Goal: Task Accomplishment & Management: Manage account settings

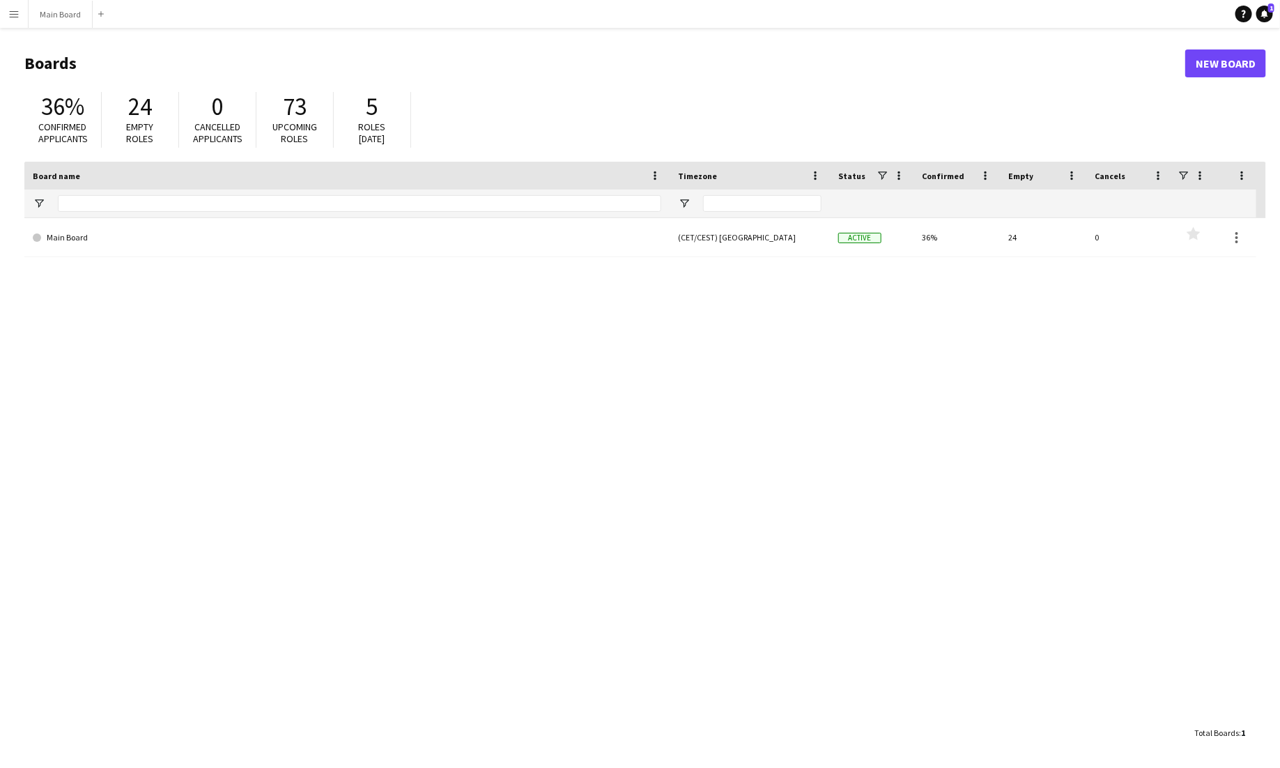
click at [14, 6] on button "Menu" at bounding box center [14, 14] width 28 height 28
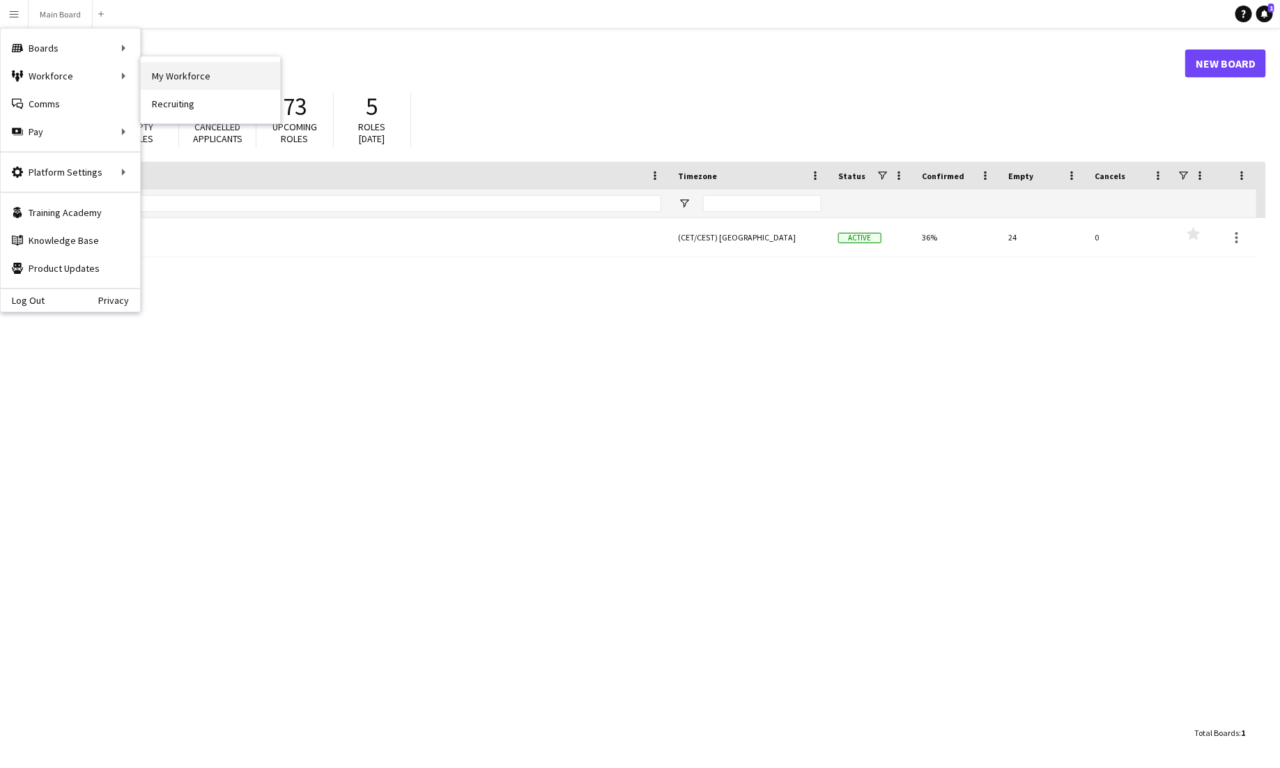
click at [174, 68] on link "My Workforce" at bounding box center [210, 76] width 139 height 28
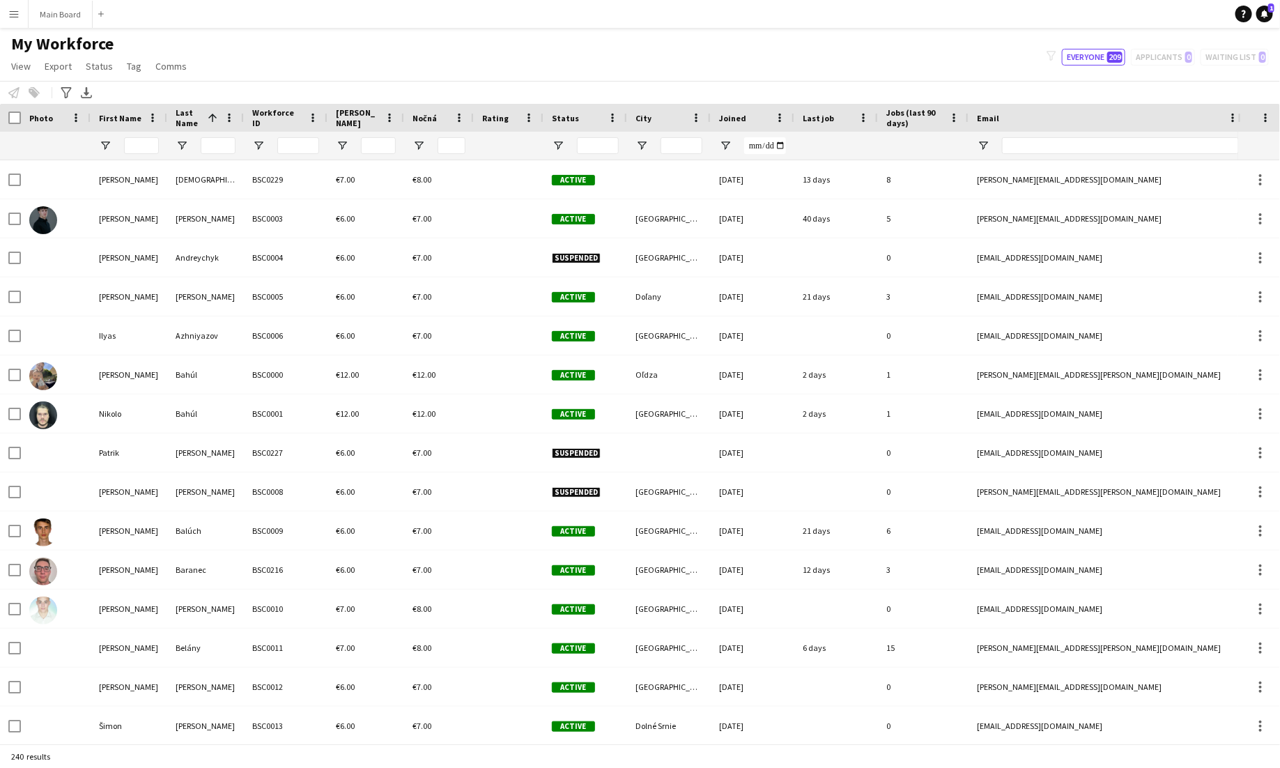
click at [688, 61] on div "My Workforce View Views Default view New view Update view Delete view Edit name…" at bounding box center [640, 56] width 1280 height 47
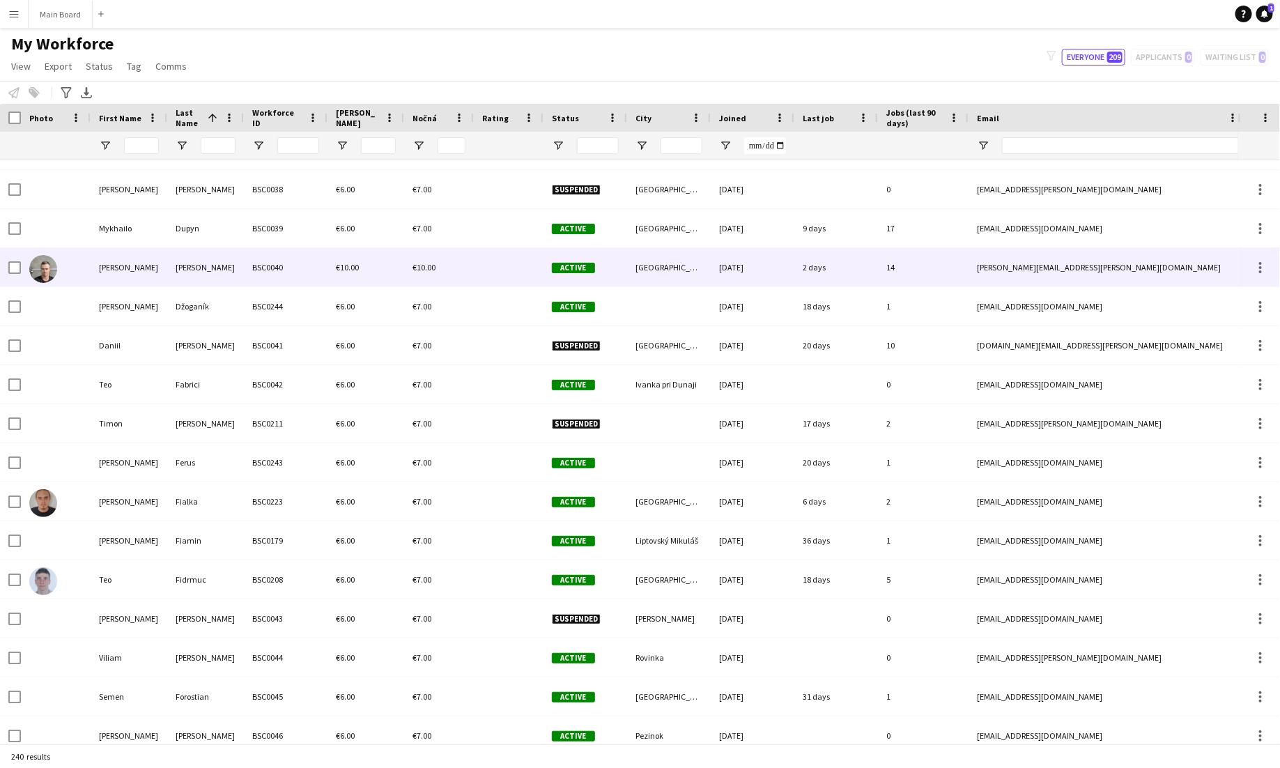
click at [125, 262] on div "[PERSON_NAME]" at bounding box center [129, 267] width 77 height 38
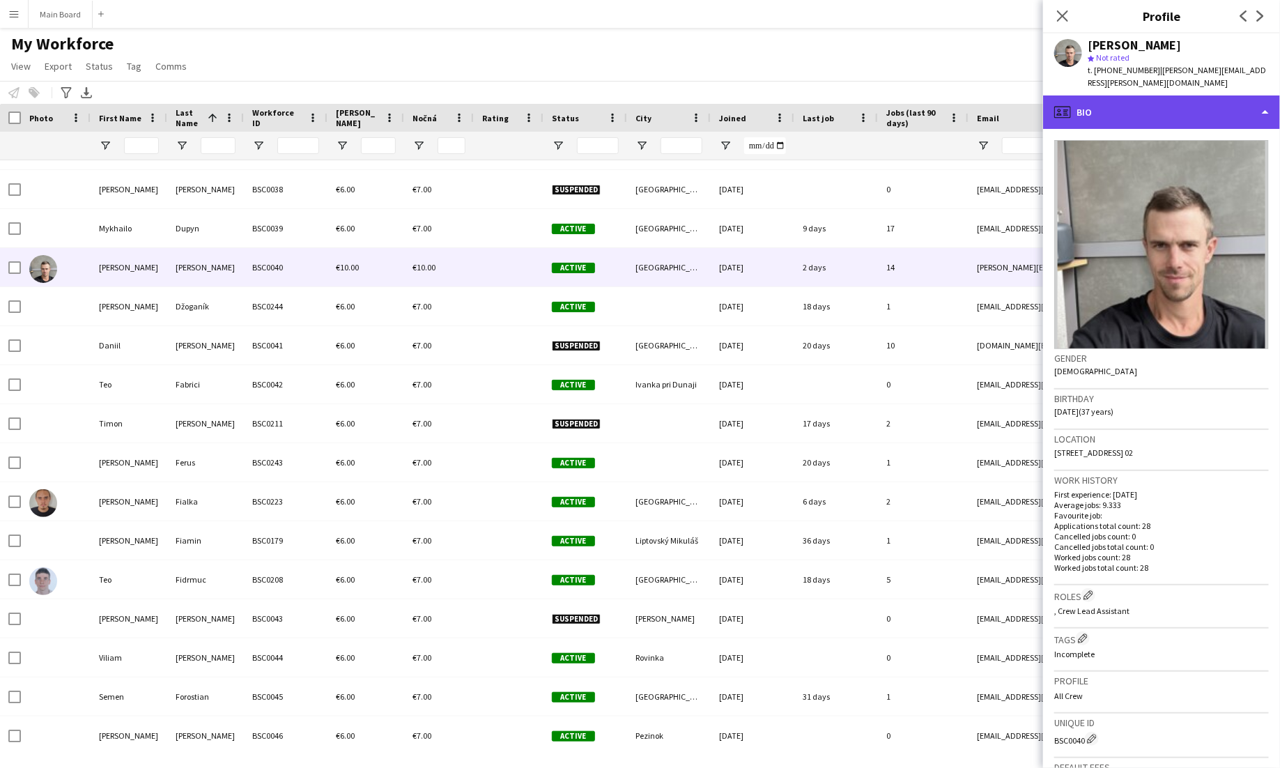
click at [800, 95] on div "profile Bio" at bounding box center [1161, 111] width 237 height 33
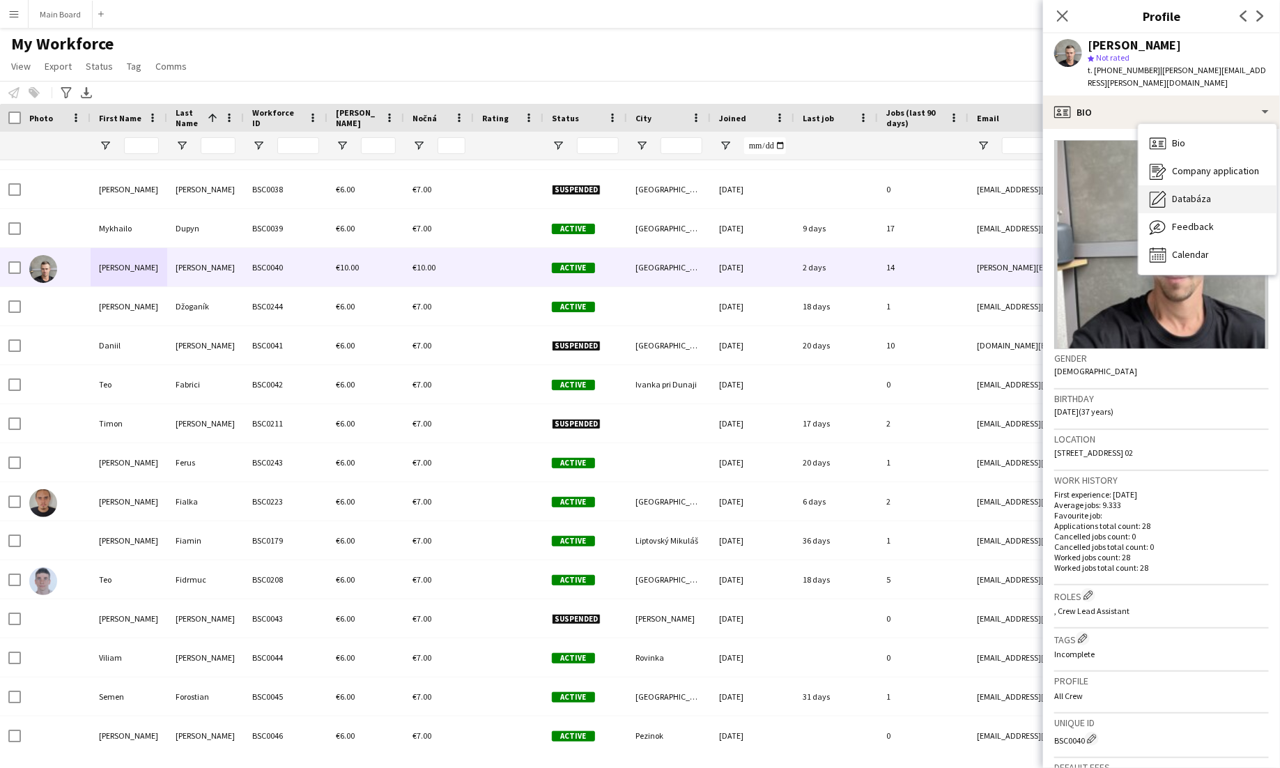
click at [800, 192] on span "Databáza" at bounding box center [1191, 198] width 39 height 13
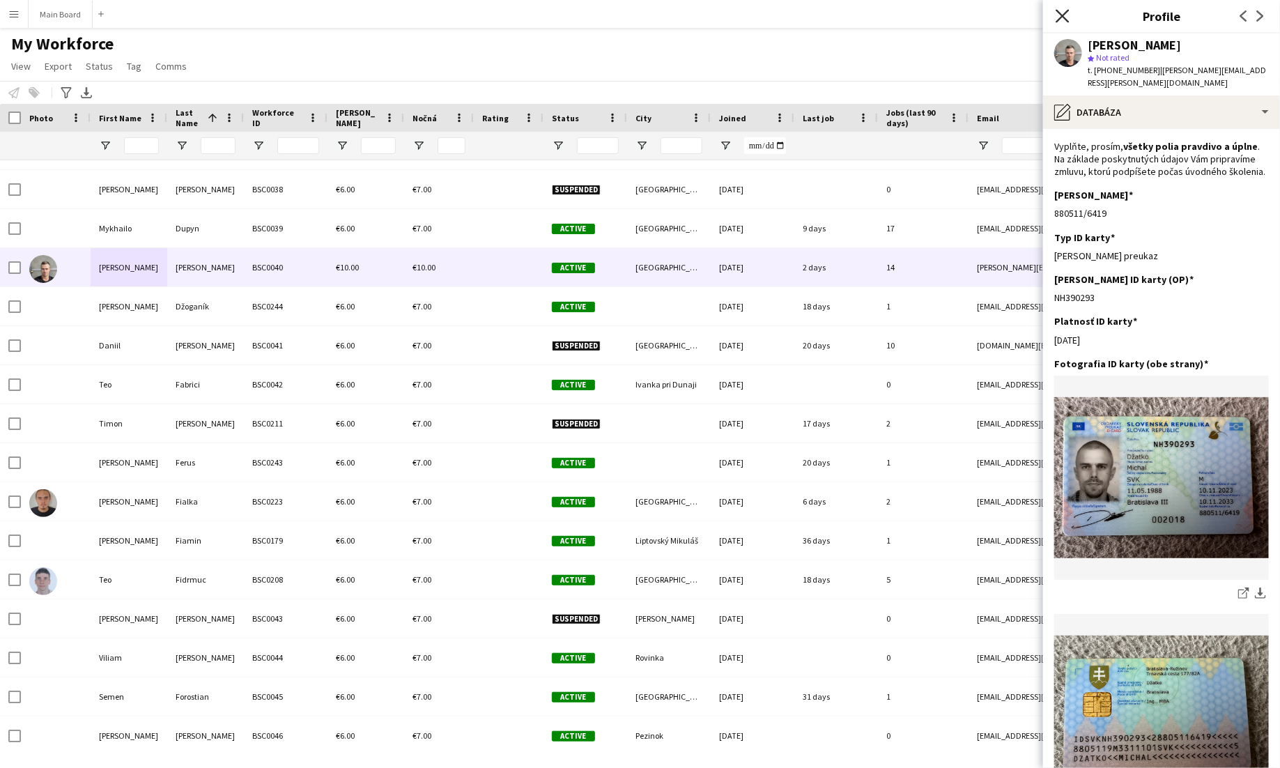
click at [800, 17] on icon "Close pop-in" at bounding box center [1061, 15] width 13 height 13
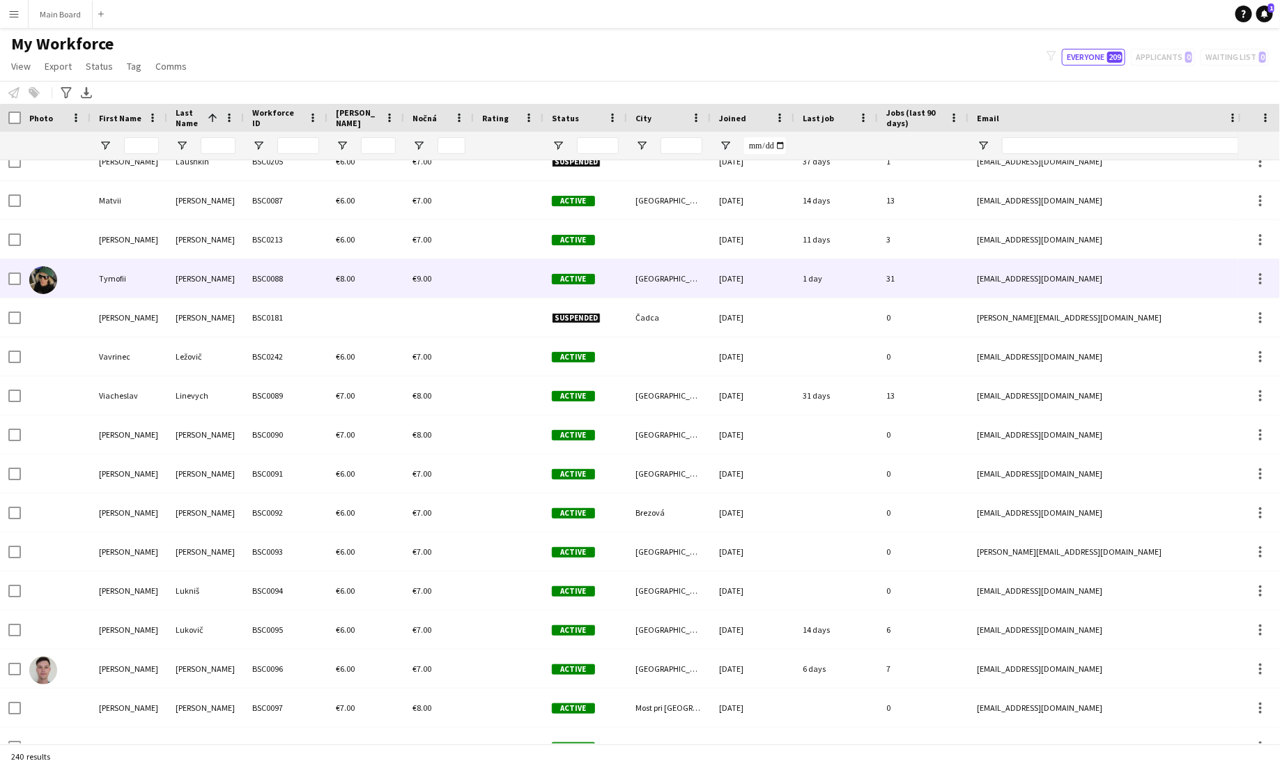
click at [62, 283] on div at bounding box center [56, 278] width 70 height 38
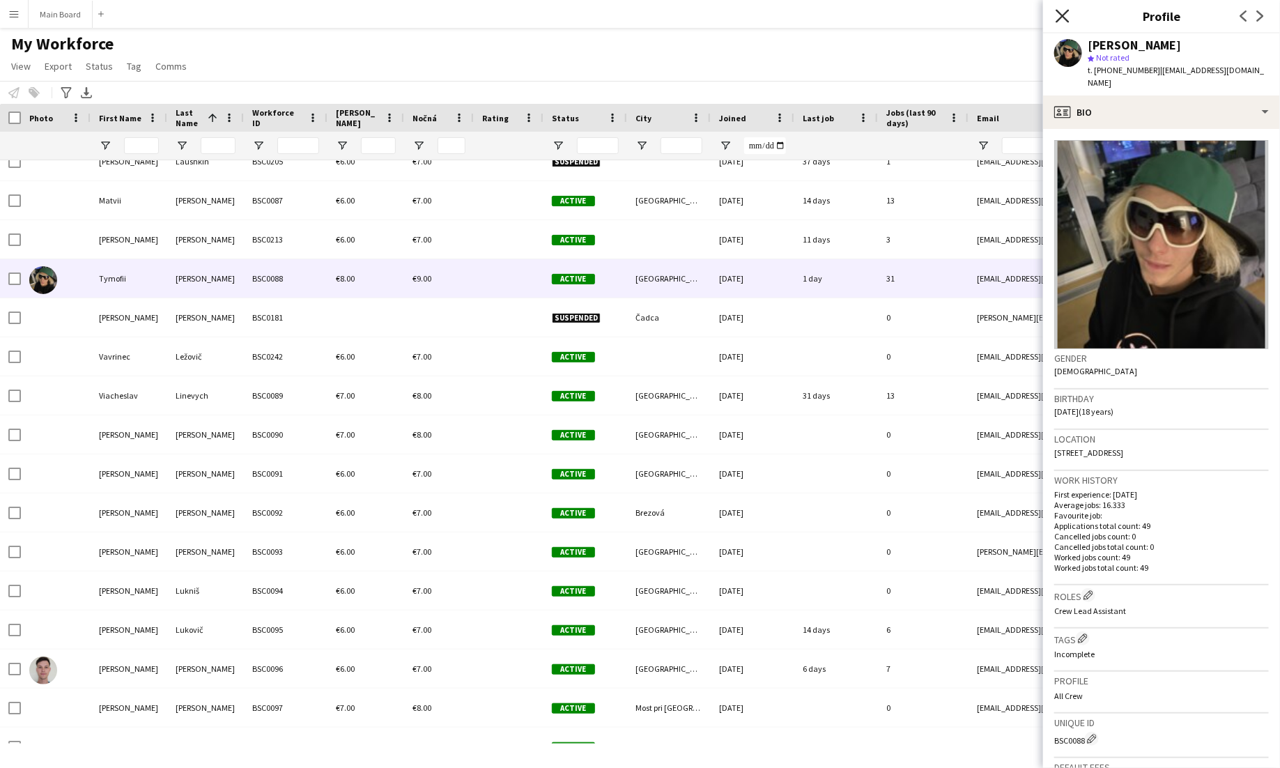
click at [800, 19] on icon at bounding box center [1061, 15] width 13 height 13
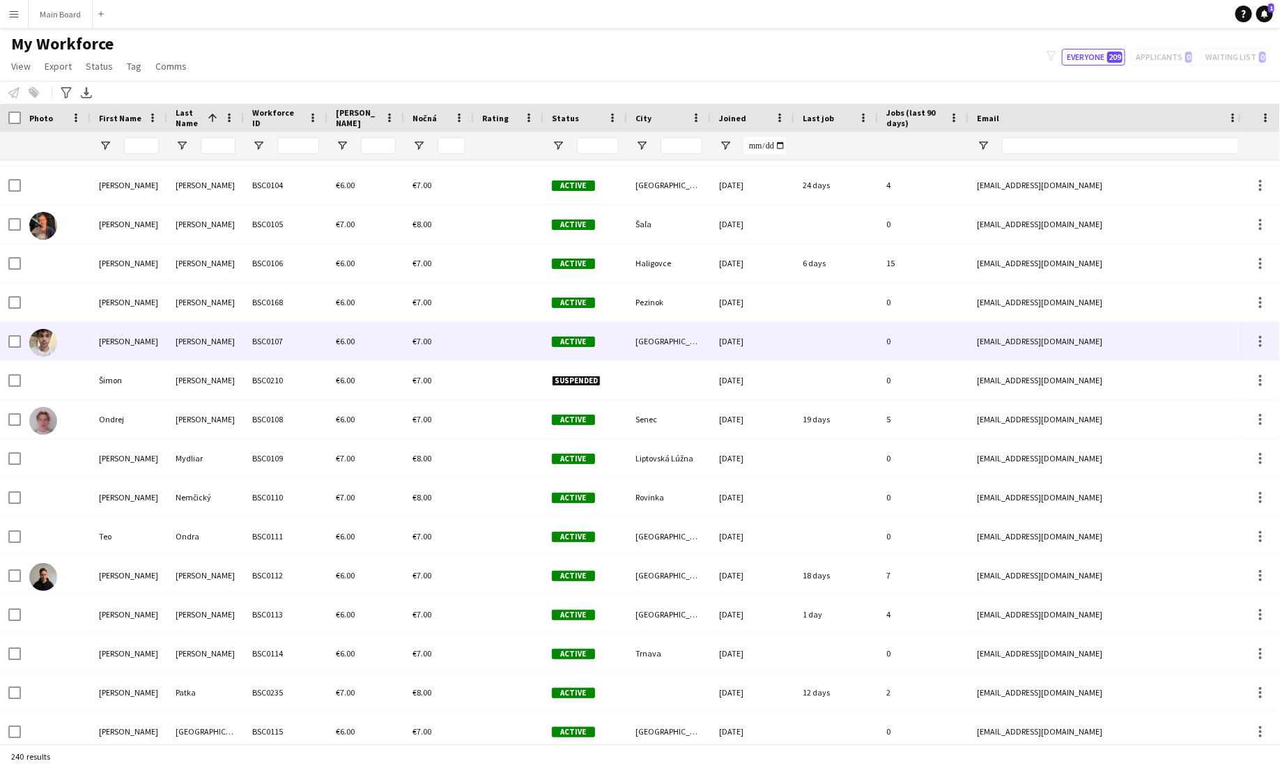
click at [111, 355] on div "[PERSON_NAME]" at bounding box center [129, 341] width 77 height 38
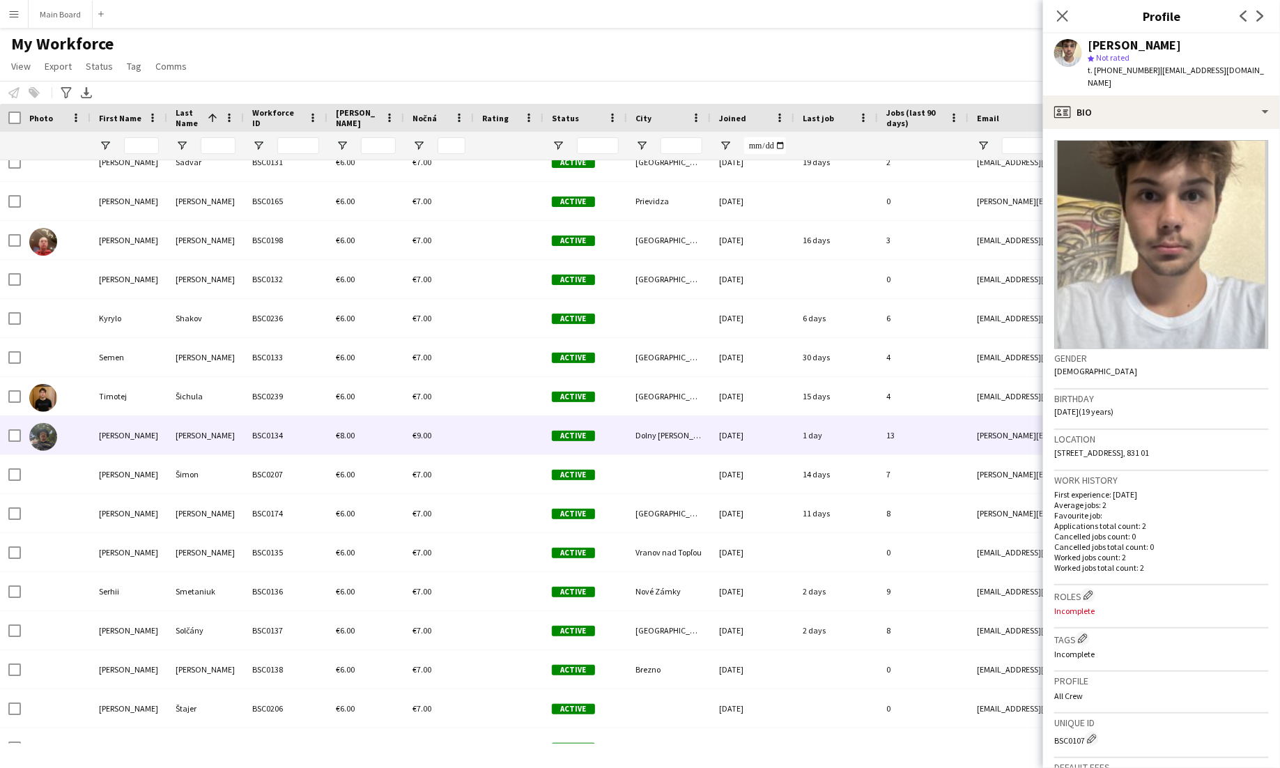
click at [110, 439] on div "[PERSON_NAME]" at bounding box center [129, 435] width 77 height 38
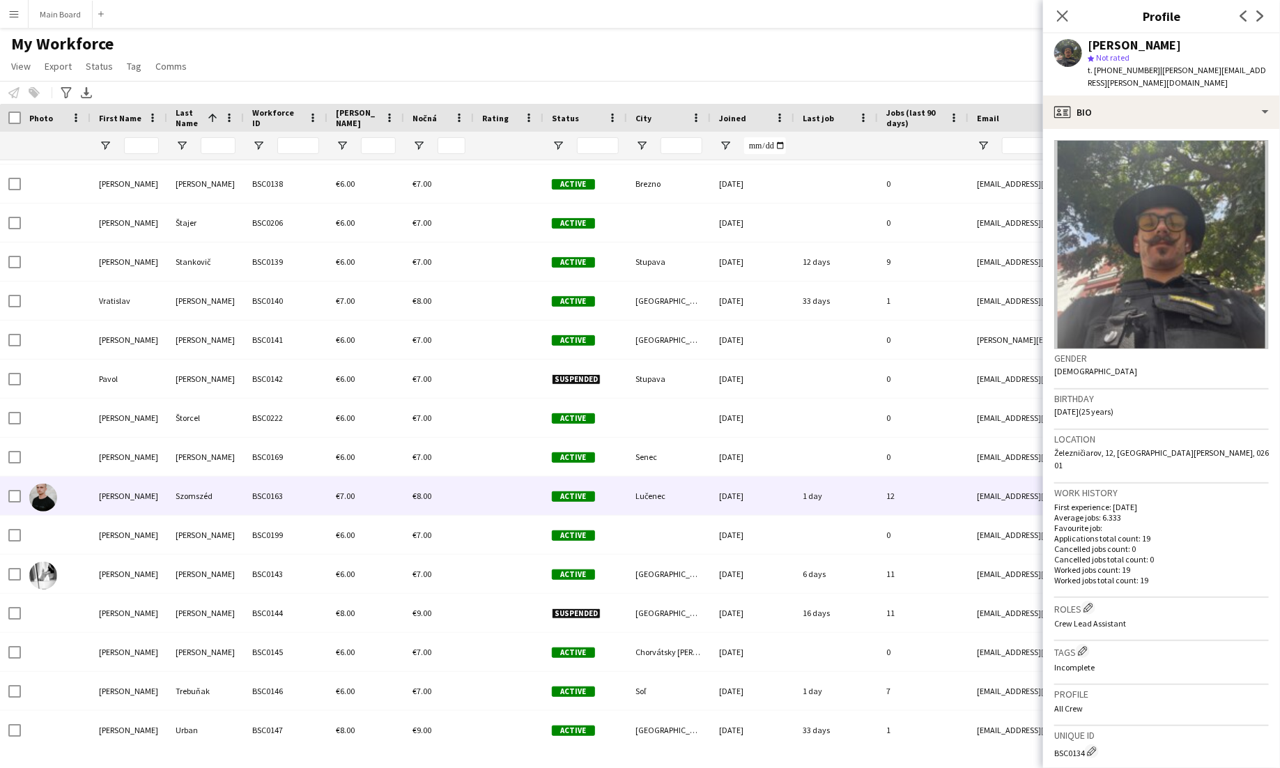
click at [111, 511] on div "[PERSON_NAME]" at bounding box center [129, 495] width 77 height 38
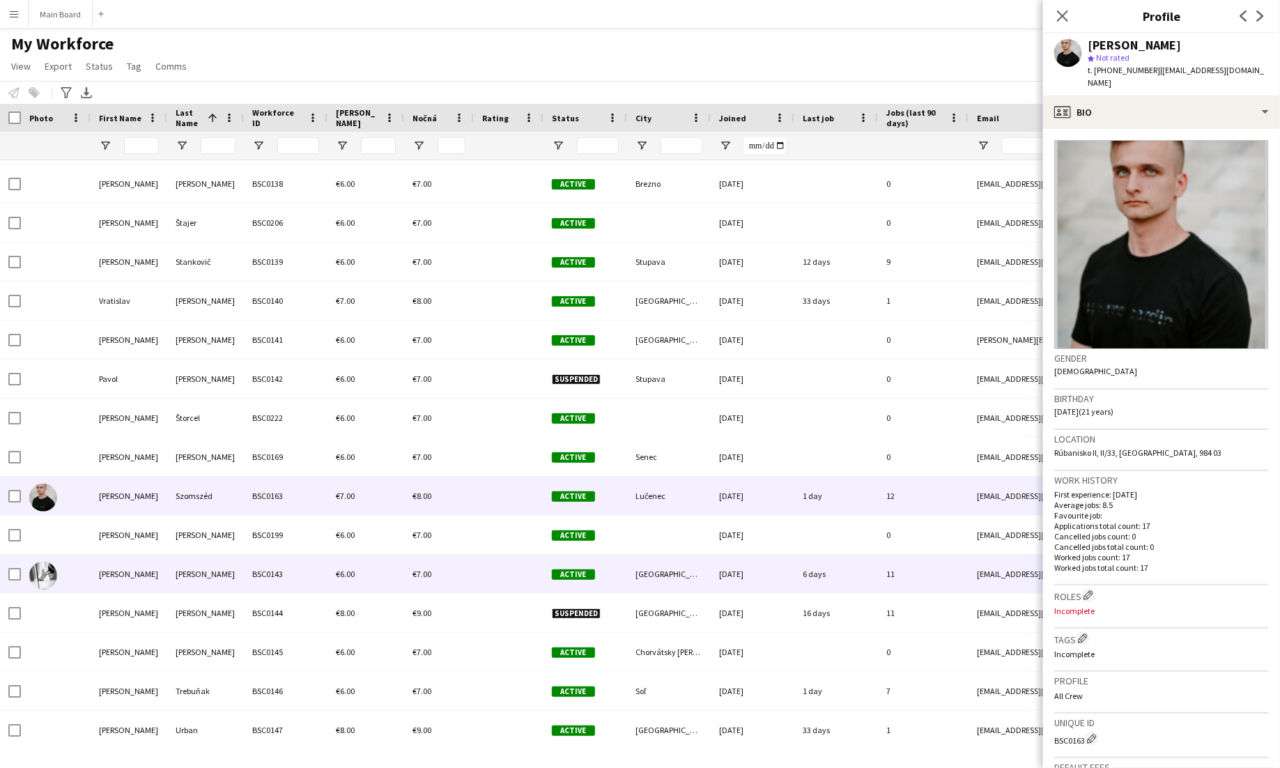
click at [93, 575] on div "[PERSON_NAME]" at bounding box center [129, 573] width 77 height 38
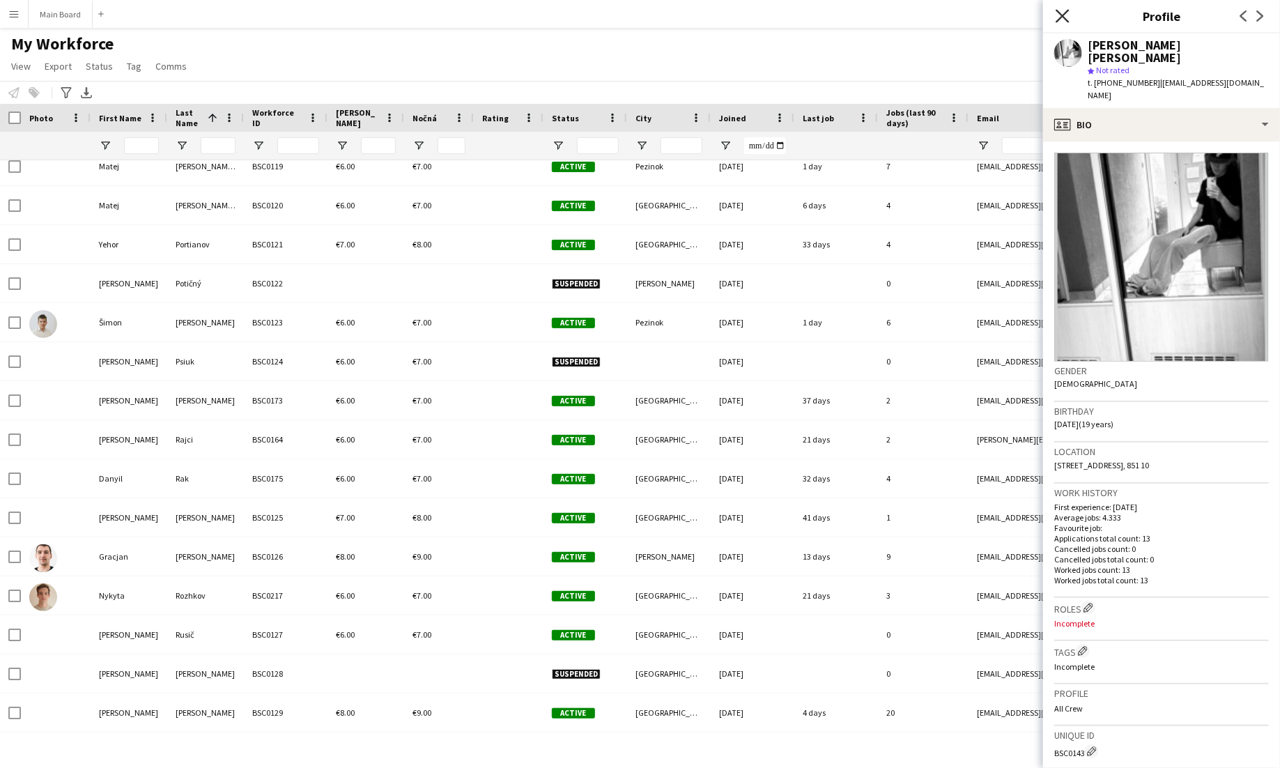
click at [800, 13] on icon at bounding box center [1061, 15] width 13 height 13
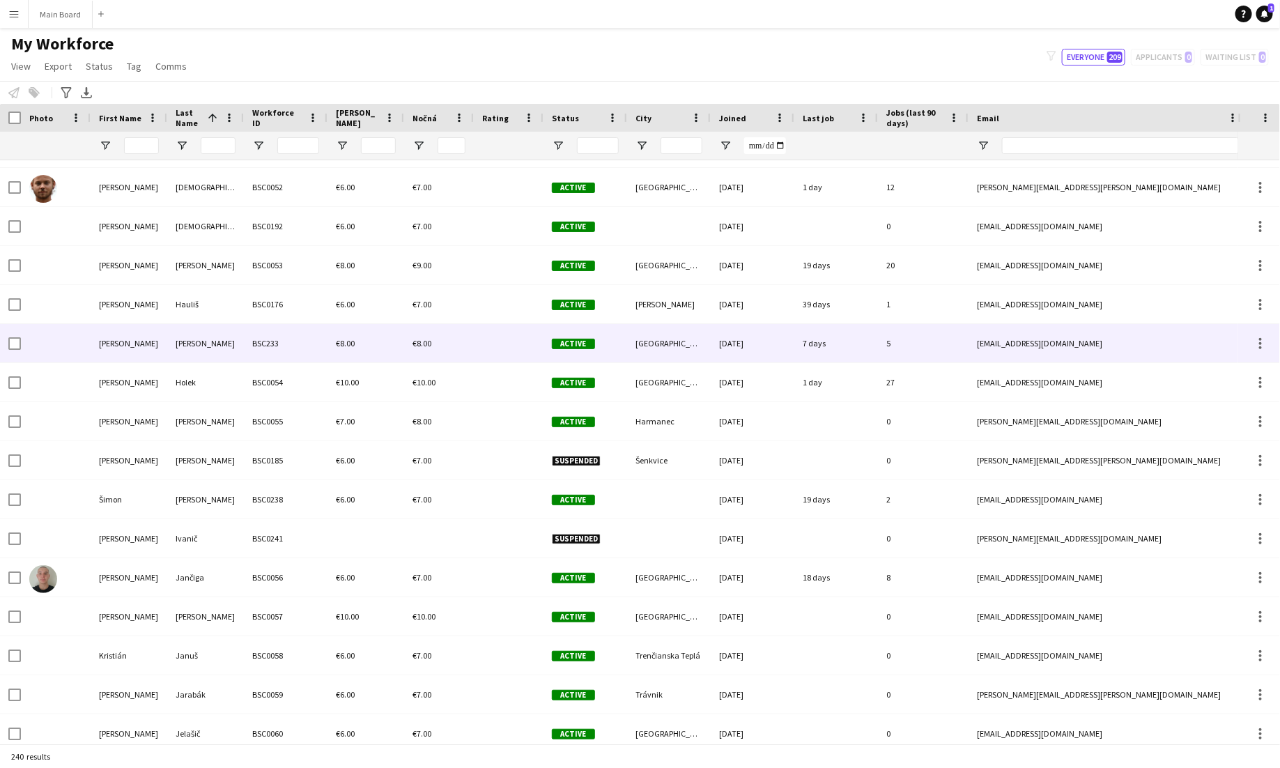
scroll to position [2767, 0]
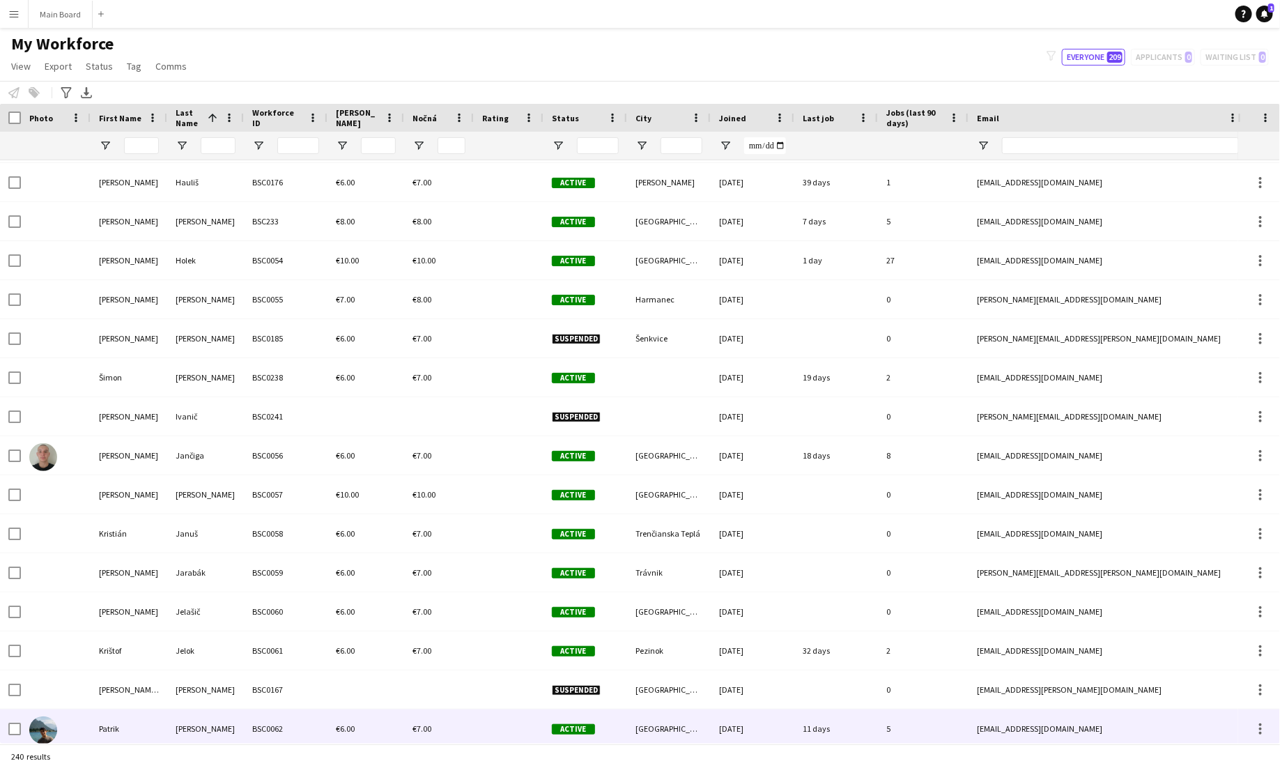
click at [189, 722] on div "[PERSON_NAME]" at bounding box center [205, 728] width 77 height 38
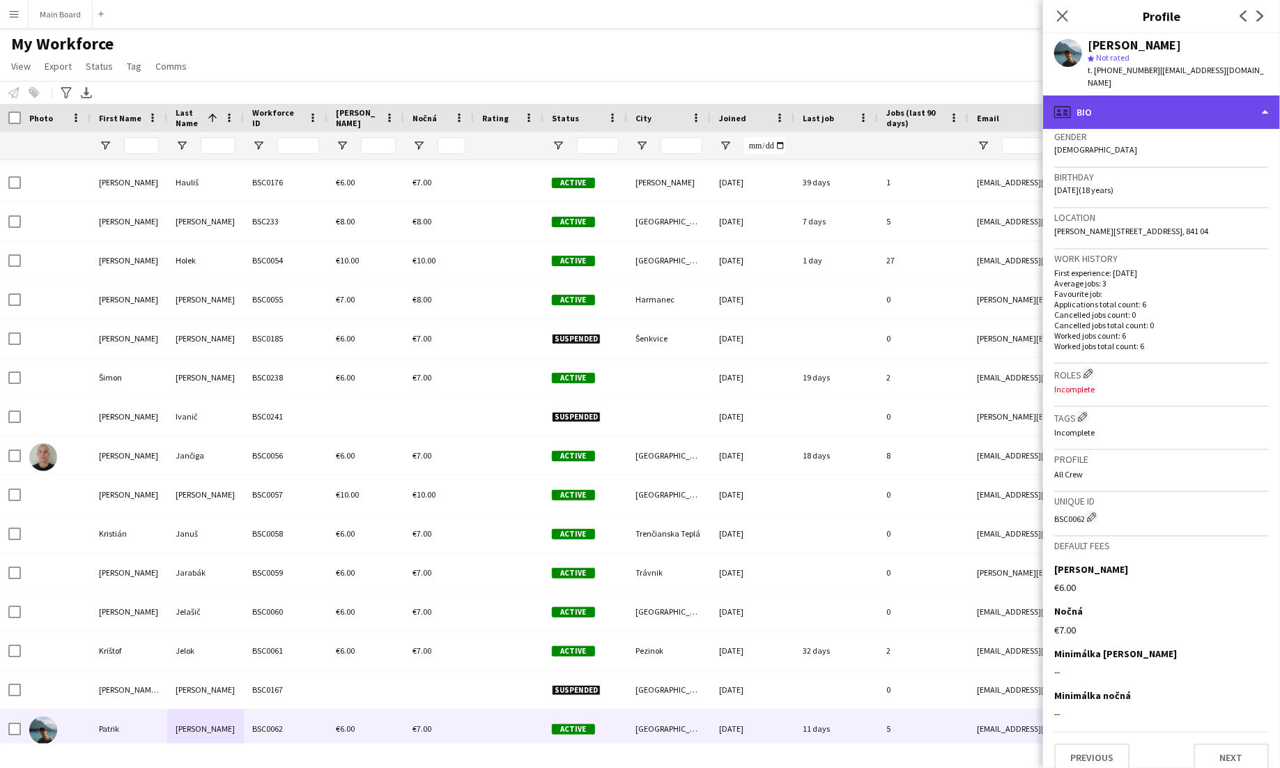
click at [800, 95] on div "profile Bio" at bounding box center [1161, 111] width 237 height 33
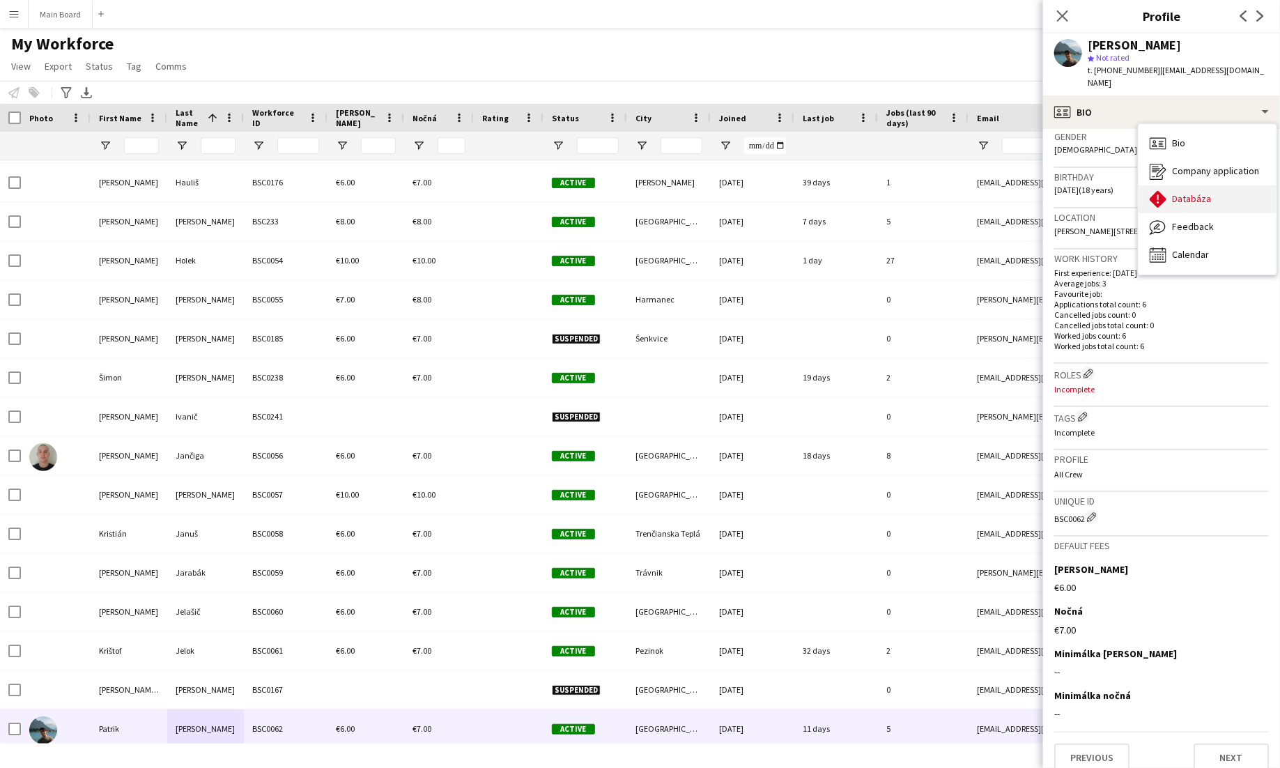
click at [800, 192] on span "Databáza" at bounding box center [1191, 198] width 39 height 13
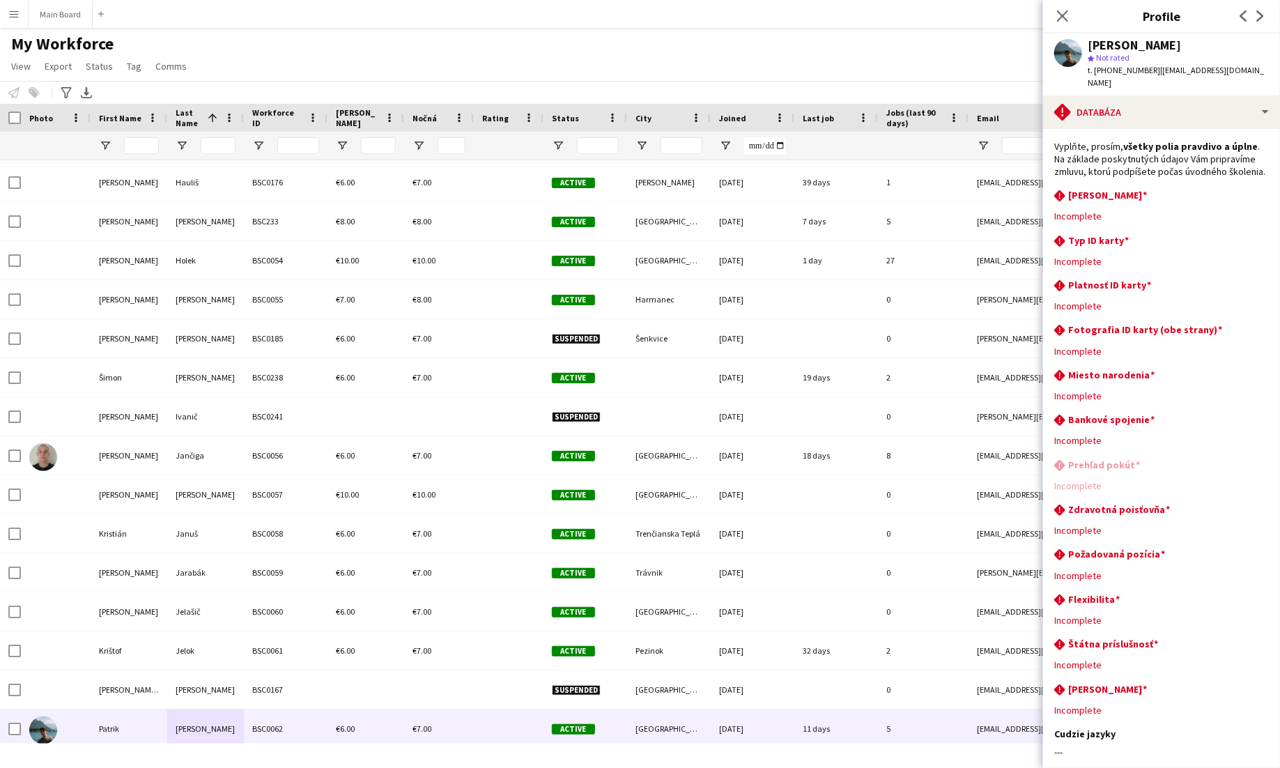
click at [17, 18] on app-icon "Menu" at bounding box center [13, 13] width 11 height 11
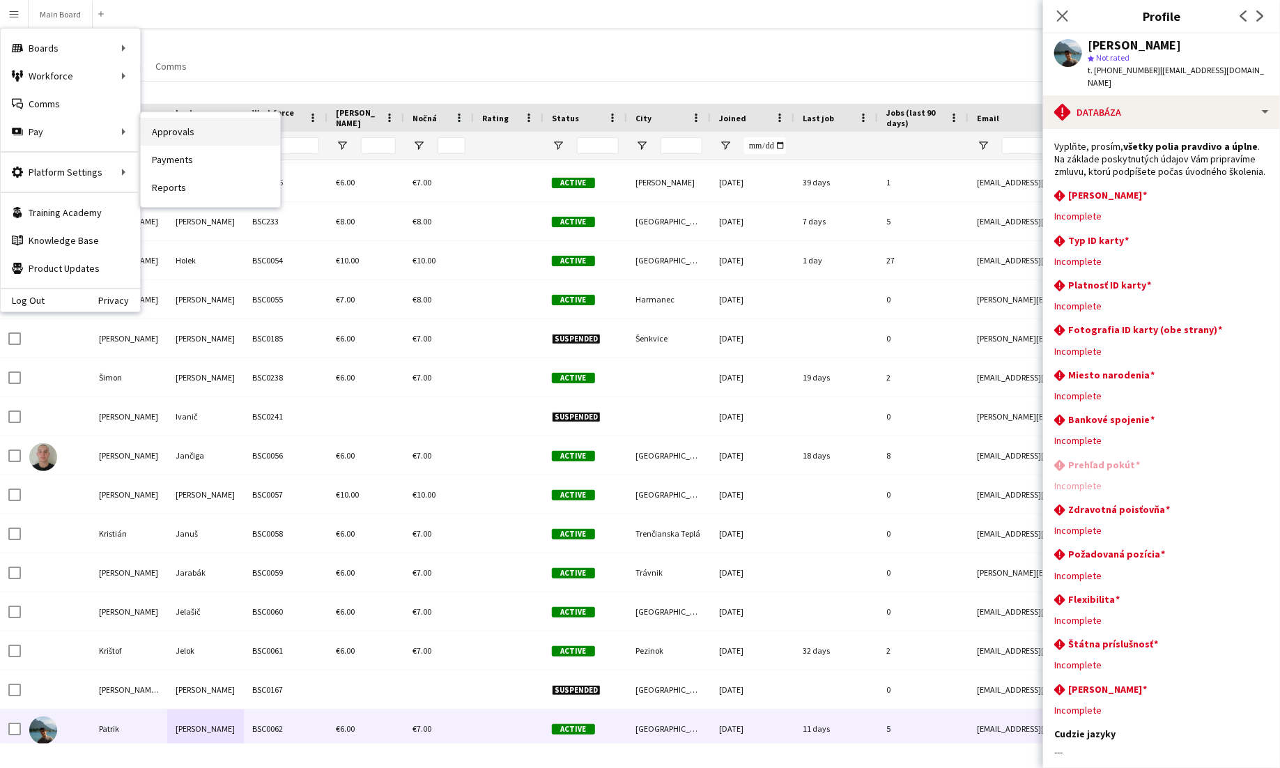
click at [174, 133] on link "Approvals" at bounding box center [210, 132] width 139 height 28
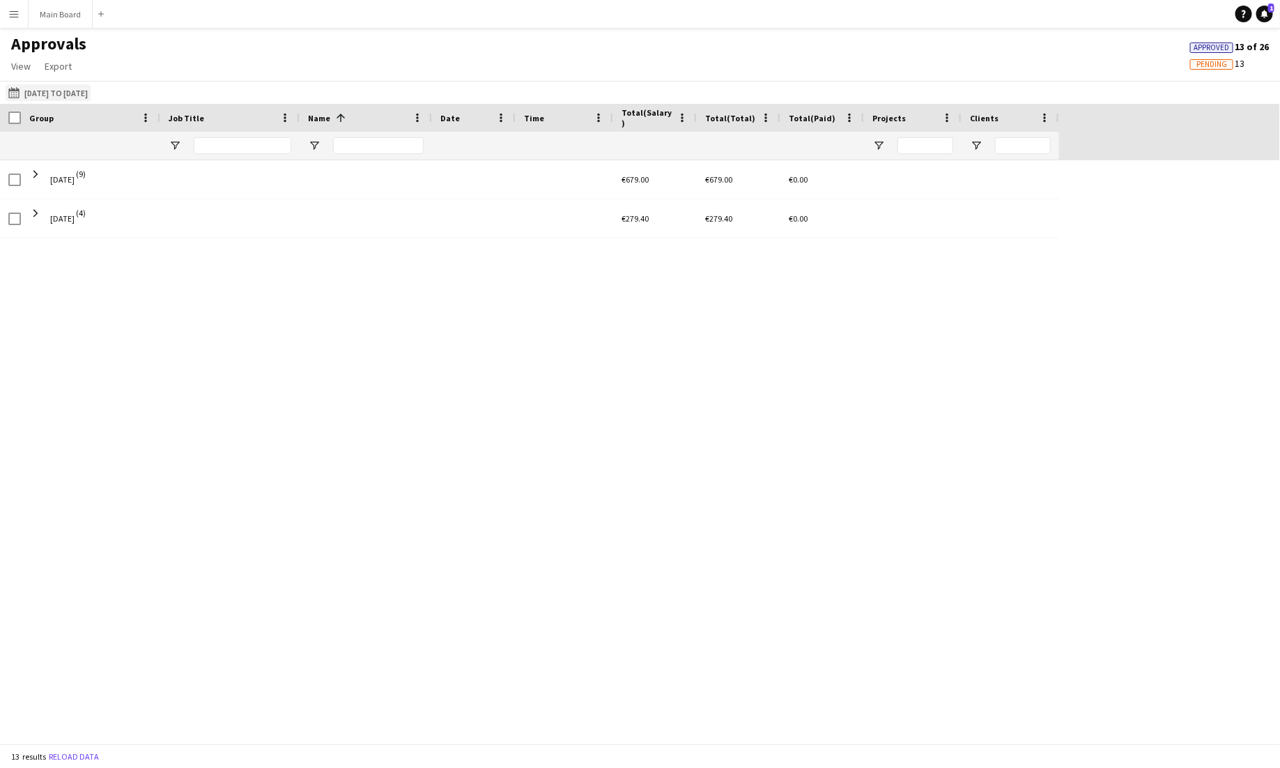
click at [59, 95] on button "[DATE] to [DATE] [DATE] to [DATE]" at bounding box center [48, 92] width 85 height 17
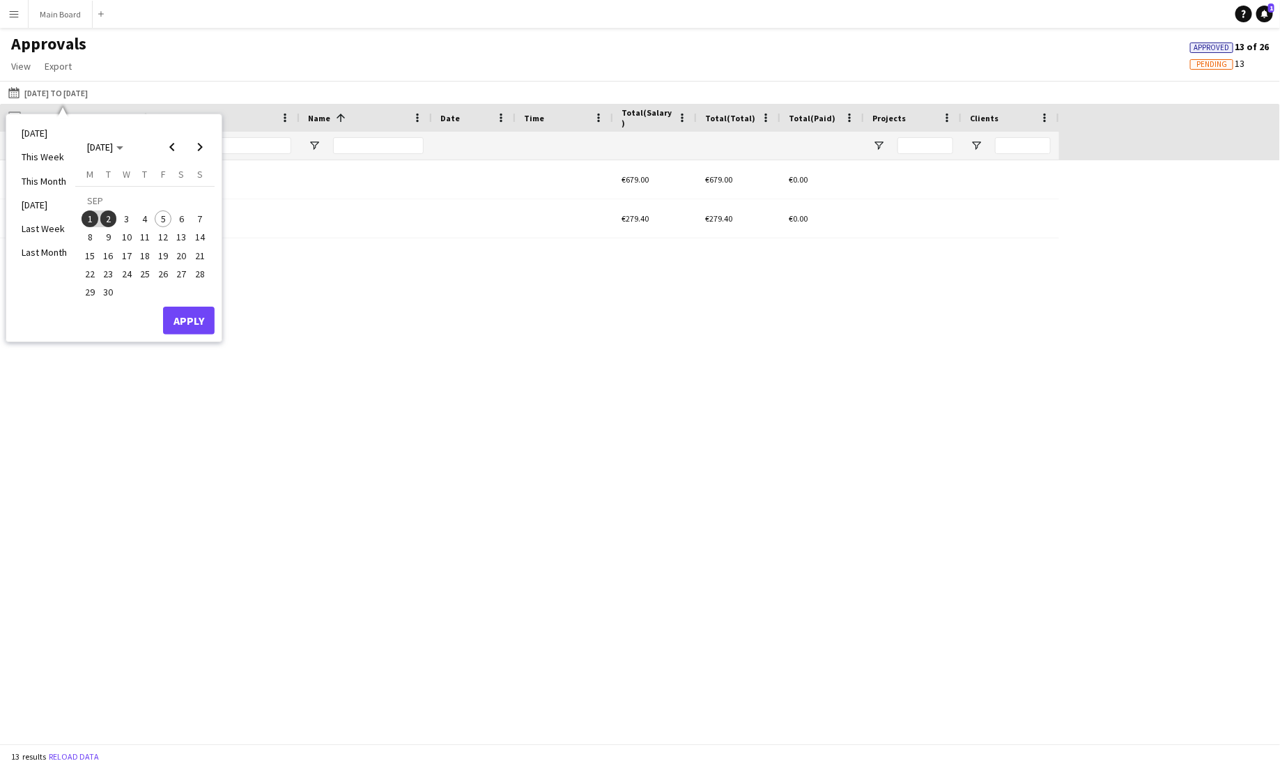
click at [162, 217] on span "5" at bounding box center [163, 218] width 17 height 17
click at [178, 316] on button "Apply" at bounding box center [189, 320] width 52 height 28
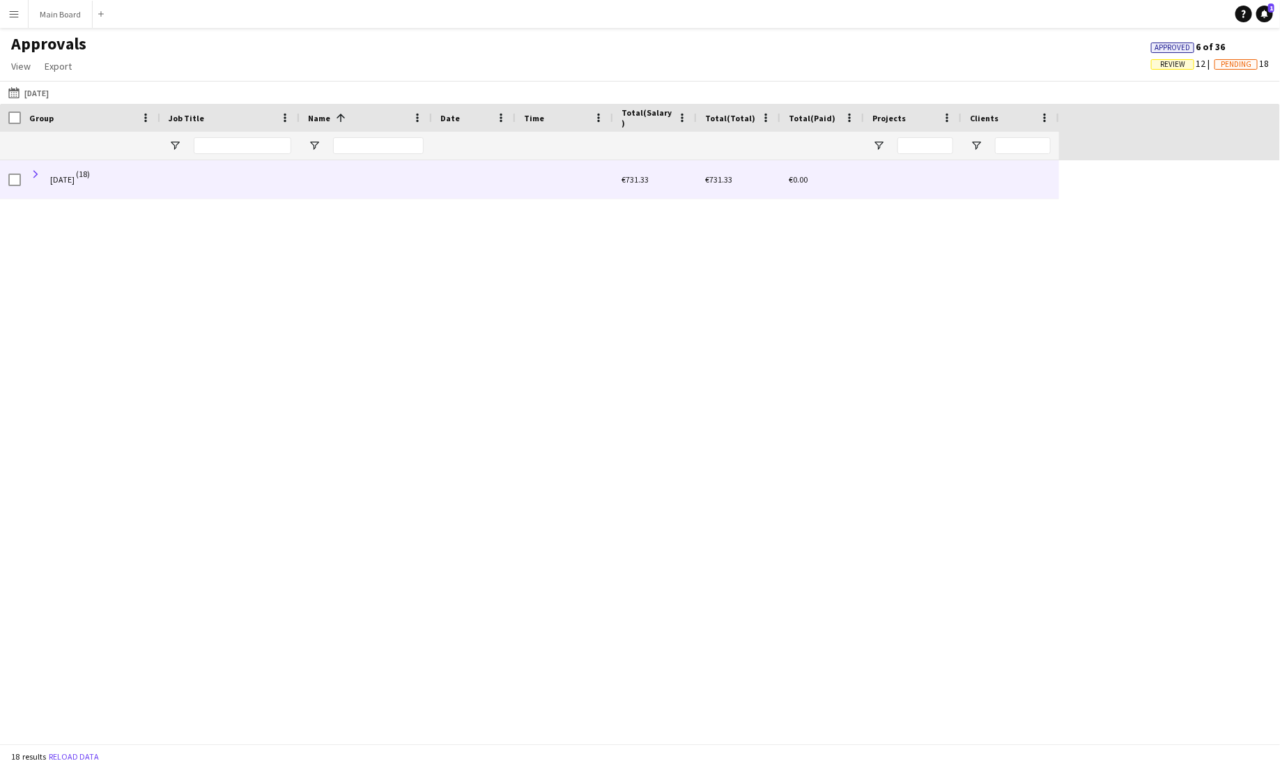
click at [38, 169] on span at bounding box center [35, 174] width 13 height 13
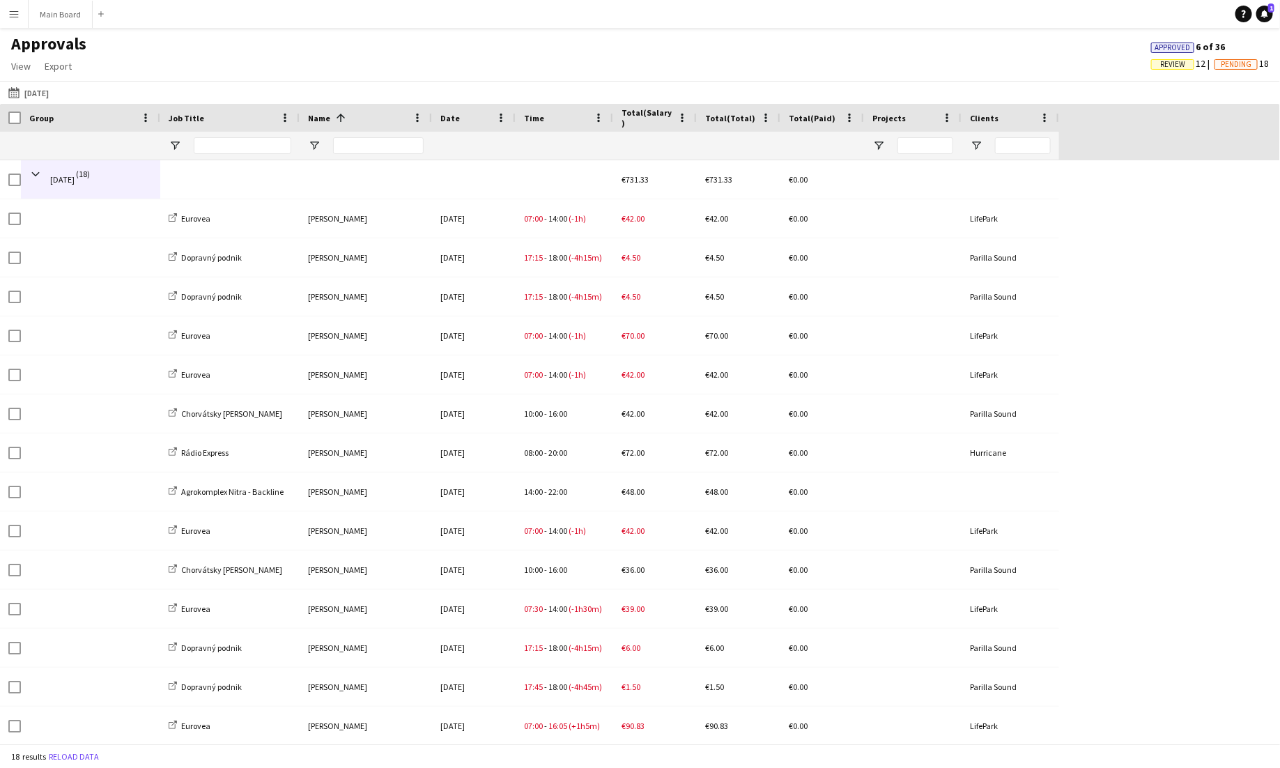
click at [70, 145] on div at bounding box center [90, 146] width 123 height 28
click at [21, 59] on link "View" at bounding box center [21, 66] width 31 height 18
click at [33, 90] on span "Customise view" at bounding box center [50, 96] width 66 height 13
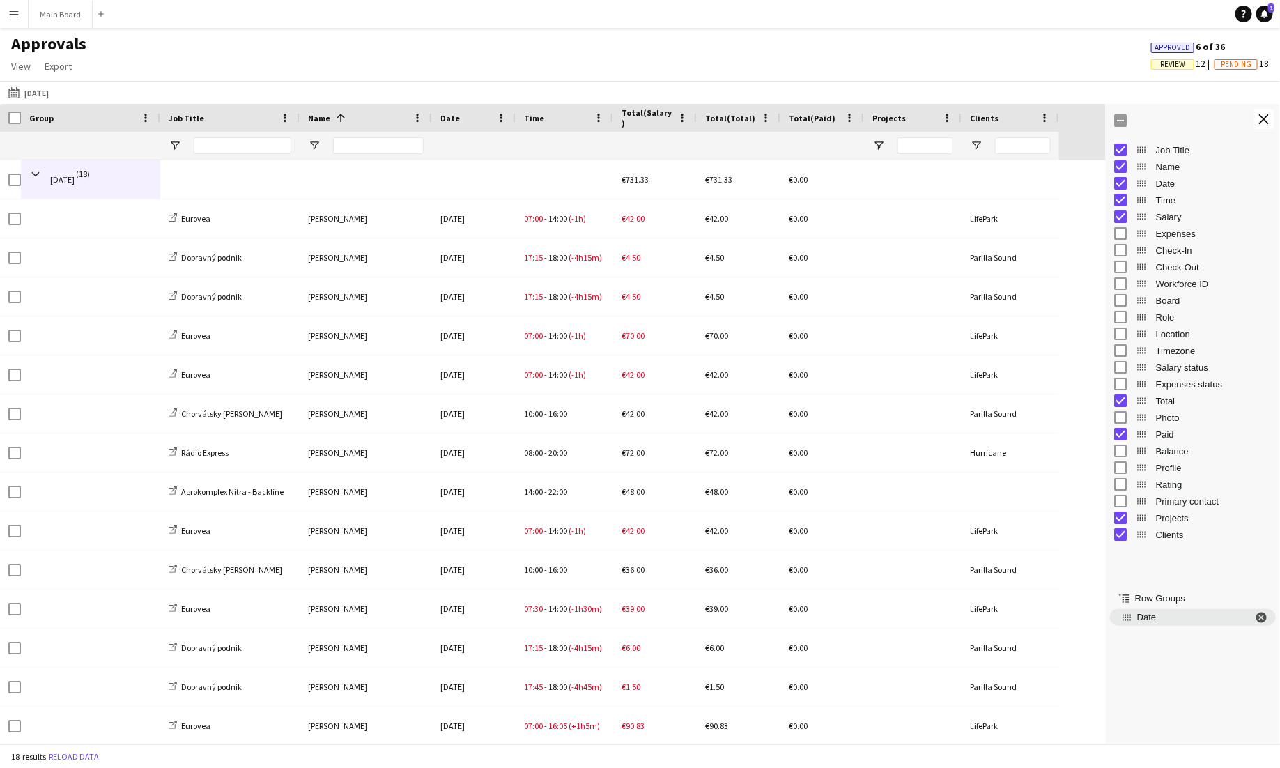
click at [800, 619] on span "Date. Press ENTER to sort. Press DELETE to remove" at bounding box center [1262, 617] width 17 height 13
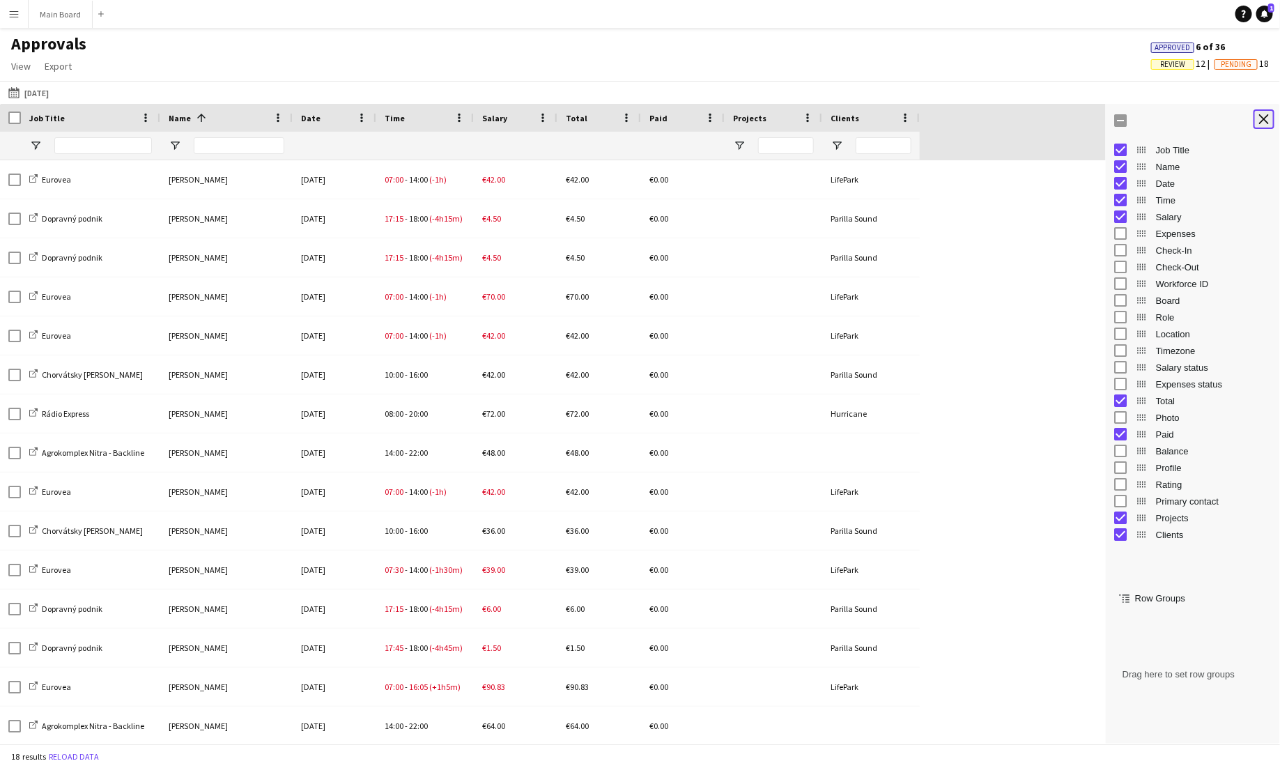
click at [800, 119] on button "Close tool panel" at bounding box center [1263, 119] width 21 height 20
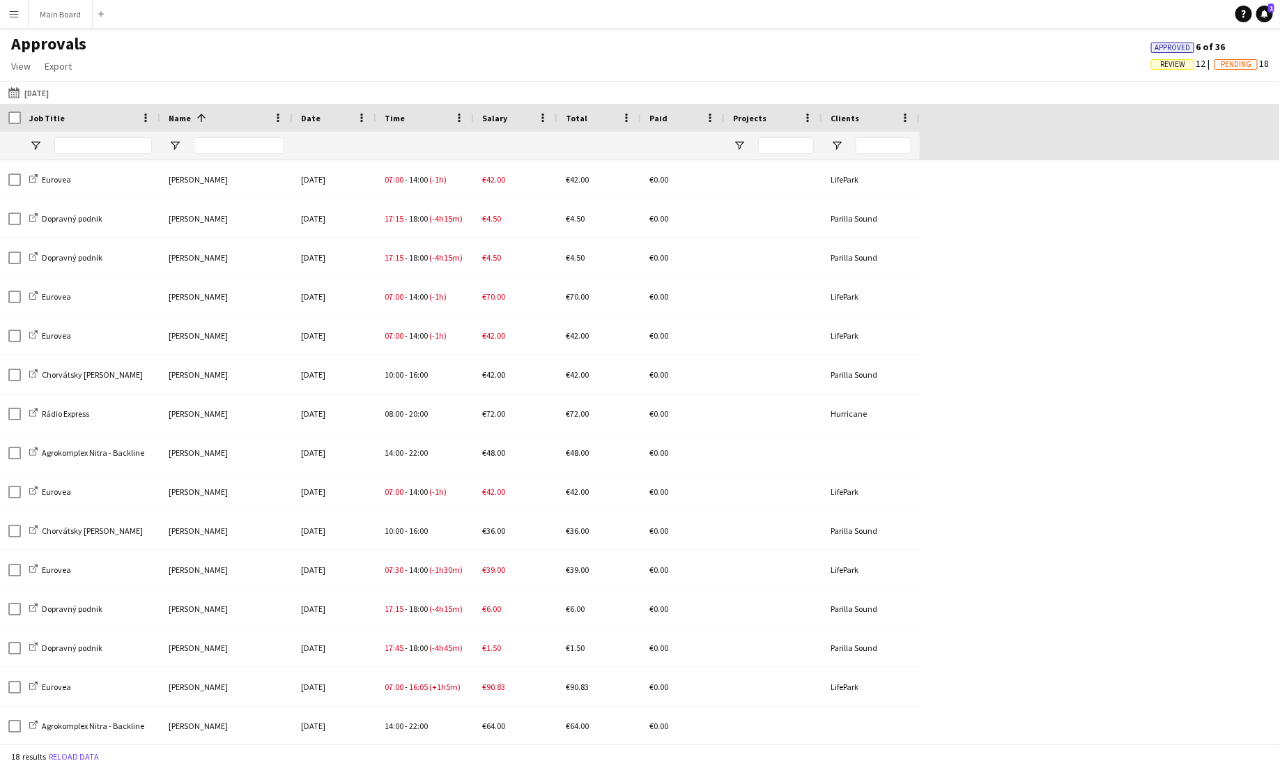
click at [81, 118] on div "Job Title" at bounding box center [82, 117] width 106 height 21
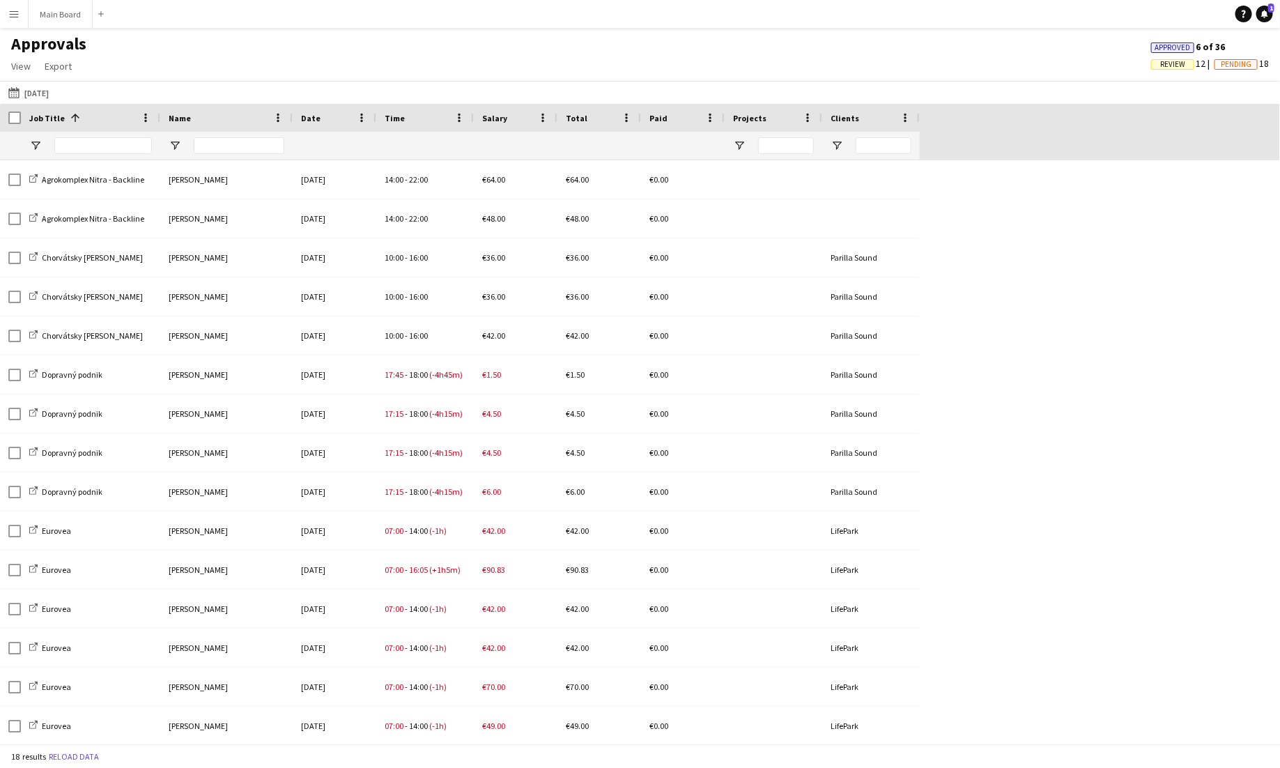
click at [23, 21] on button "Menu" at bounding box center [14, 14] width 28 height 28
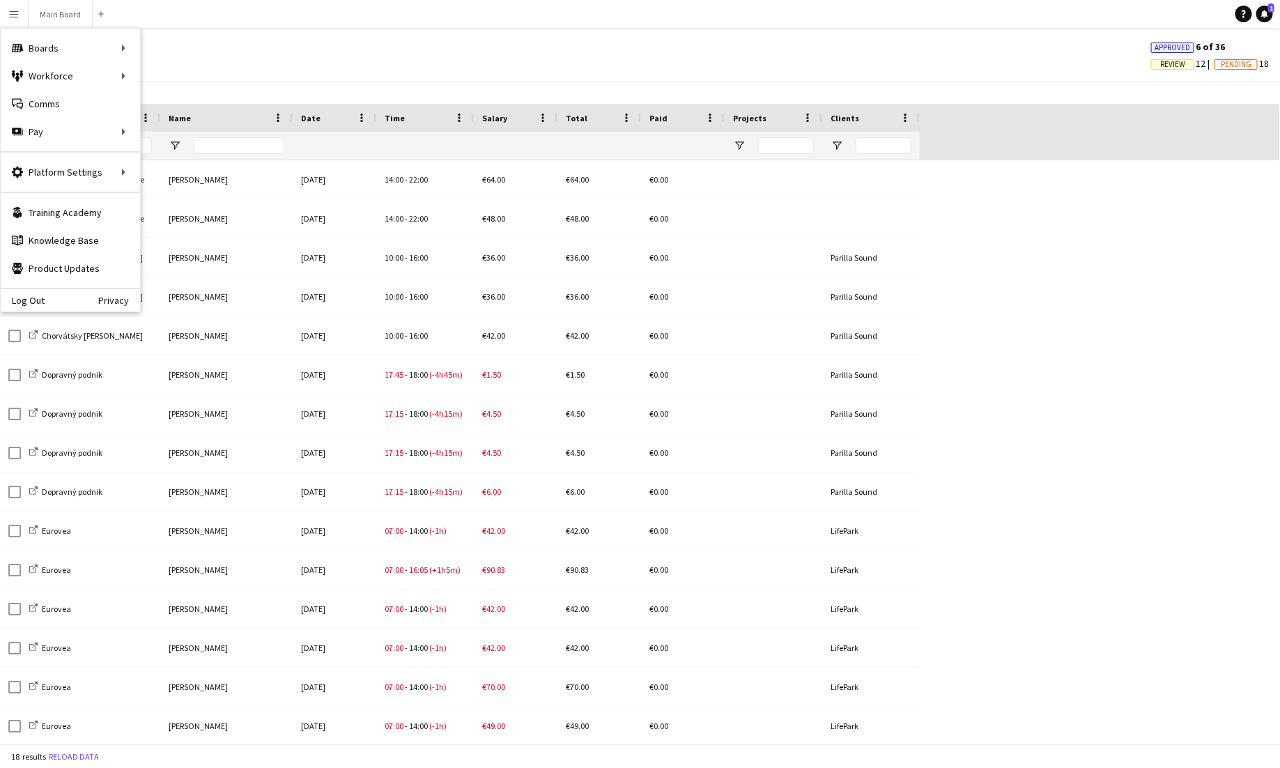
click at [313, 85] on div "[DATE] to [DATE] [DATE] [DATE] This Week This Month [DATE] Last Week Last Month…" at bounding box center [640, 92] width 1280 height 23
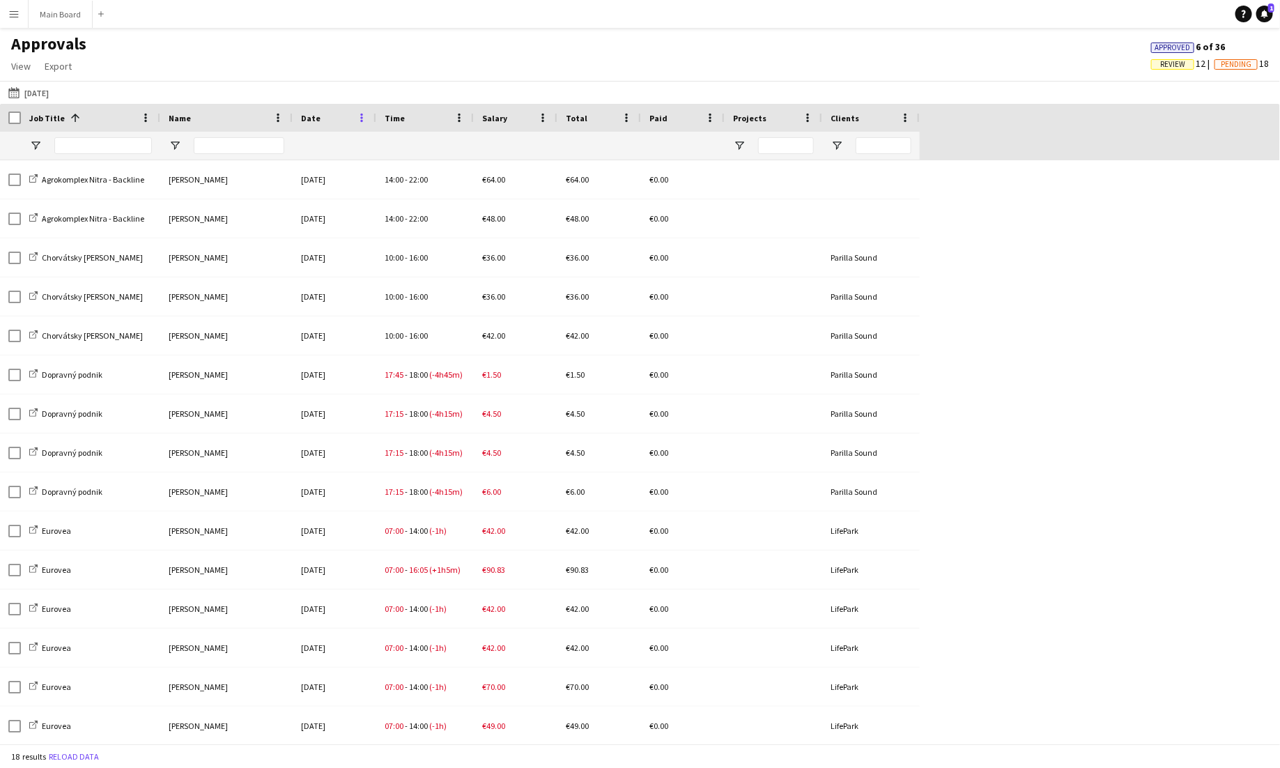
click at [366, 120] on span at bounding box center [361, 117] width 13 height 13
click at [21, 57] on link "View" at bounding box center [21, 66] width 31 height 18
click at [38, 86] on link "Customise view" at bounding box center [55, 95] width 98 height 29
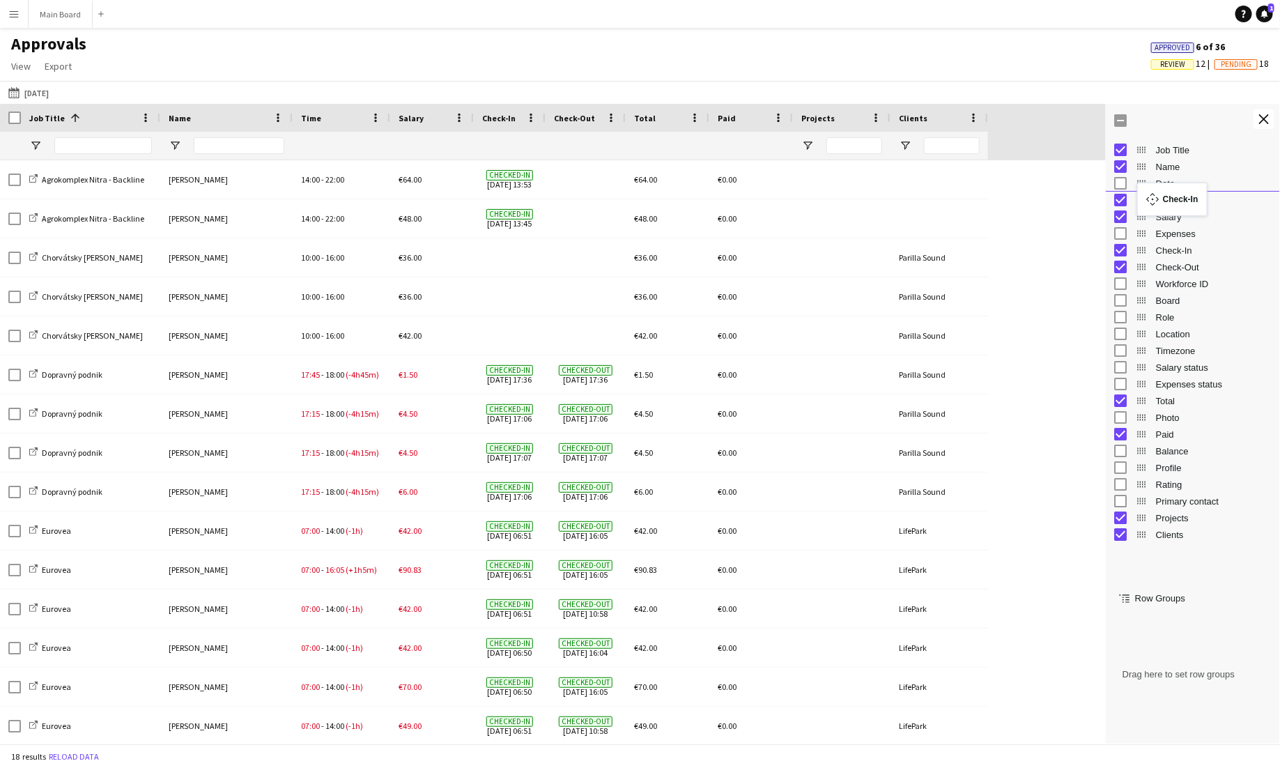
drag, startPoint x: 1146, startPoint y: 247, endPoint x: 1144, endPoint y: 191, distance: 56.5
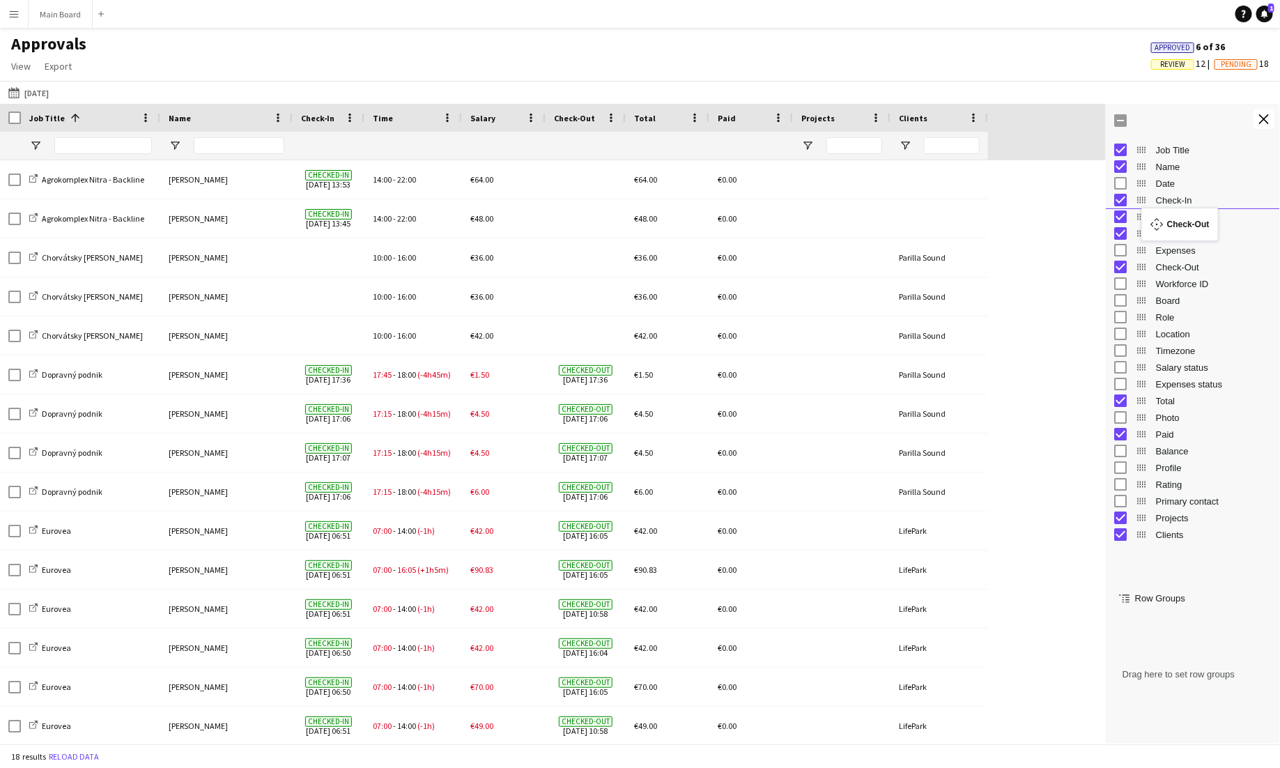
drag, startPoint x: 1142, startPoint y: 269, endPoint x: 1148, endPoint y: 216, distance: 53.2
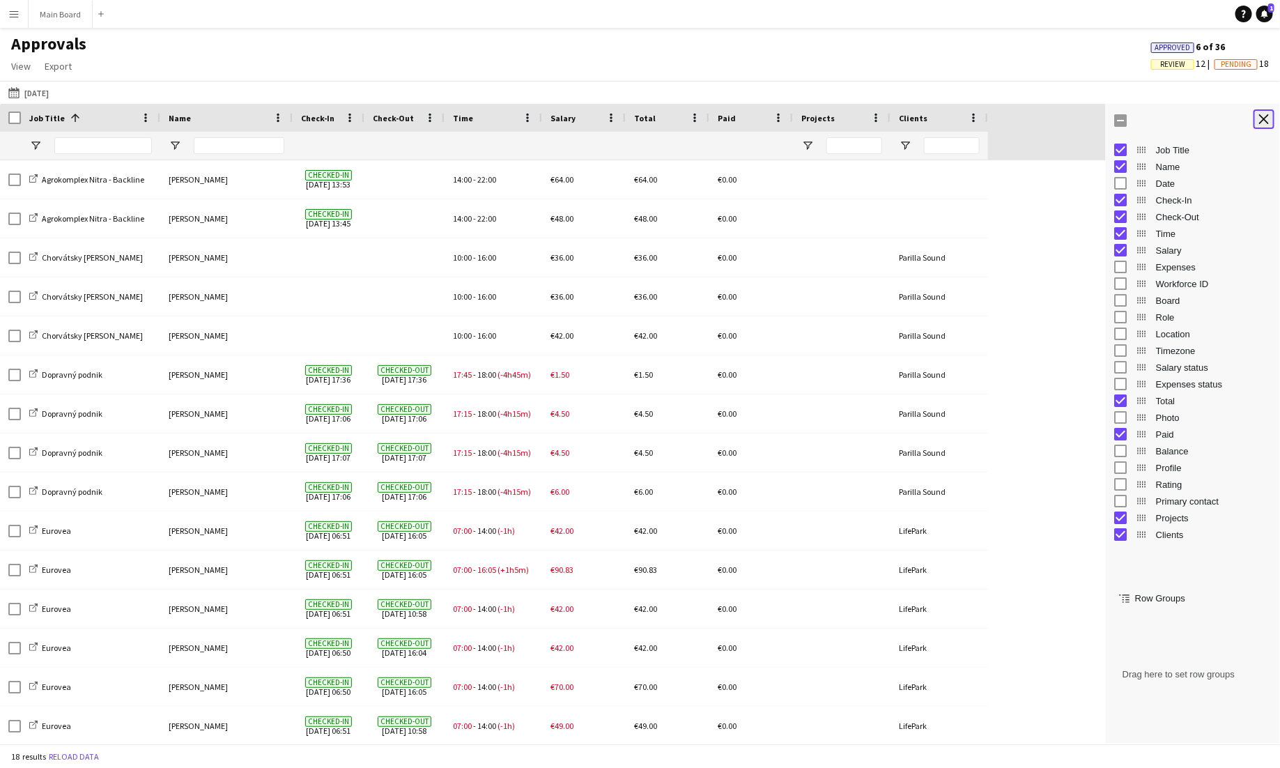
click at [800, 127] on button "Close tool panel" at bounding box center [1263, 119] width 21 height 20
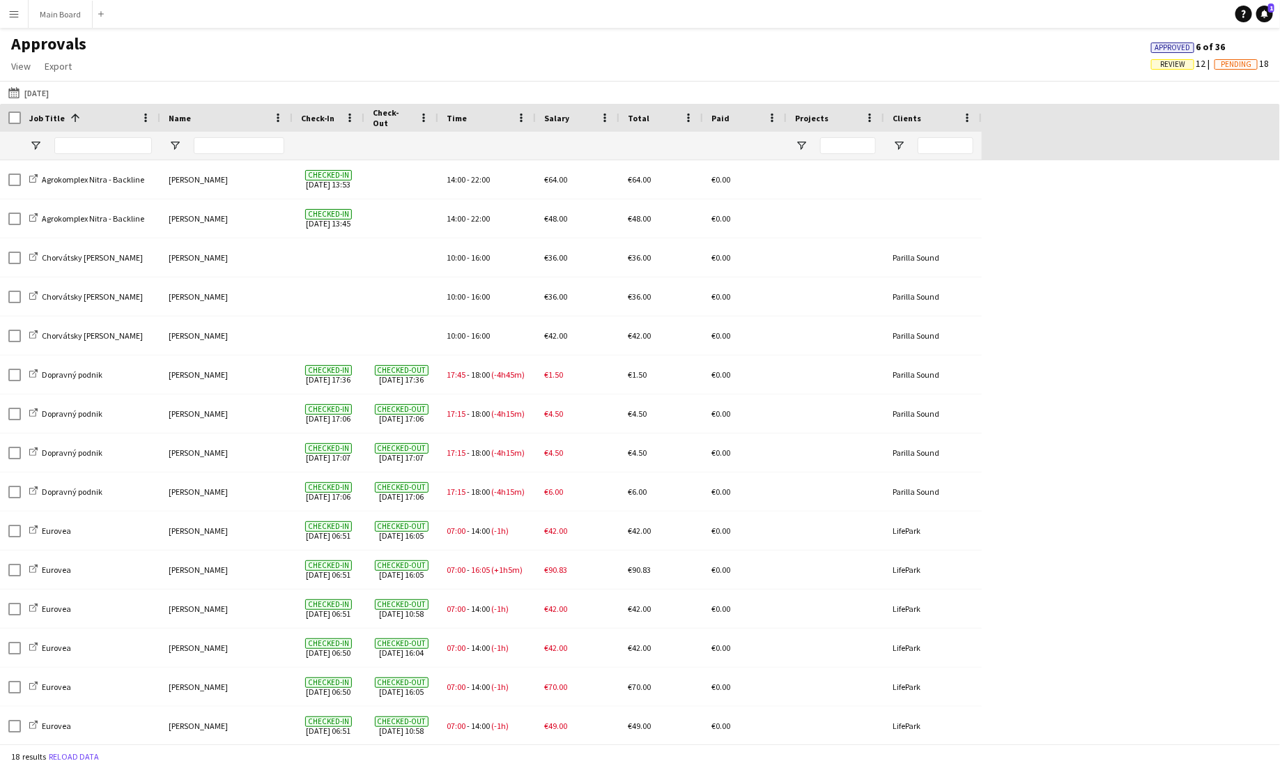
click at [434, 125] on div "Check-Out" at bounding box center [401, 118] width 74 height 28
click at [20, 24] on button "Menu" at bounding box center [14, 14] width 28 height 28
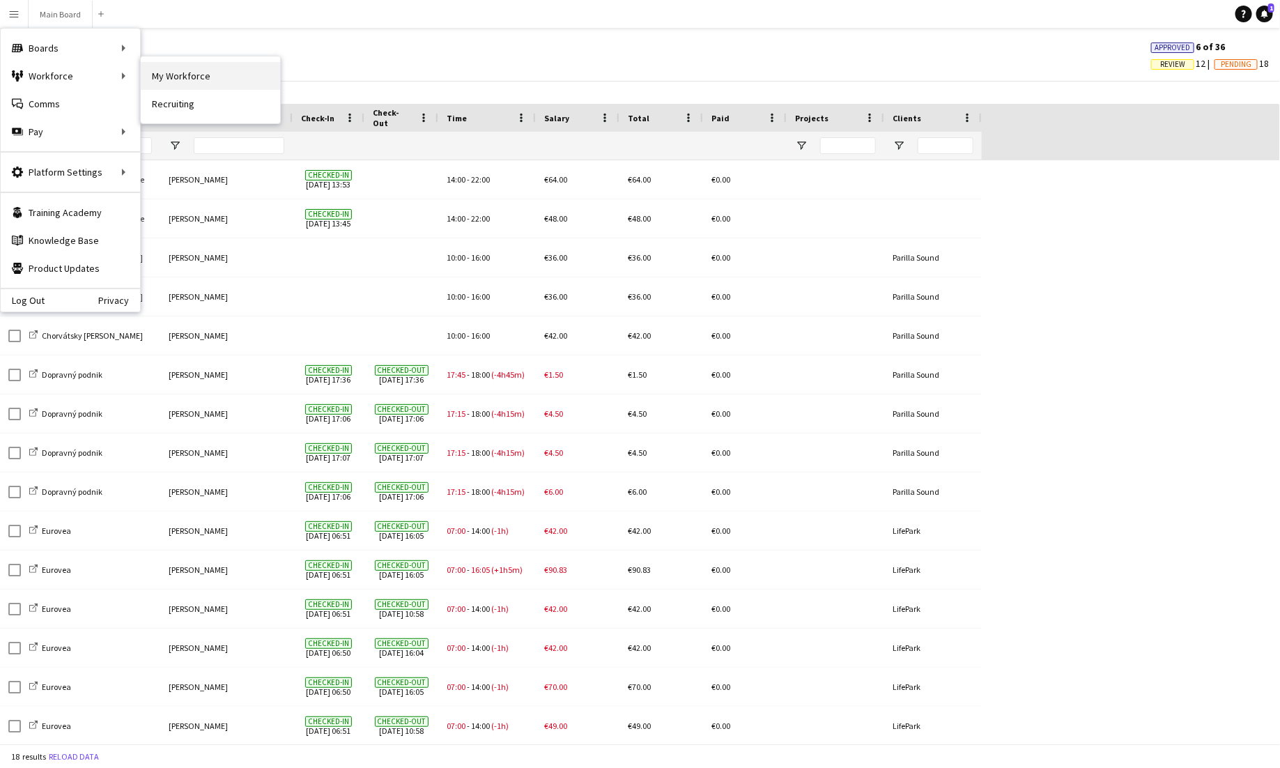
click at [177, 75] on link "My Workforce" at bounding box center [210, 76] width 139 height 28
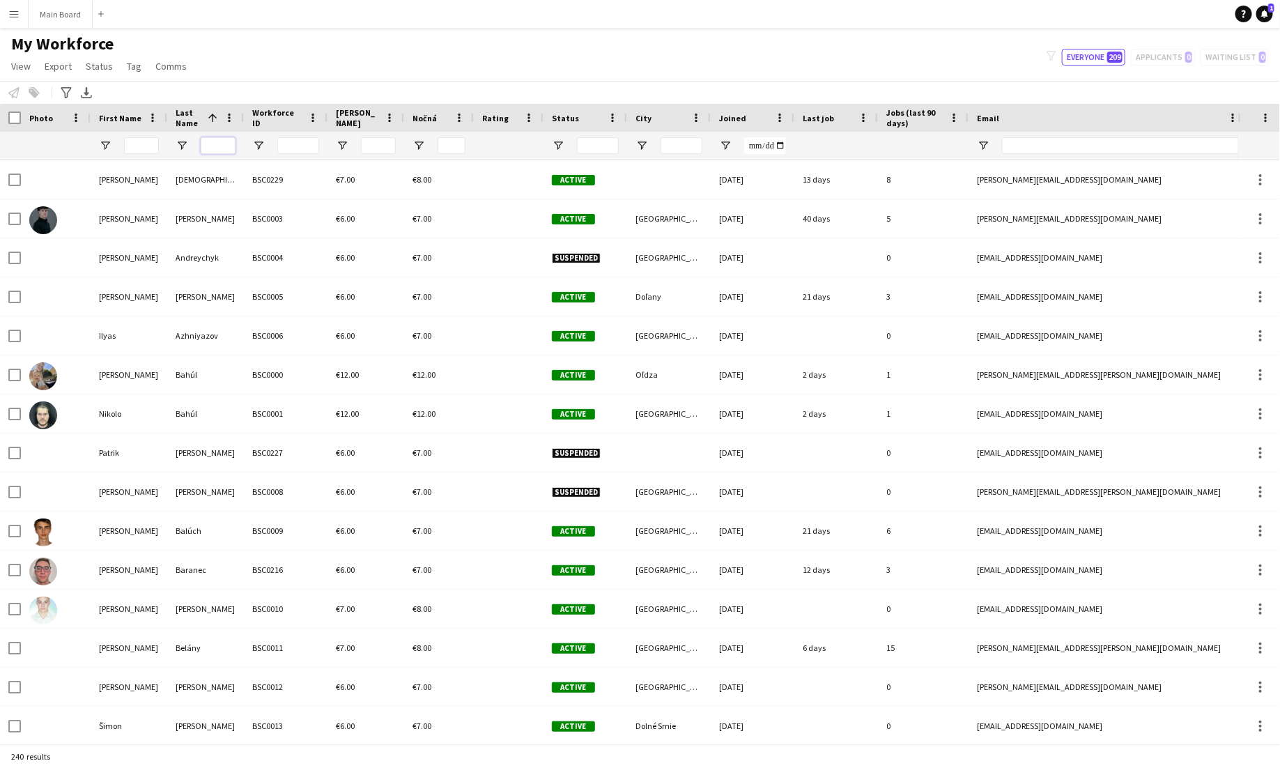
click at [212, 149] on input "Last Name Filter Input" at bounding box center [218, 145] width 35 height 17
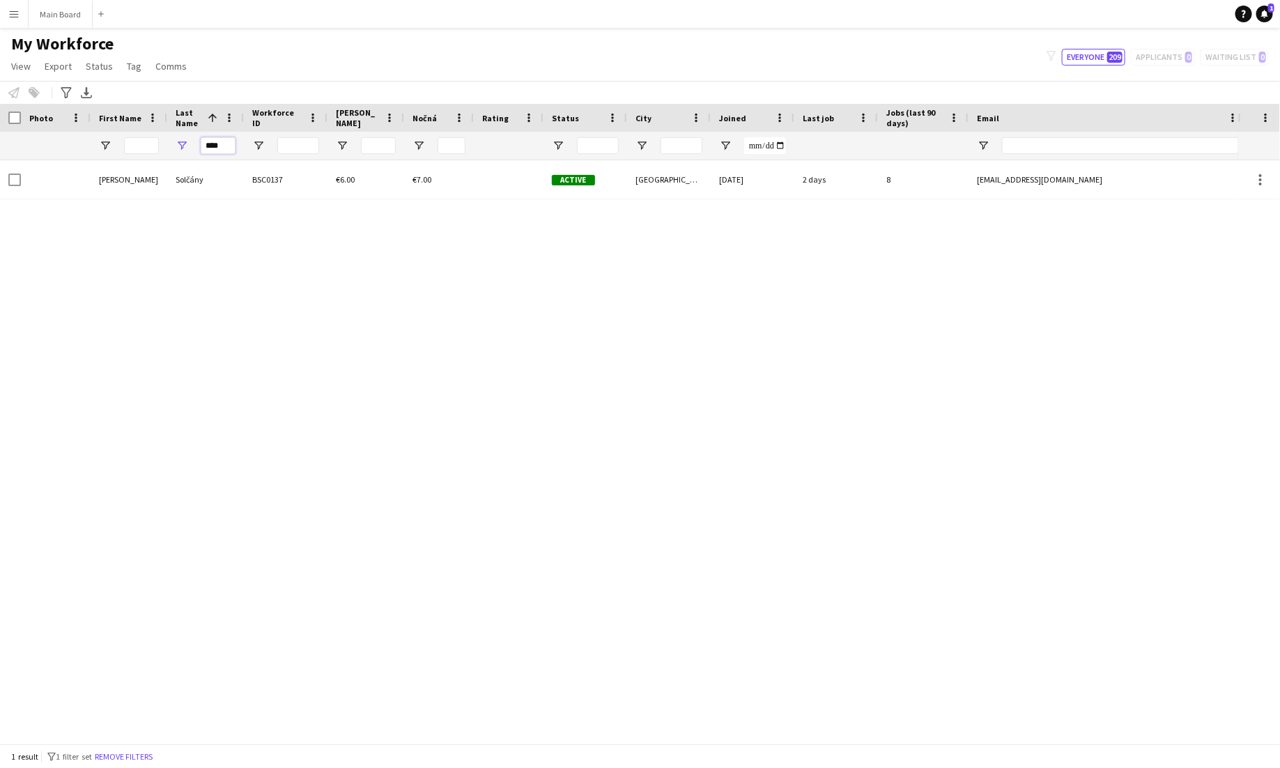
drag, startPoint x: 229, startPoint y: 143, endPoint x: 185, endPoint y: 143, distance: 44.6
click at [187, 143] on div "****" at bounding box center [205, 146] width 77 height 28
drag, startPoint x: 224, startPoint y: 149, endPoint x: 185, endPoint y: 147, distance: 39.1
click at [185, 147] on div "***" at bounding box center [205, 146] width 77 height 28
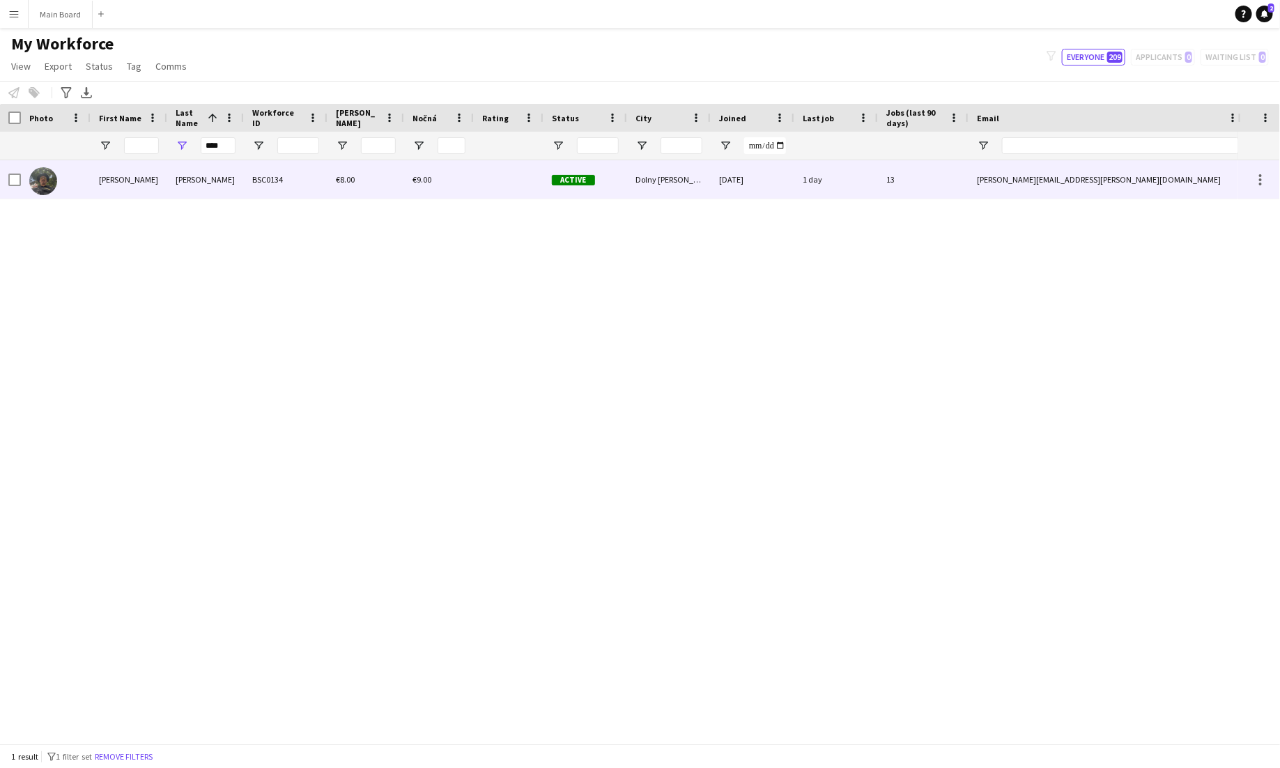
click at [152, 179] on div "[PERSON_NAME]" at bounding box center [129, 179] width 77 height 38
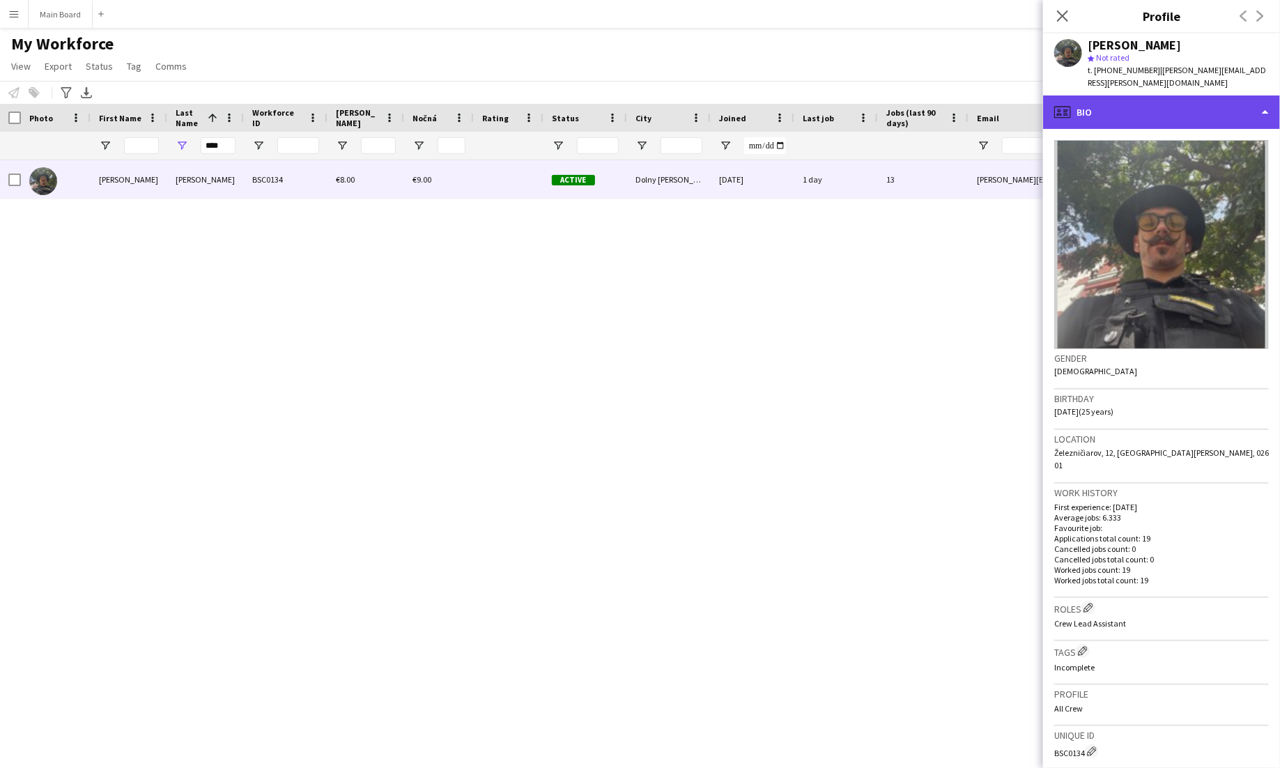
click at [800, 95] on div "profile Bio" at bounding box center [1161, 111] width 237 height 33
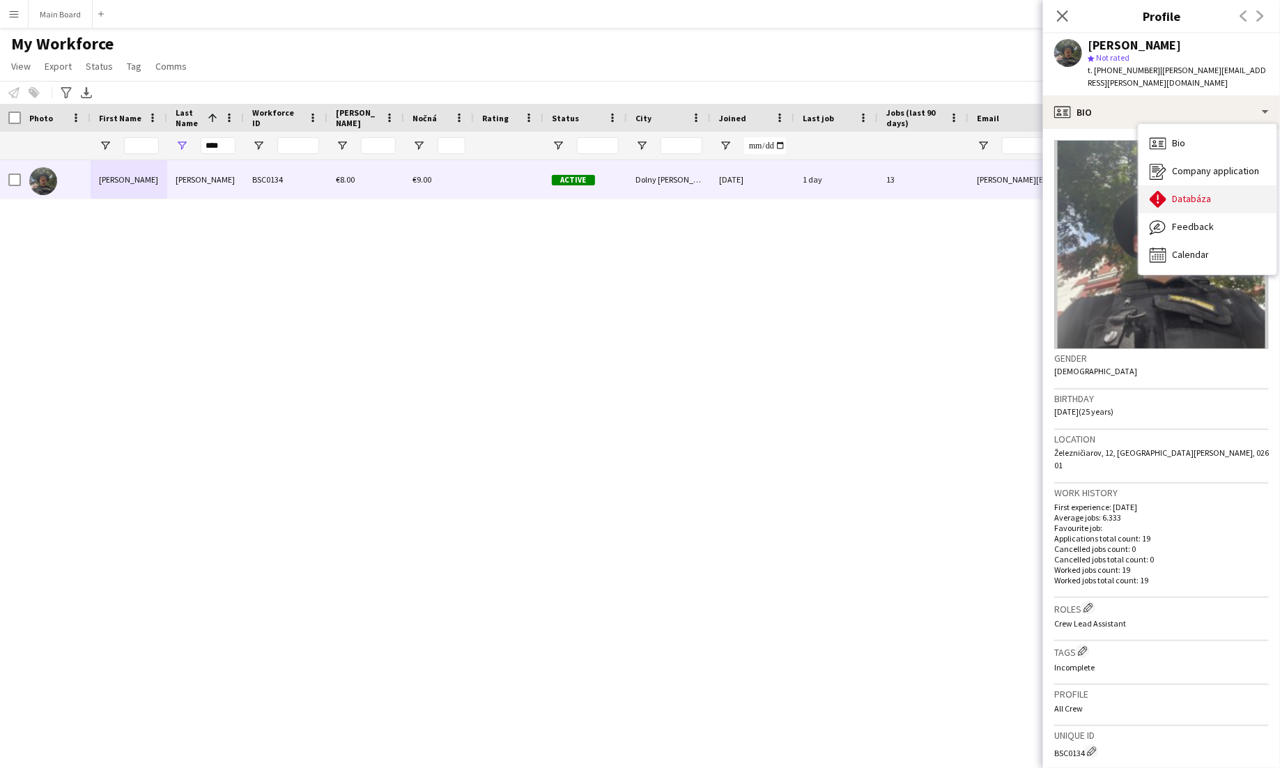
click at [800, 192] on span "Databáza" at bounding box center [1191, 198] width 39 height 13
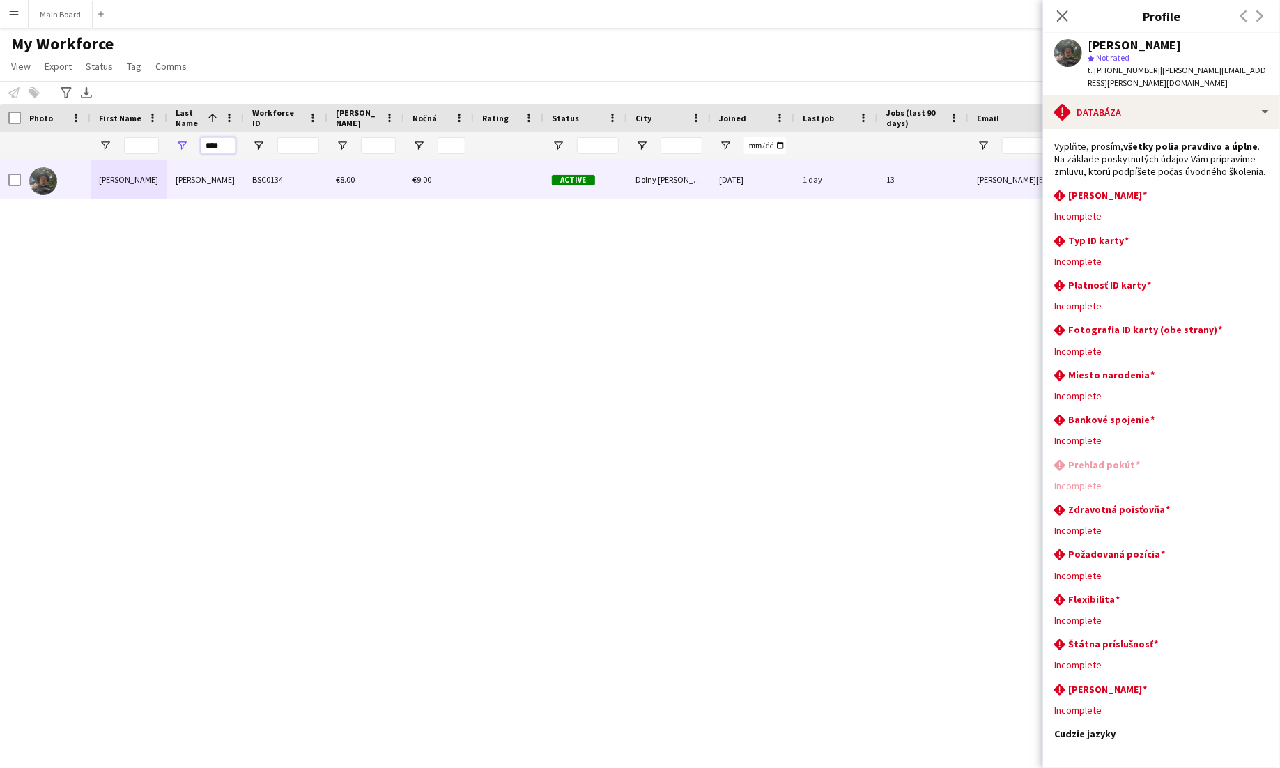
drag, startPoint x: 227, startPoint y: 148, endPoint x: 198, endPoint y: 148, distance: 29.3
click at [198, 148] on div "****" at bounding box center [205, 146] width 77 height 28
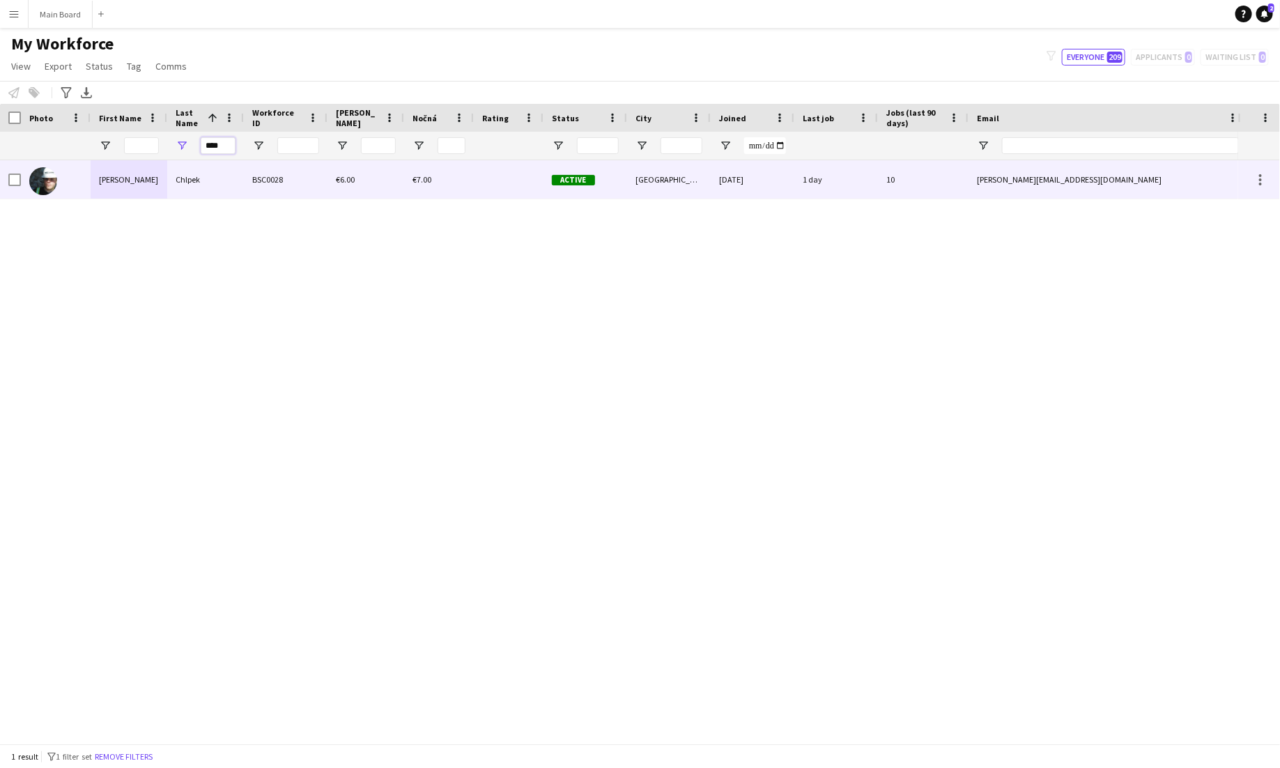
type input "****"
click at [256, 188] on div "BSC0028" at bounding box center [286, 179] width 84 height 38
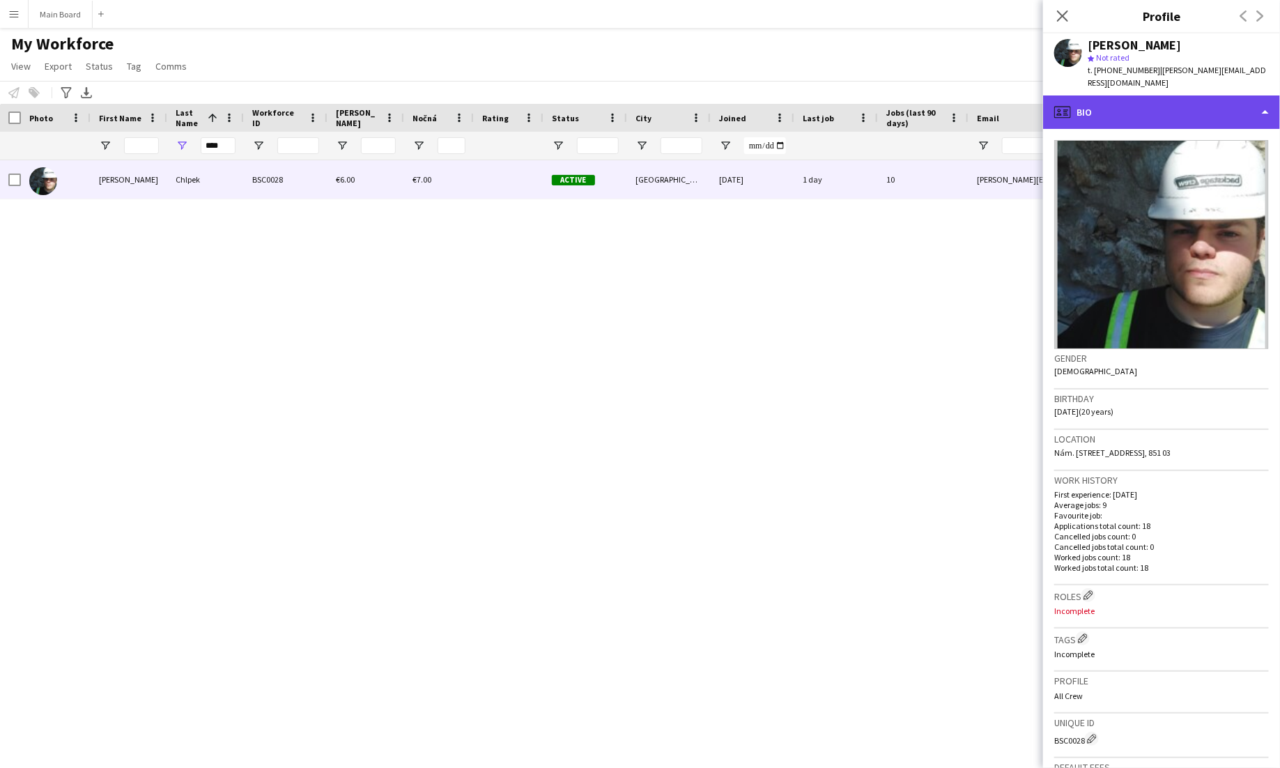
click at [800, 98] on div "profile Bio" at bounding box center [1161, 111] width 237 height 33
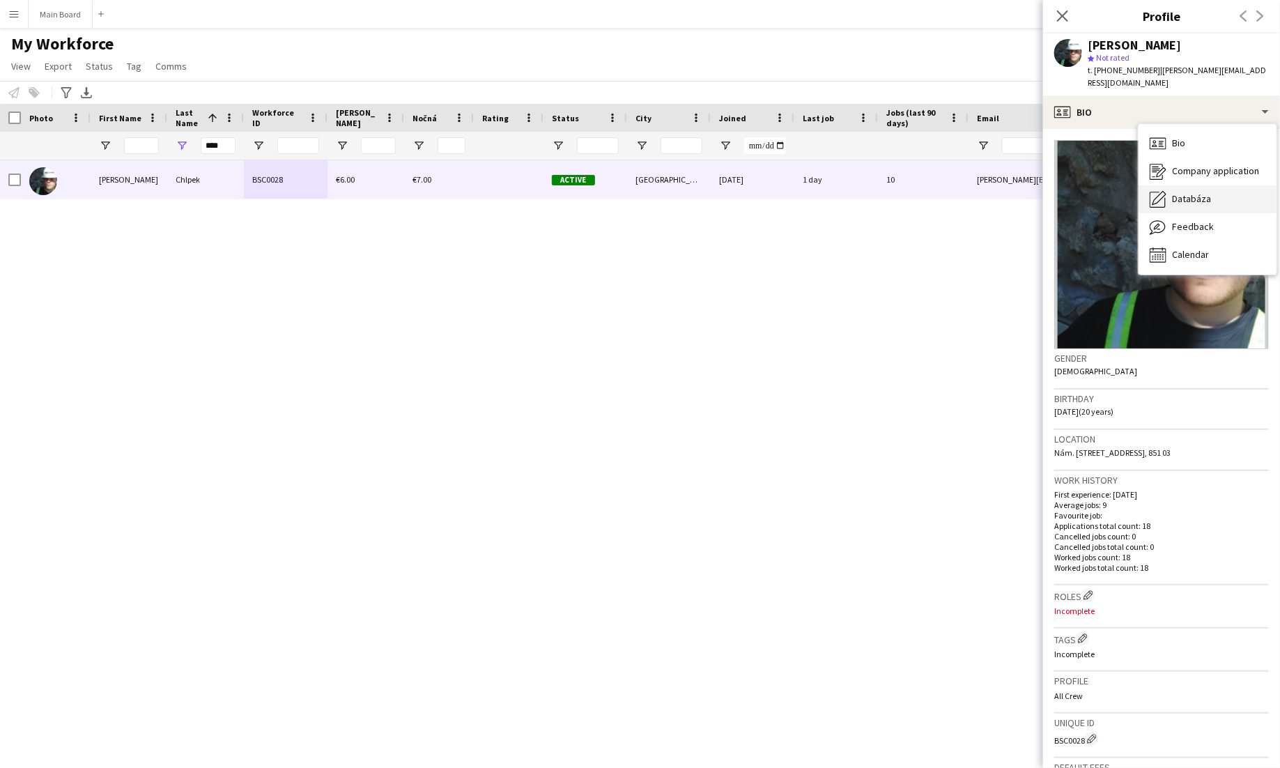
click at [800, 192] on span "Databáza" at bounding box center [1191, 198] width 39 height 13
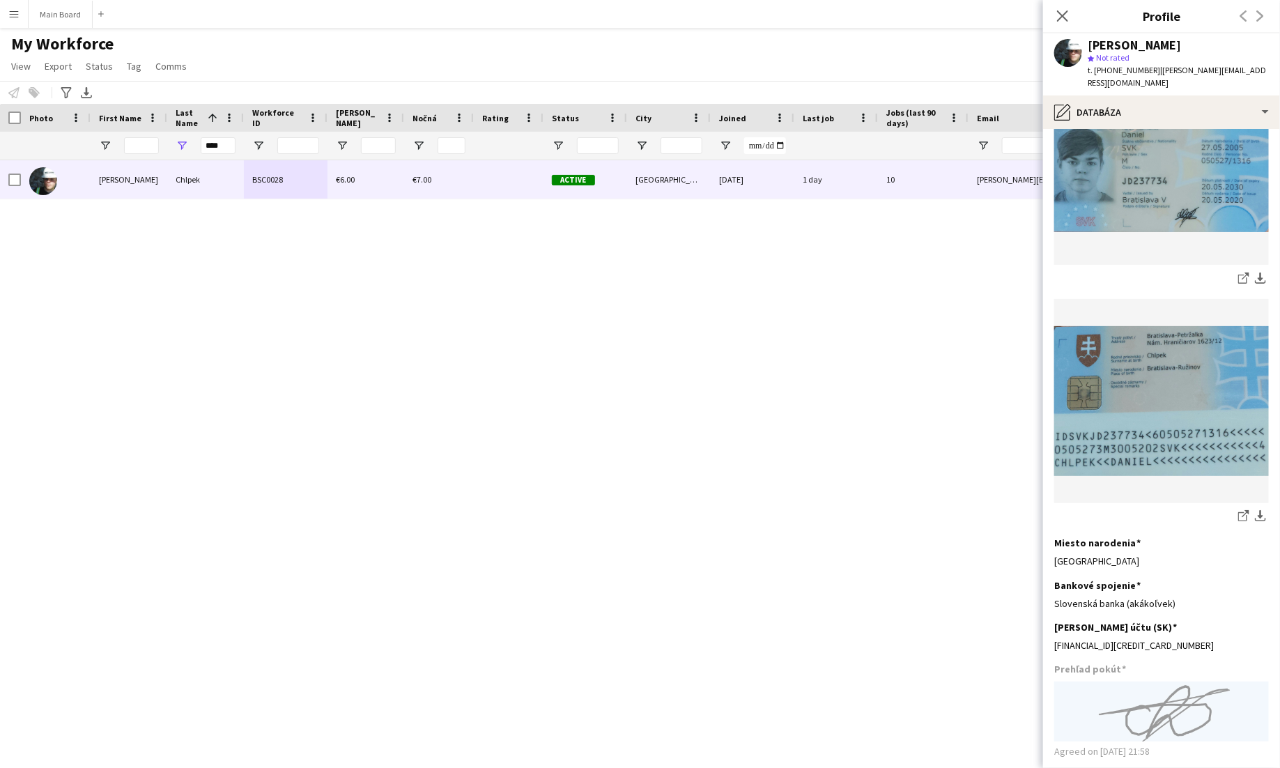
scroll to position [312, 0]
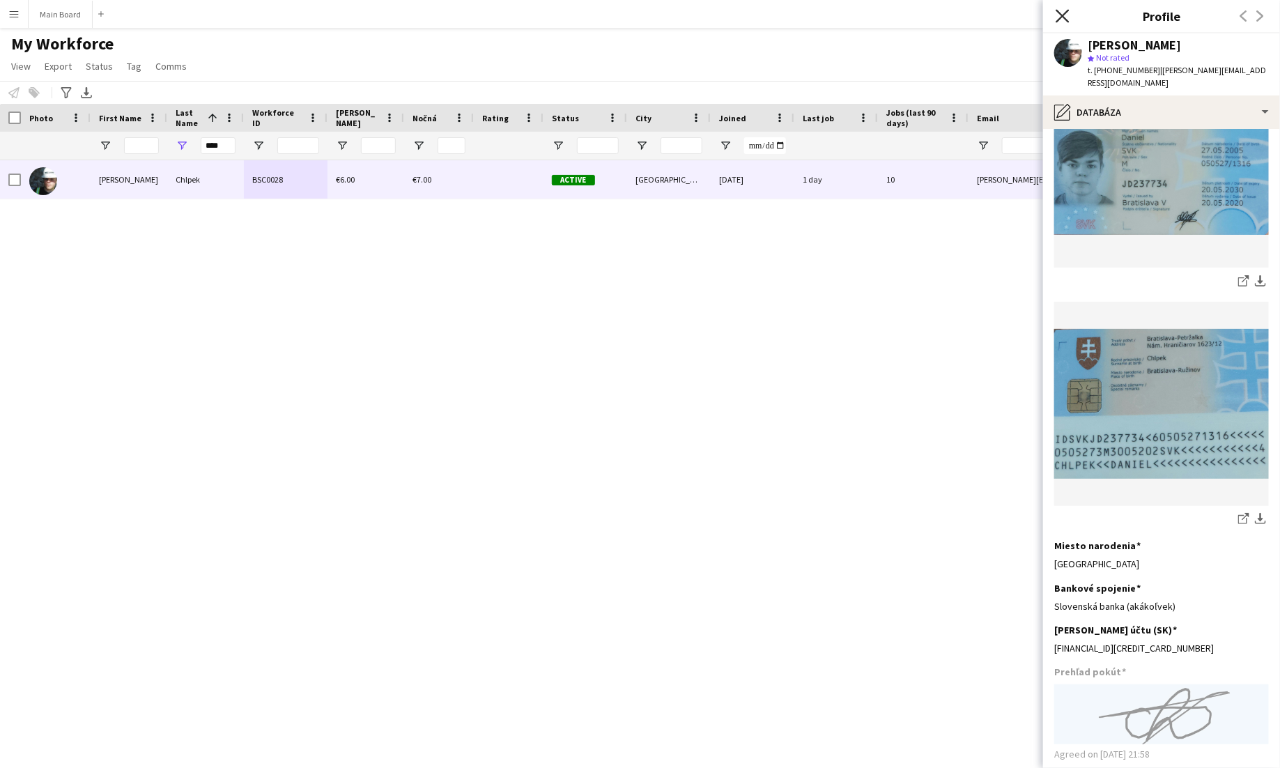
click at [800, 17] on icon "Close pop-in" at bounding box center [1061, 15] width 13 height 13
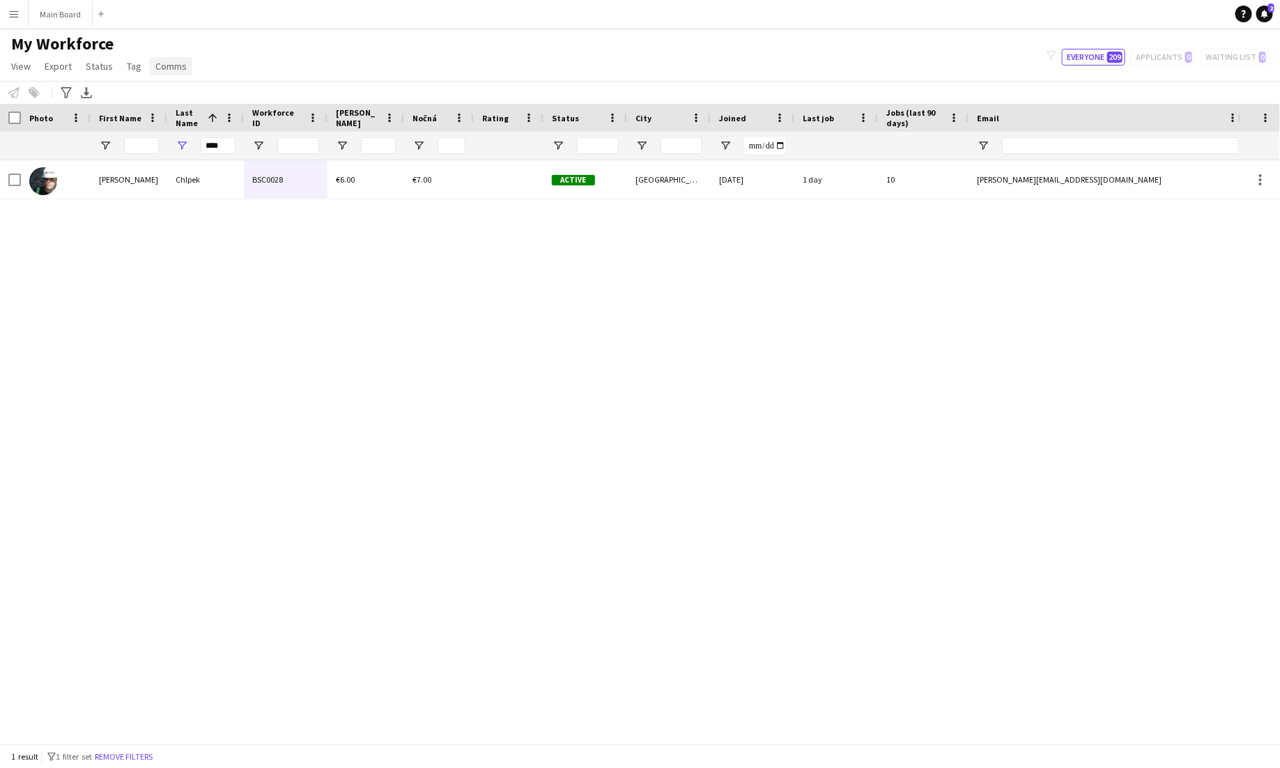
click at [171, 68] on span "Comms" at bounding box center [170, 66] width 31 height 13
click at [13, 9] on app-icon "Menu" at bounding box center [13, 13] width 11 height 11
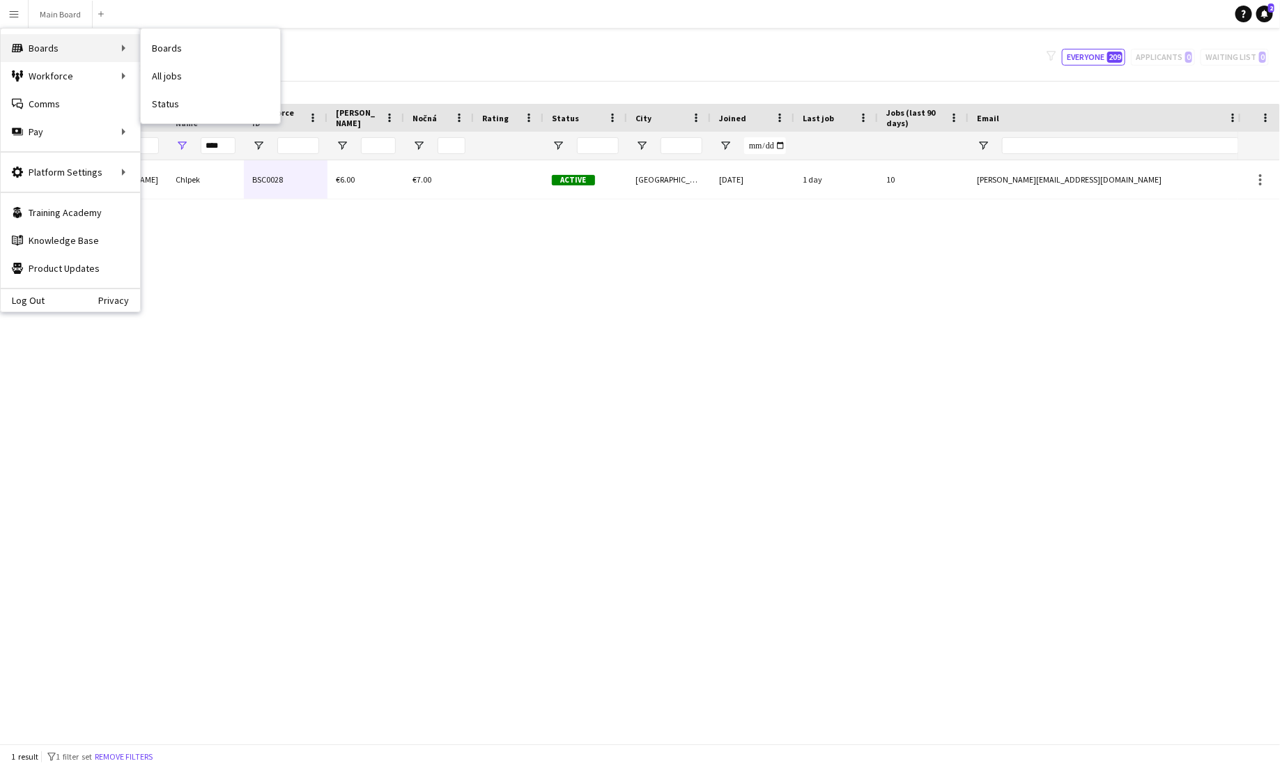
click at [37, 47] on div "Boards Boards" at bounding box center [70, 48] width 139 height 28
click at [114, 49] on div "Boards Boards" at bounding box center [70, 48] width 139 height 28
click at [800, 325] on div "[PERSON_NAME] BSC0028 €6.00 €7.00 Active [GEOGRAPHIC_DATA] [DATE] 1 day 10 [PER…" at bounding box center [619, 451] width 1238 height 583
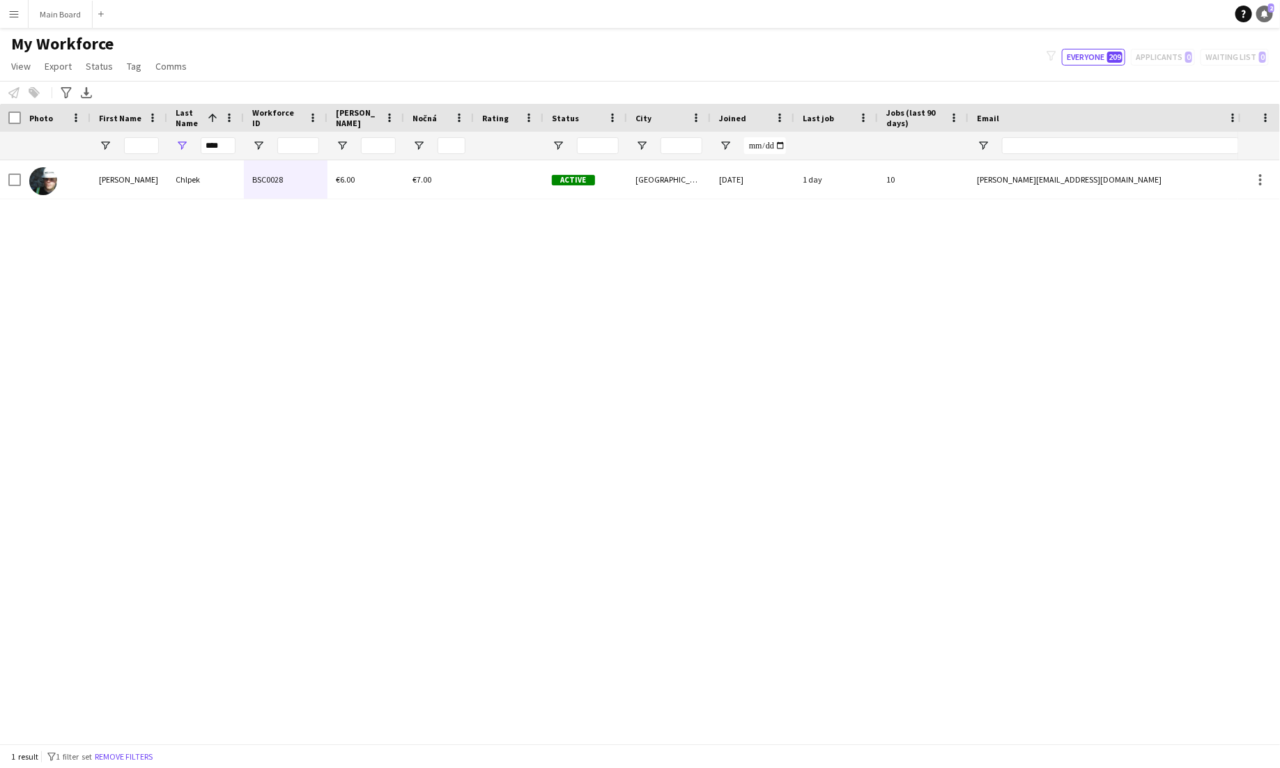
click at [800, 10] on icon "Notifications" at bounding box center [1264, 14] width 8 height 8
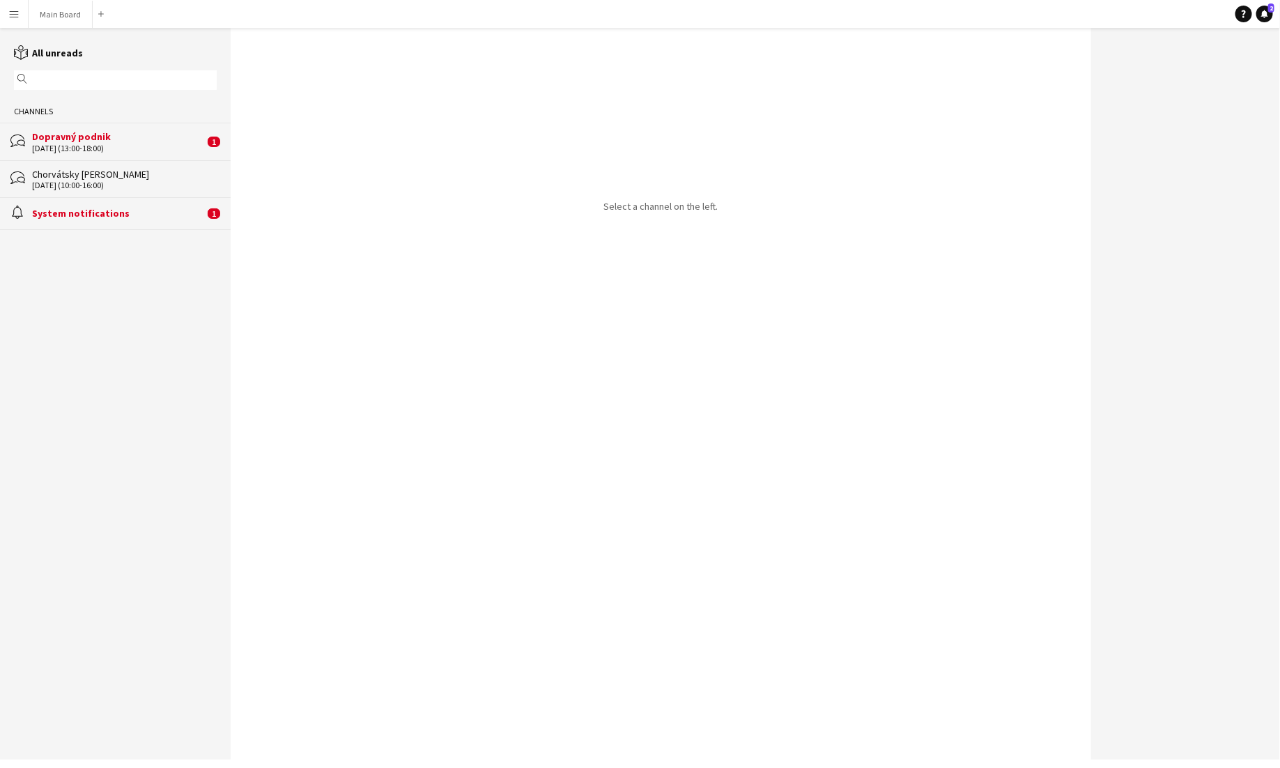
click at [166, 136] on div "Dopravný podnik" at bounding box center [118, 136] width 172 height 13
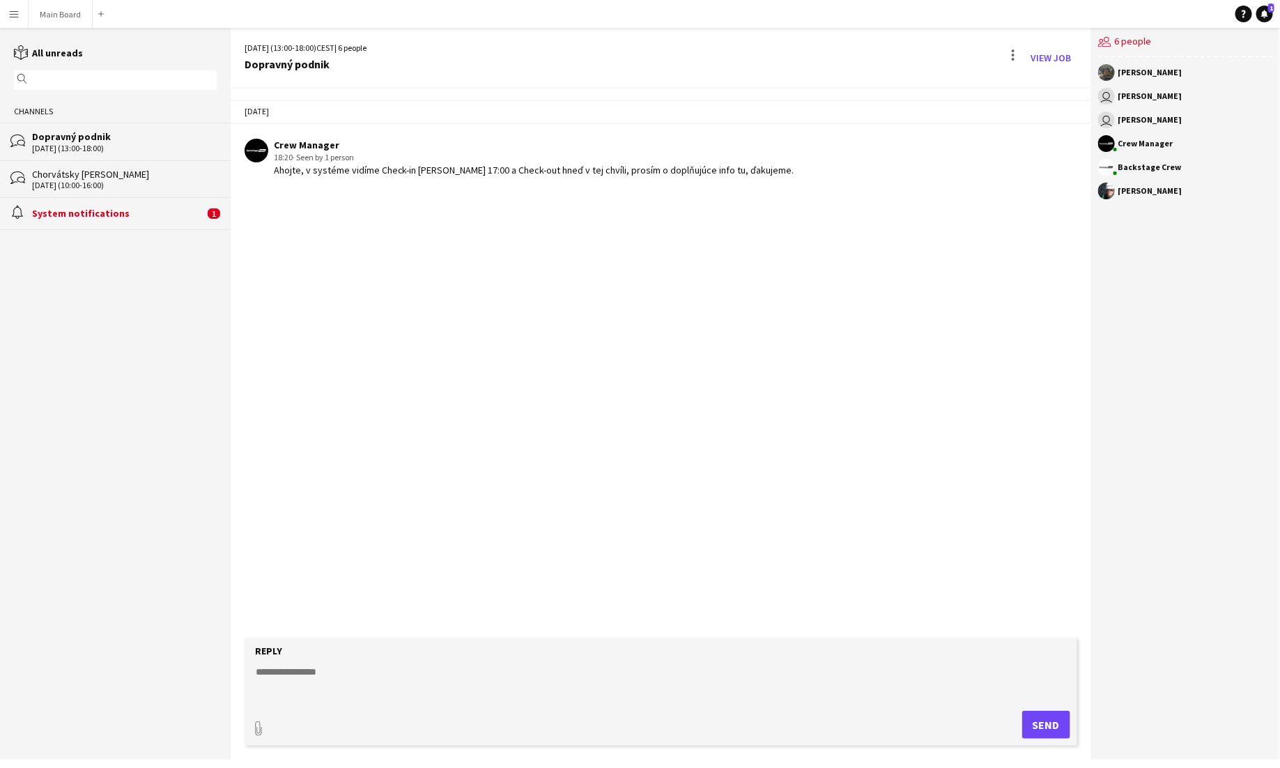
click at [117, 192] on div "bubbles Chorvátsky [PERSON_NAME] [DATE] (10:00-16:00)" at bounding box center [115, 178] width 231 height 37
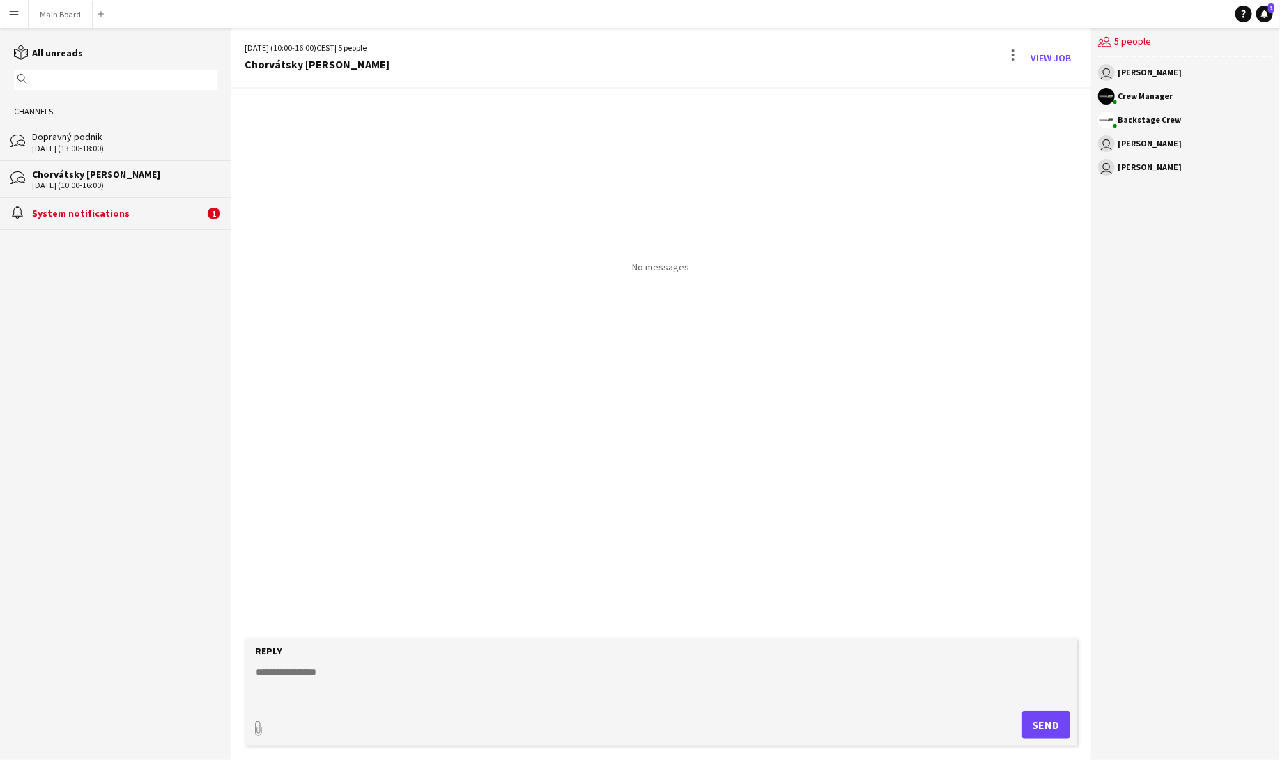
click at [13, 15] on app-icon "Menu" at bounding box center [13, 13] width 11 height 11
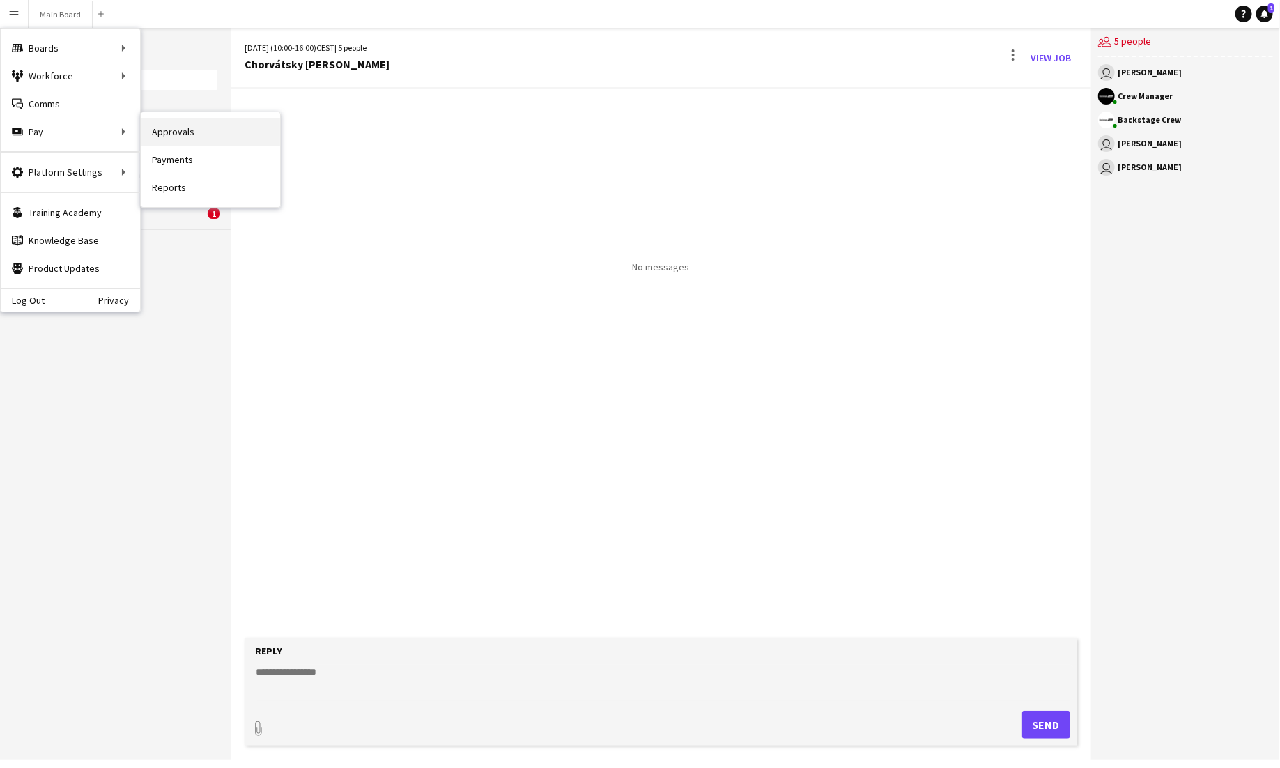
click at [173, 138] on link "Approvals" at bounding box center [210, 132] width 139 height 28
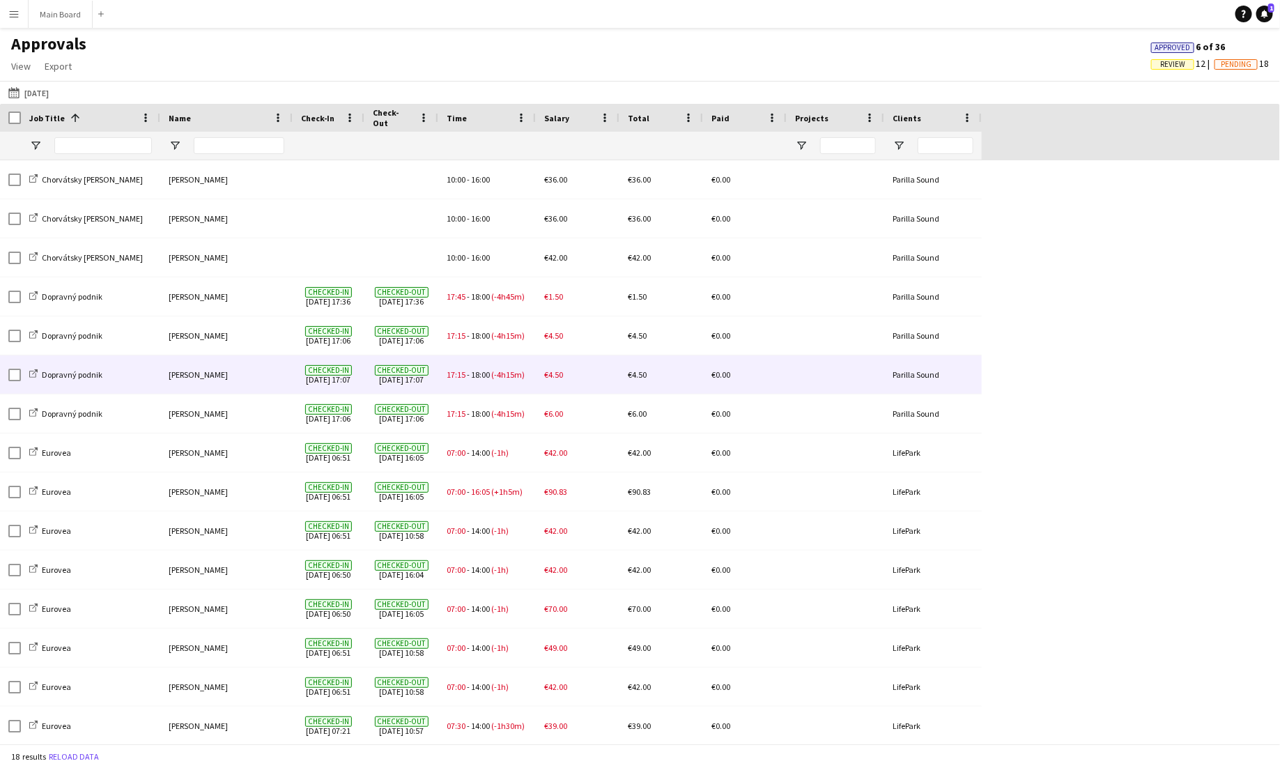
scroll to position [118, 0]
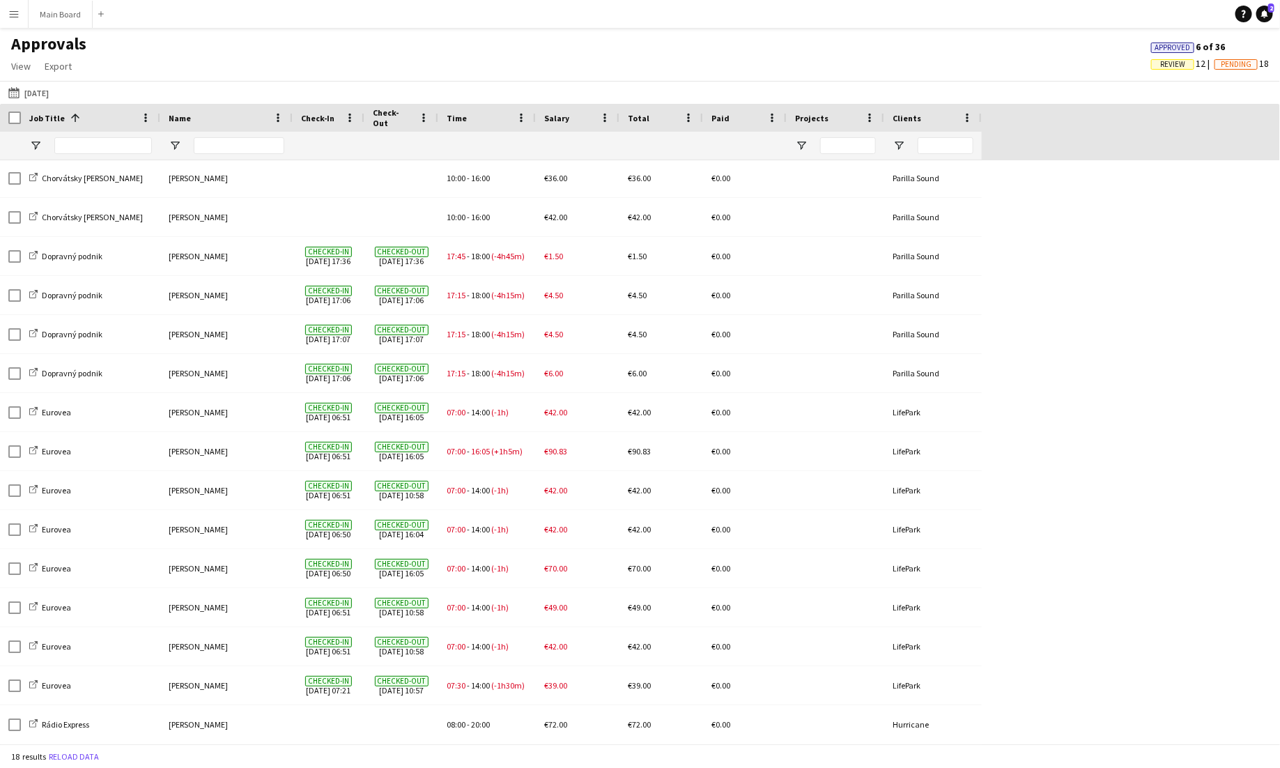
click at [13, 11] on app-icon "Menu" at bounding box center [13, 13] width 11 height 11
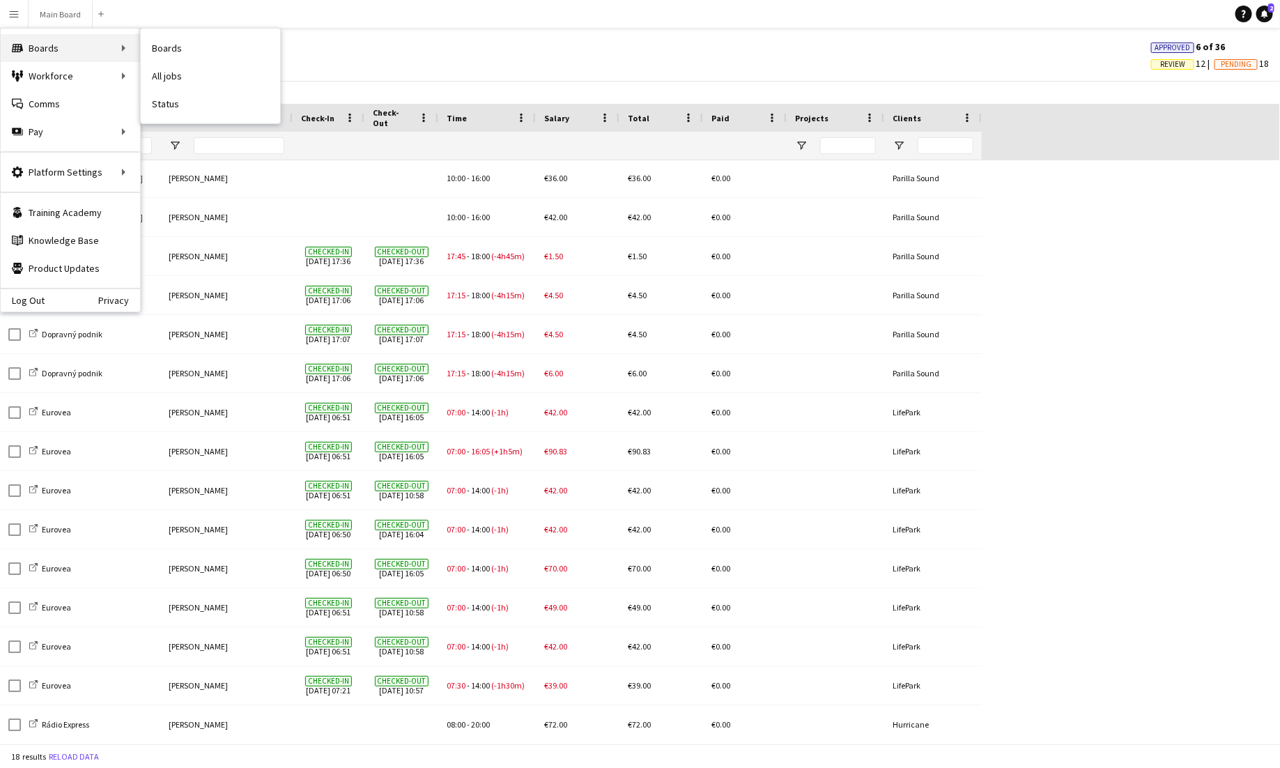
click at [76, 44] on div "Boards Boards" at bounding box center [70, 48] width 139 height 28
click at [65, 24] on button "Main Board Close" at bounding box center [61, 14] width 64 height 27
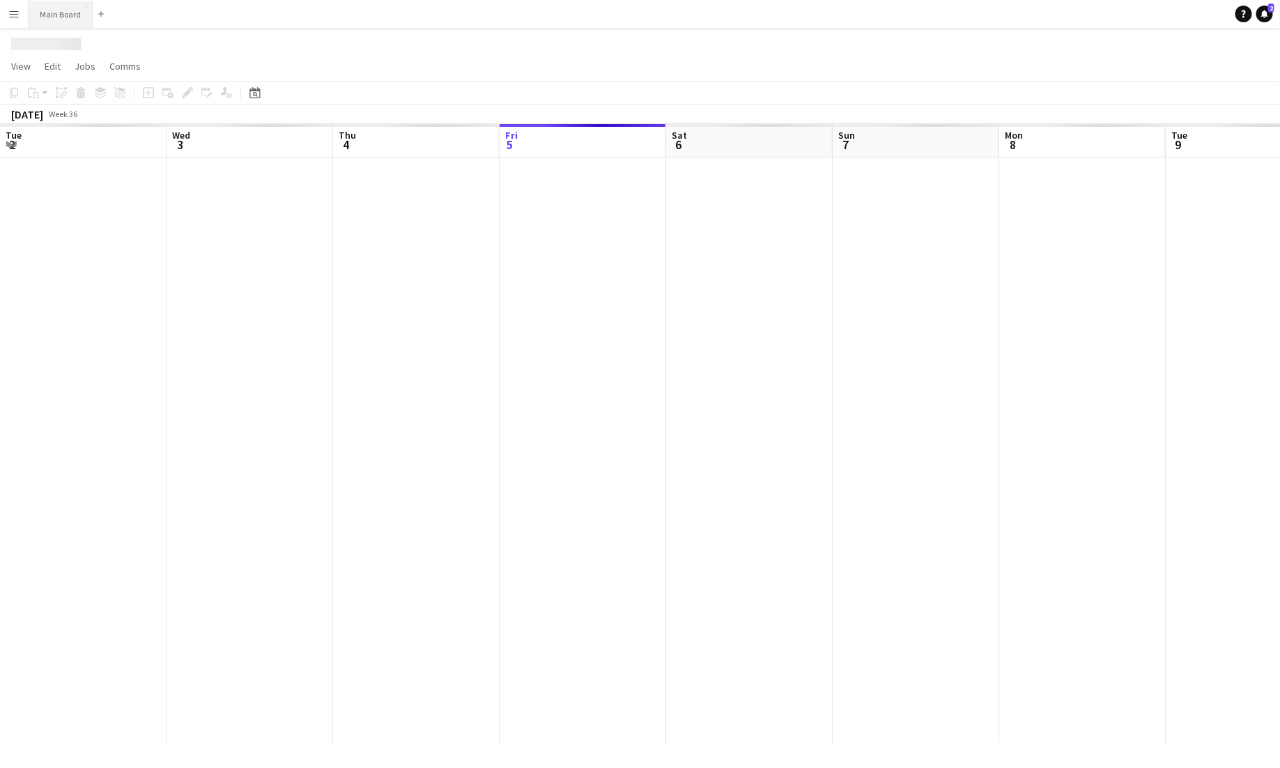
scroll to position [0, 333]
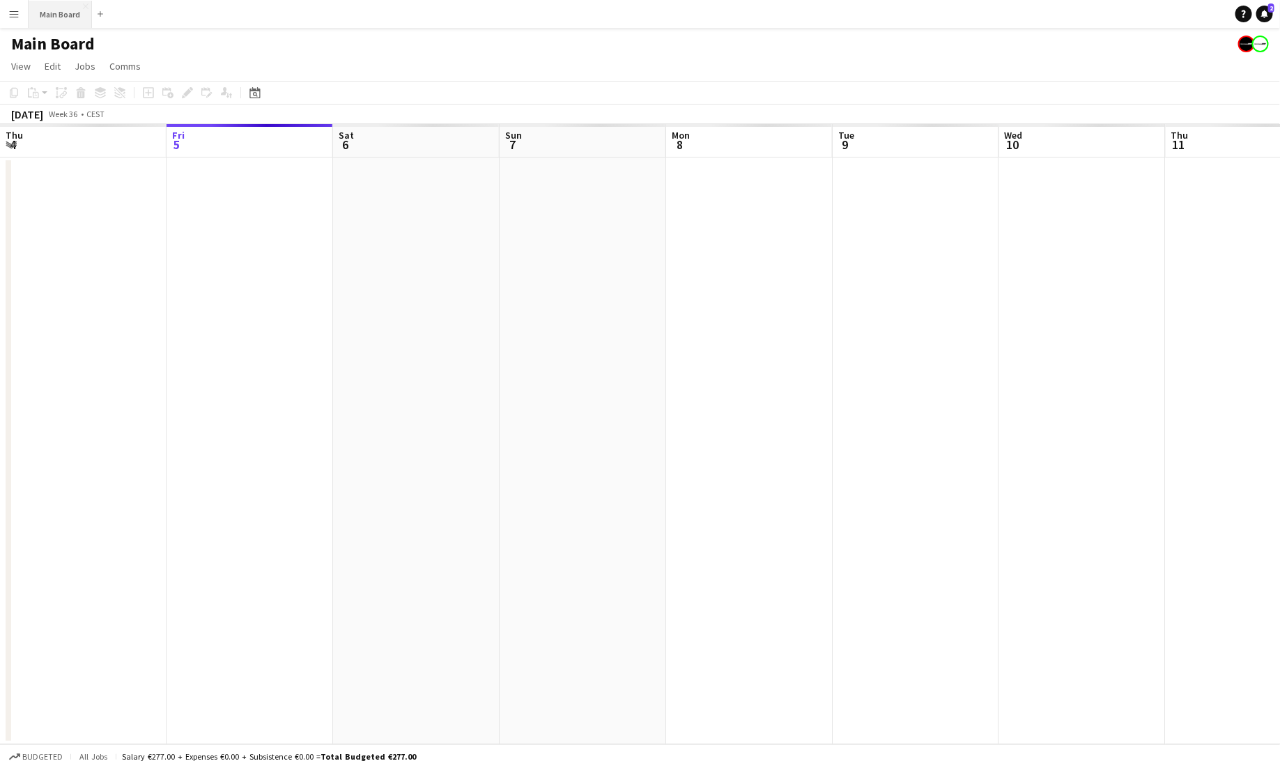
click at [60, 13] on button "Main Board Close" at bounding box center [60, 14] width 63 height 27
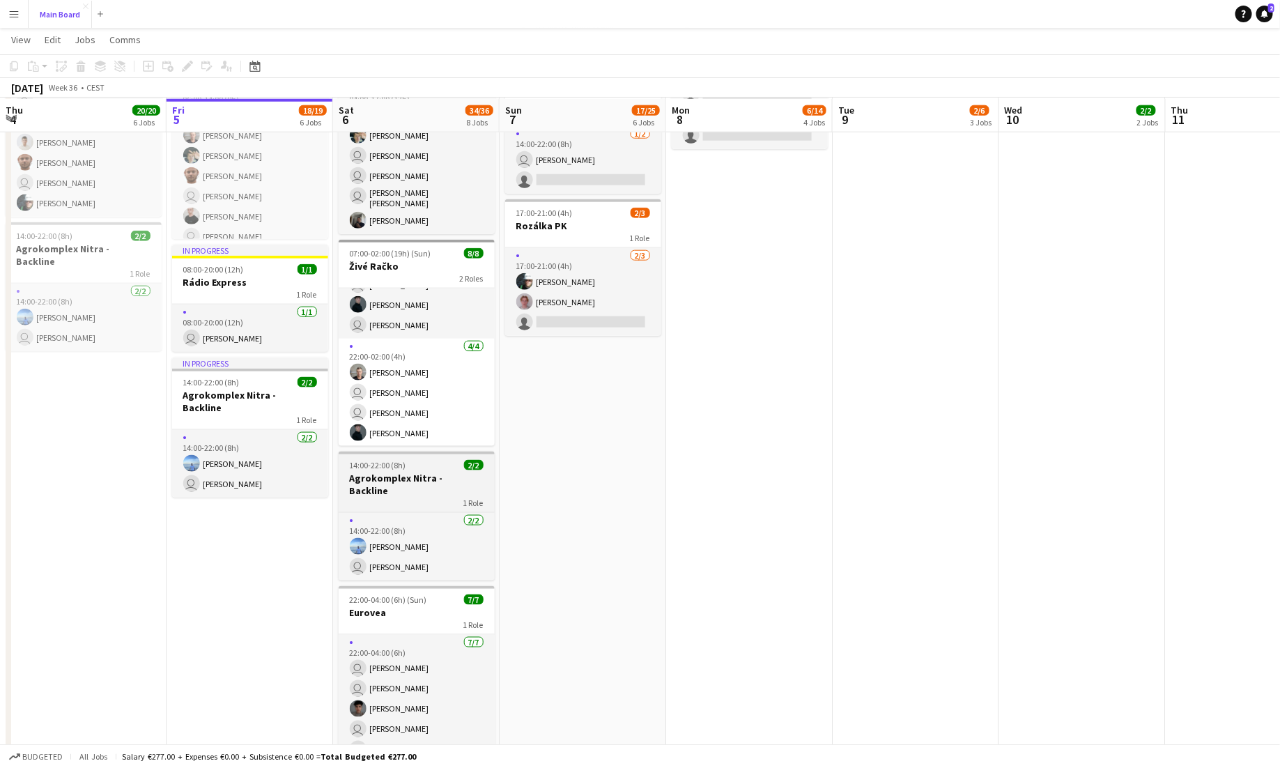
scroll to position [670, 0]
click at [454, 460] on div "14:00-22:00 (8h) 2/2" at bounding box center [417, 464] width 156 height 10
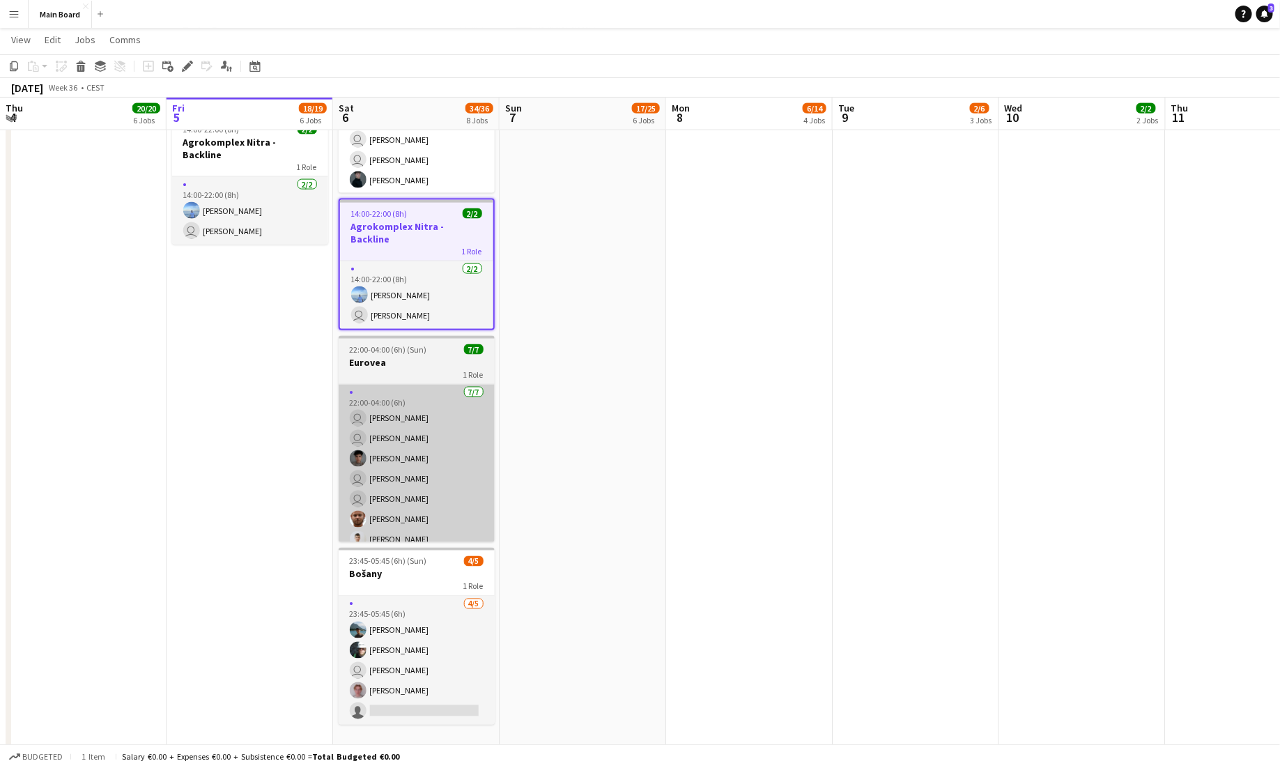
scroll to position [924, 0]
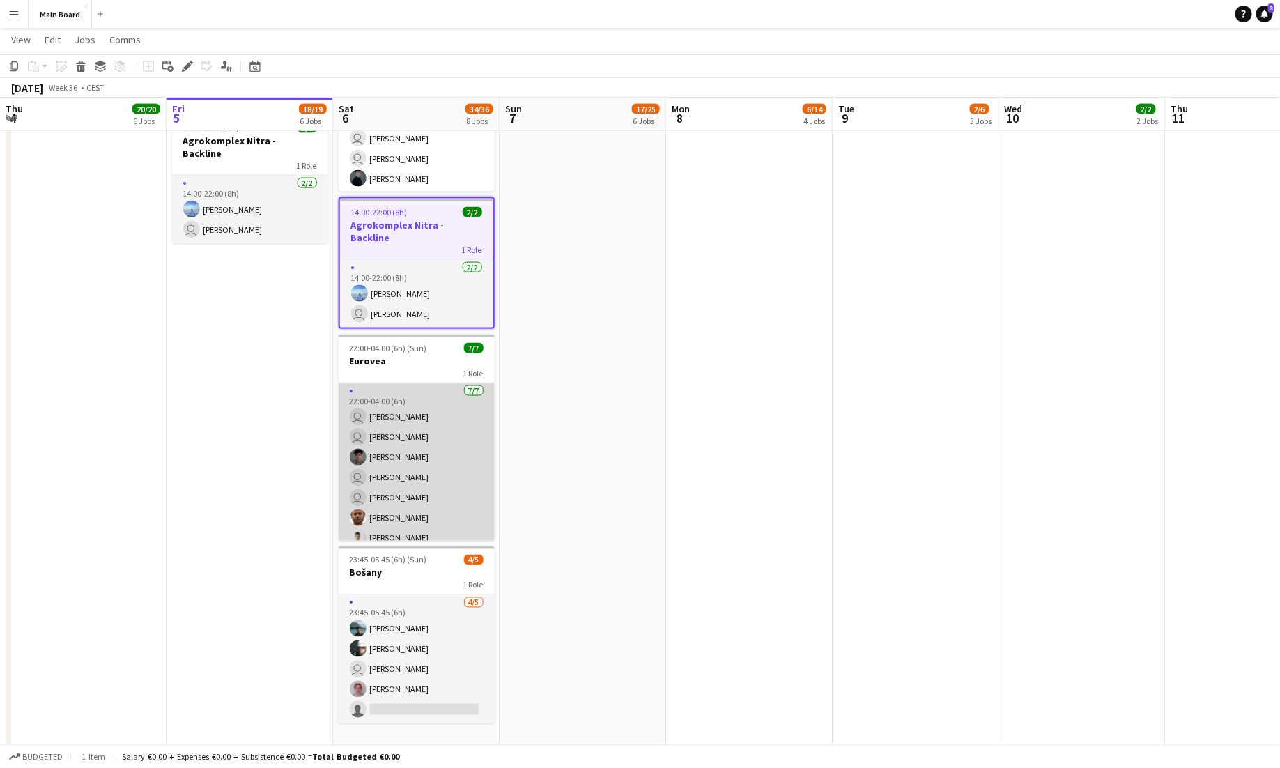
click at [419, 383] on app-card-role "[DATE] 22:00-04:00 (6h) user [PERSON_NAME] user [PERSON_NAME] Matej [PERSON_NAM…" at bounding box center [417, 467] width 156 height 169
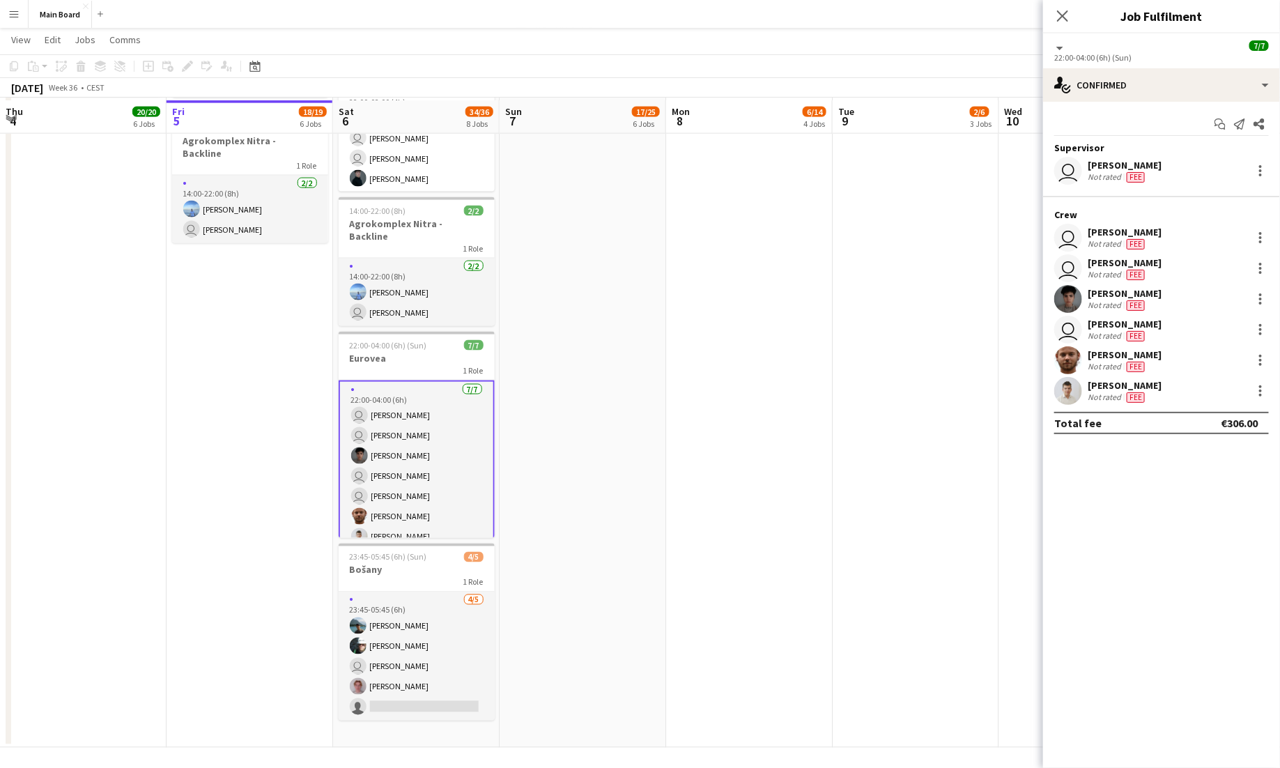
scroll to position [926, 0]
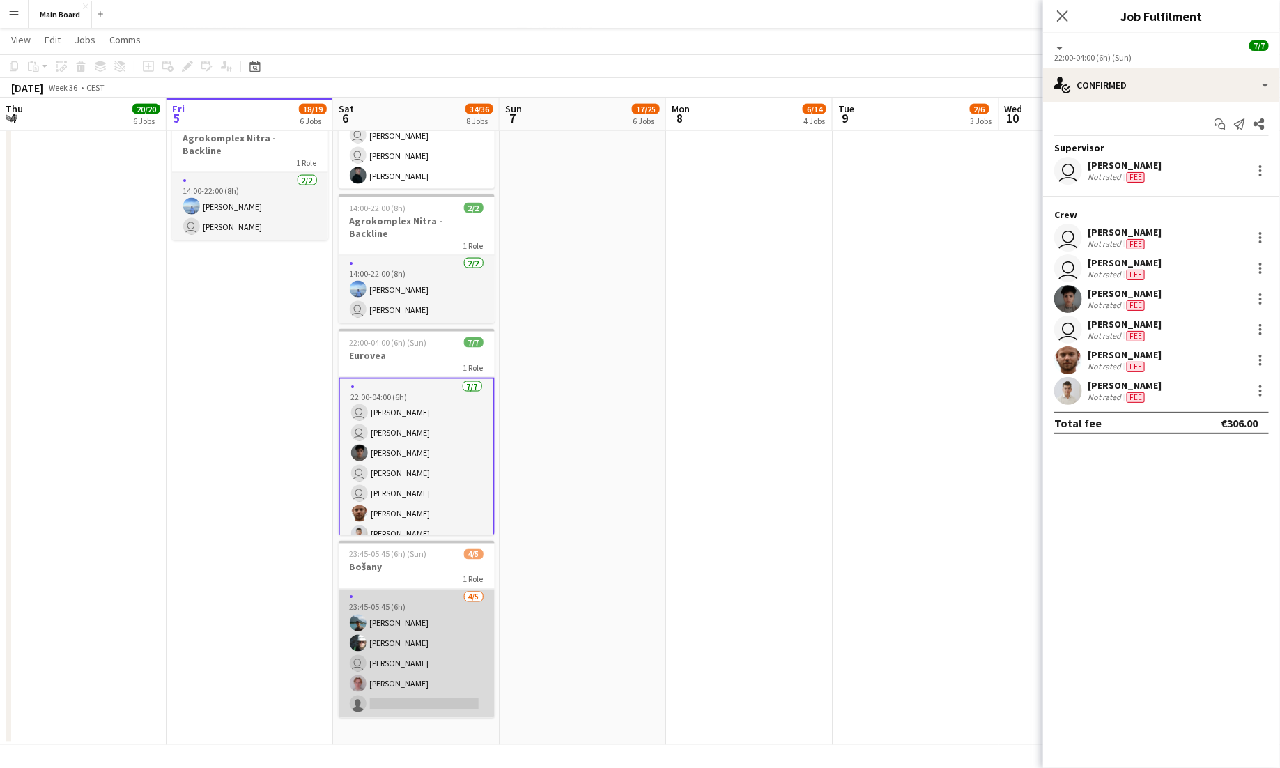
click at [432, 589] on app-card-role "[DATE] 23:45-05:45 (6h) [PERSON_NAME] user [PERSON_NAME] [PERSON_NAME] single-n…" at bounding box center [417, 653] width 156 height 128
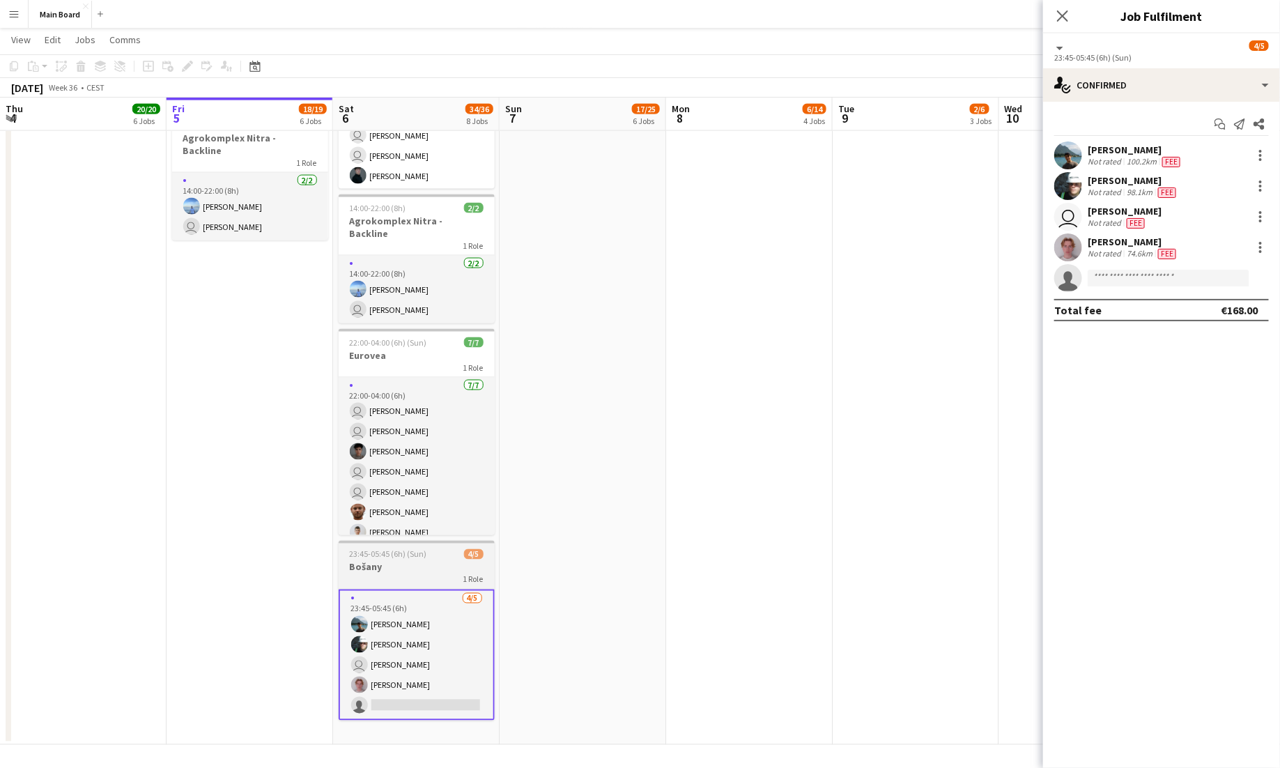
click at [384, 549] on span "23:45-05:45 (6h) (Sun)" at bounding box center [388, 554] width 77 height 10
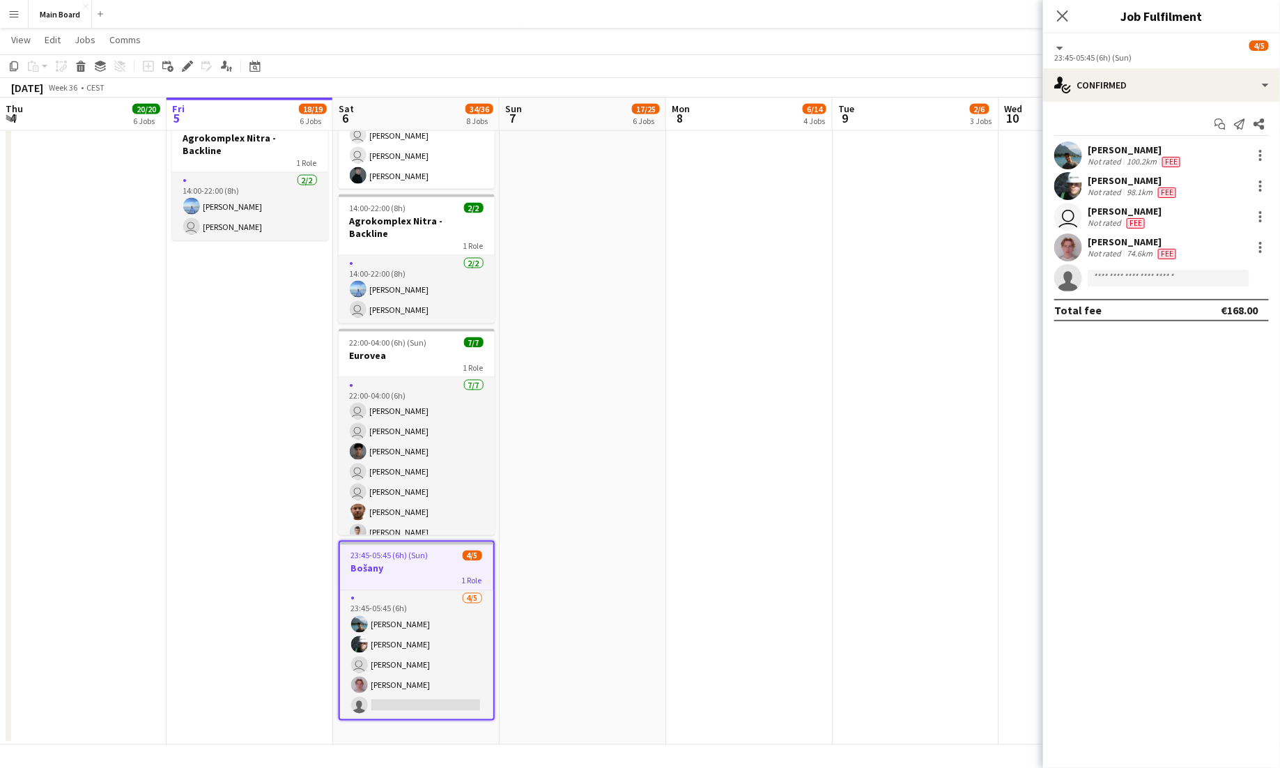
click at [15, 10] on app-icon "Menu" at bounding box center [13, 13] width 11 height 11
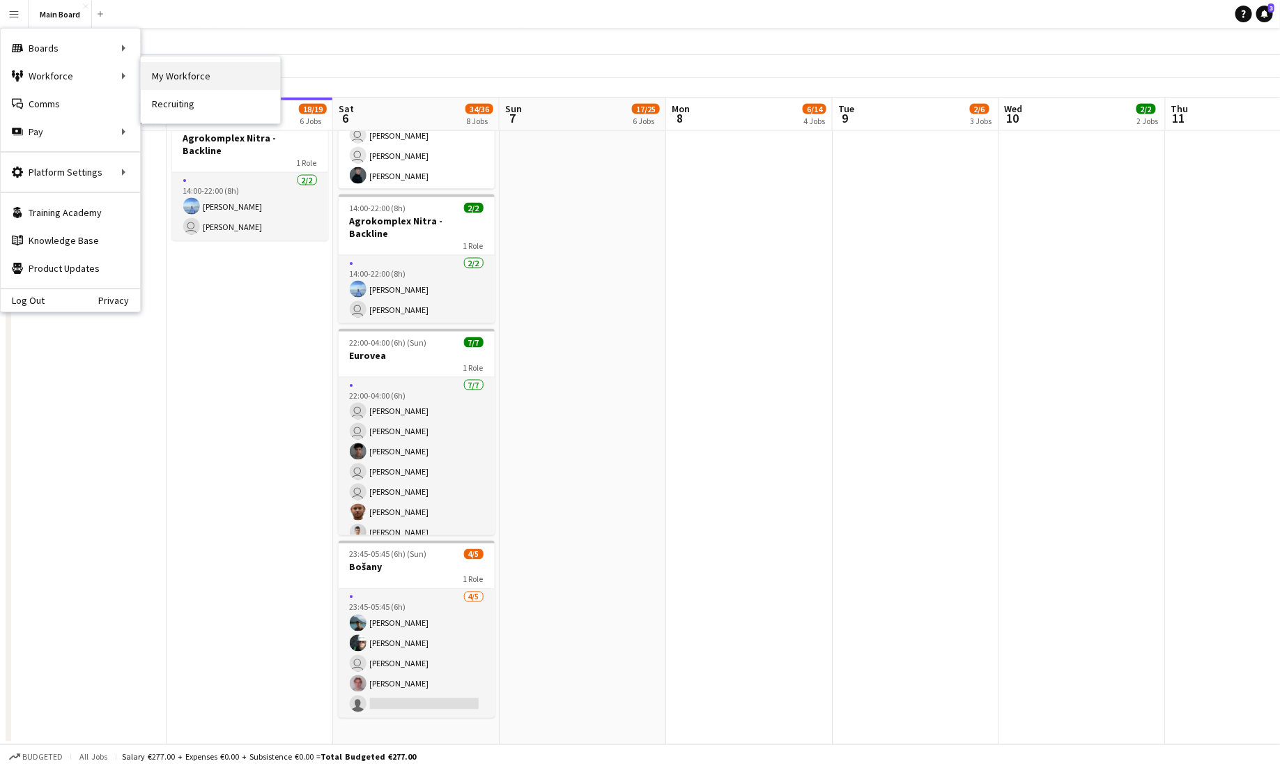
click at [169, 70] on link "My Workforce" at bounding box center [210, 76] width 139 height 28
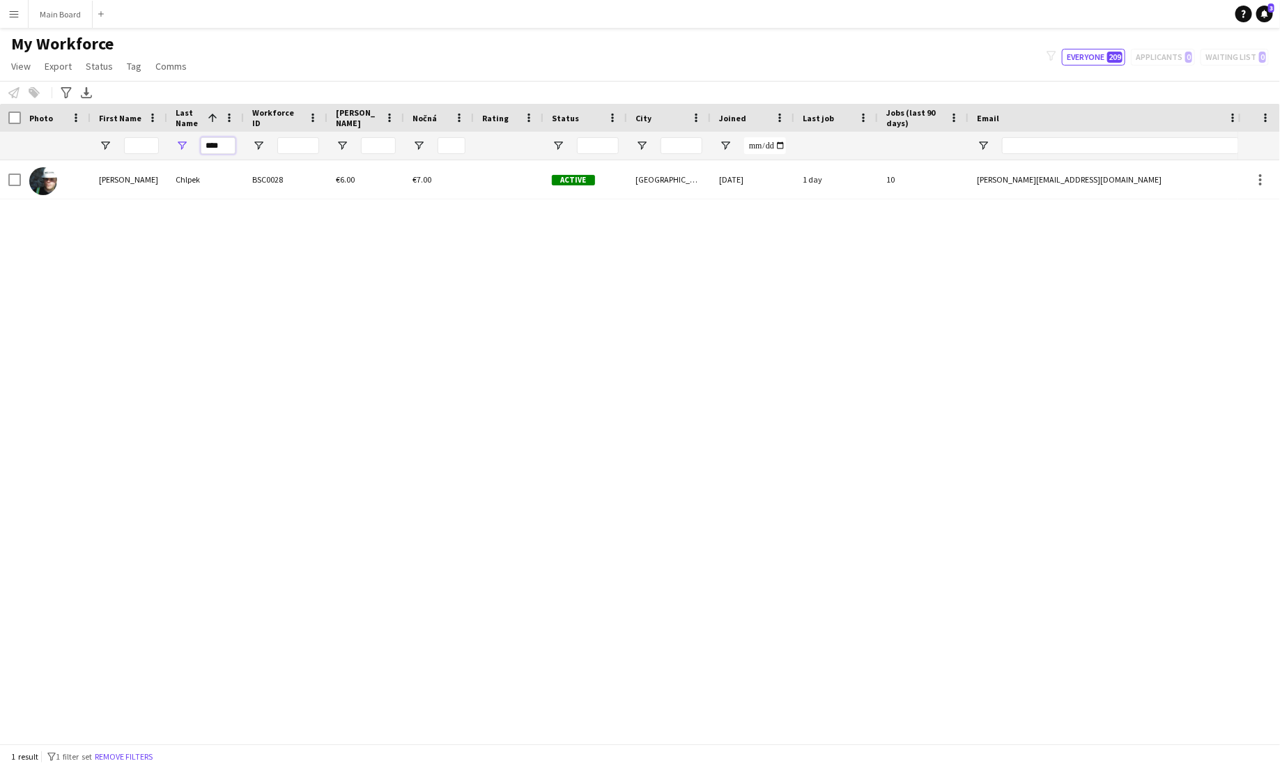
drag, startPoint x: 233, startPoint y: 143, endPoint x: 180, endPoint y: 143, distance: 53.6
click at [182, 143] on div "****" at bounding box center [205, 146] width 77 height 28
type input "****"
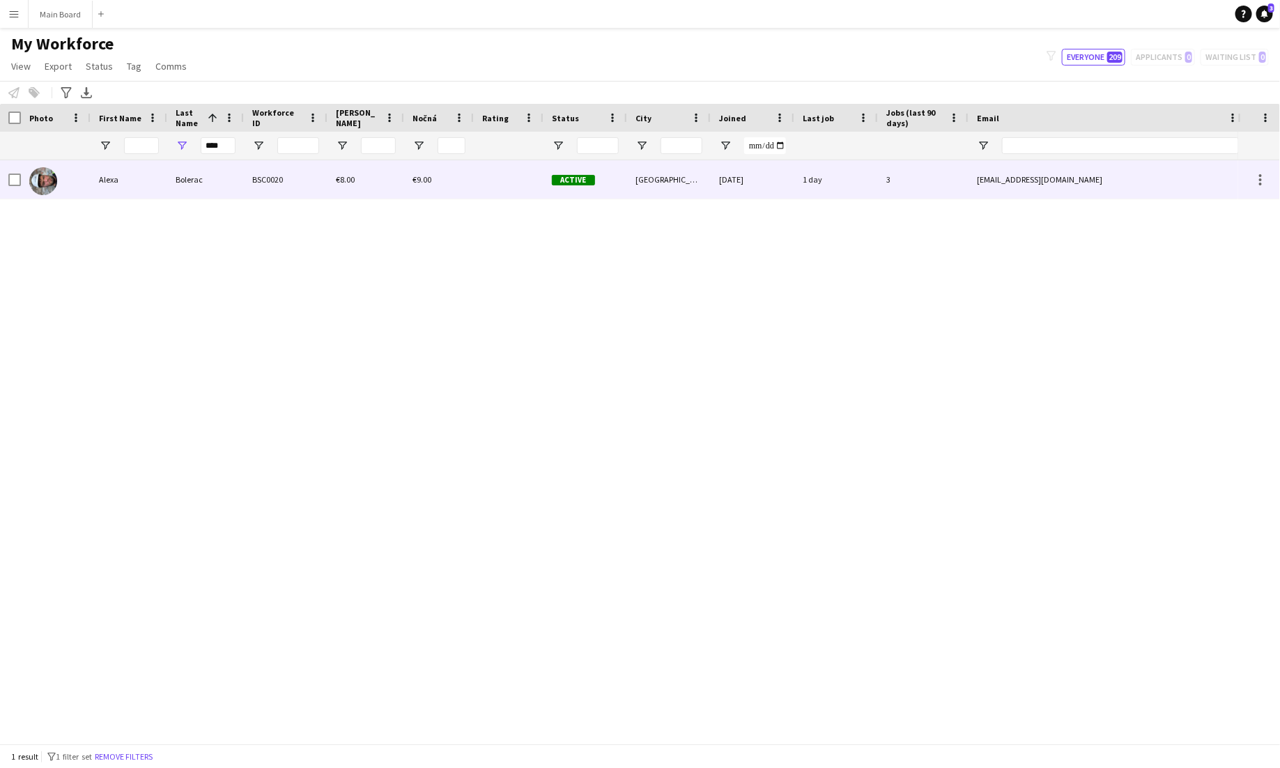
click at [153, 180] on div "Alexa" at bounding box center [129, 179] width 77 height 38
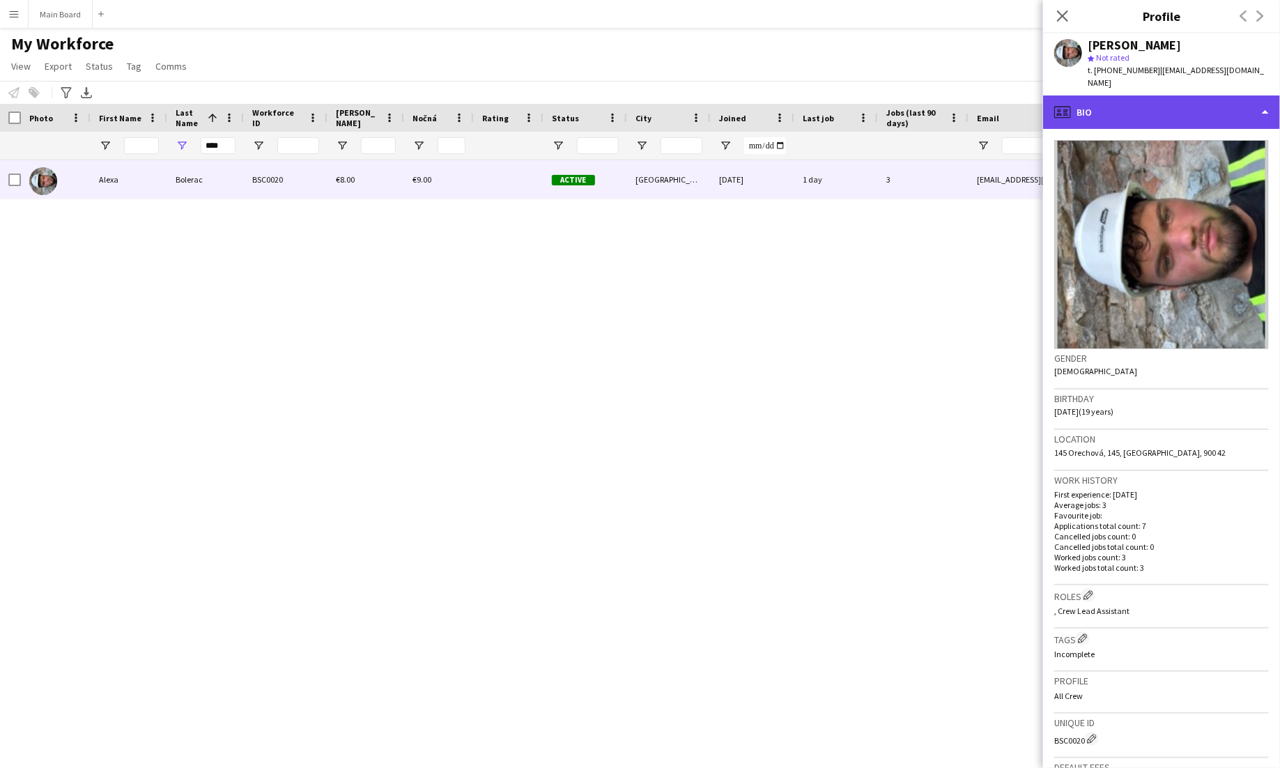
click at [800, 102] on div "profile Bio" at bounding box center [1161, 111] width 237 height 33
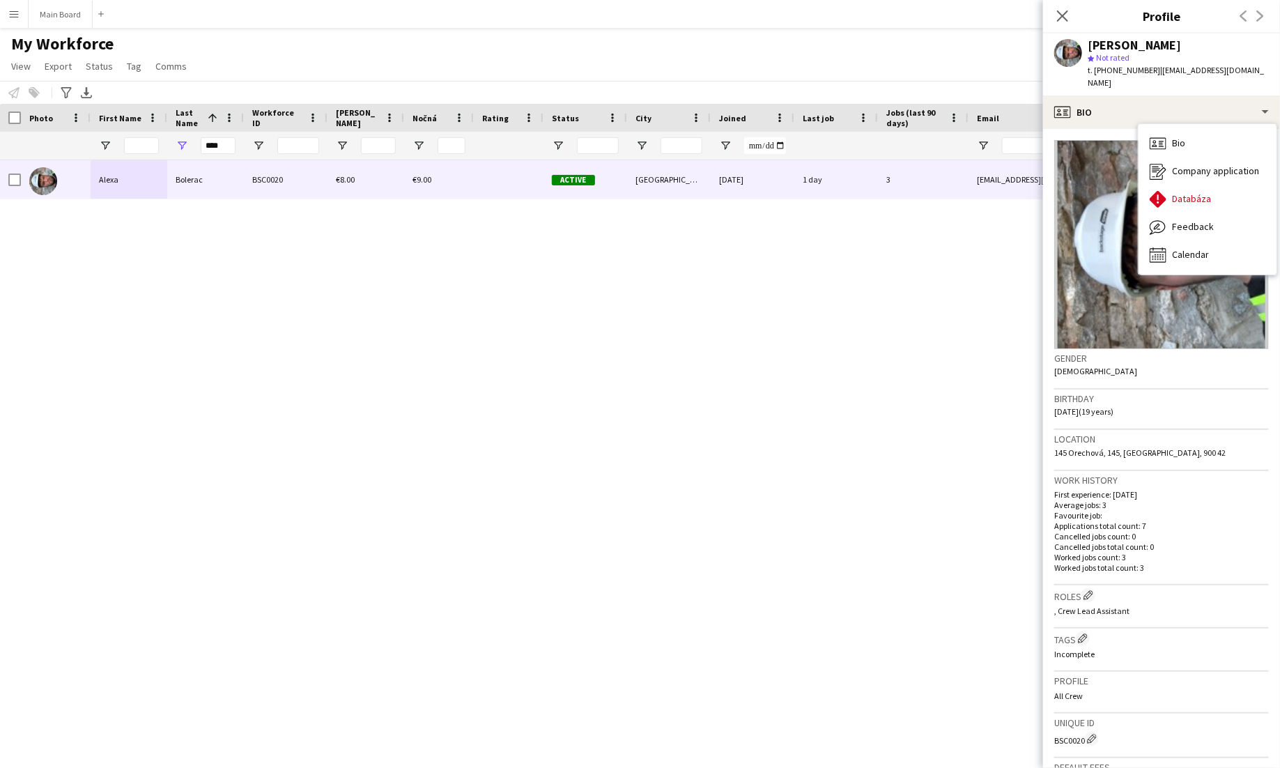
click at [409, 465] on div "[PERSON_NAME] BSC0020 €8.00 €9.00 Active [GEOGRAPHIC_DATA] [DATE] 1 day 3 [EMAI…" at bounding box center [619, 451] width 1238 height 583
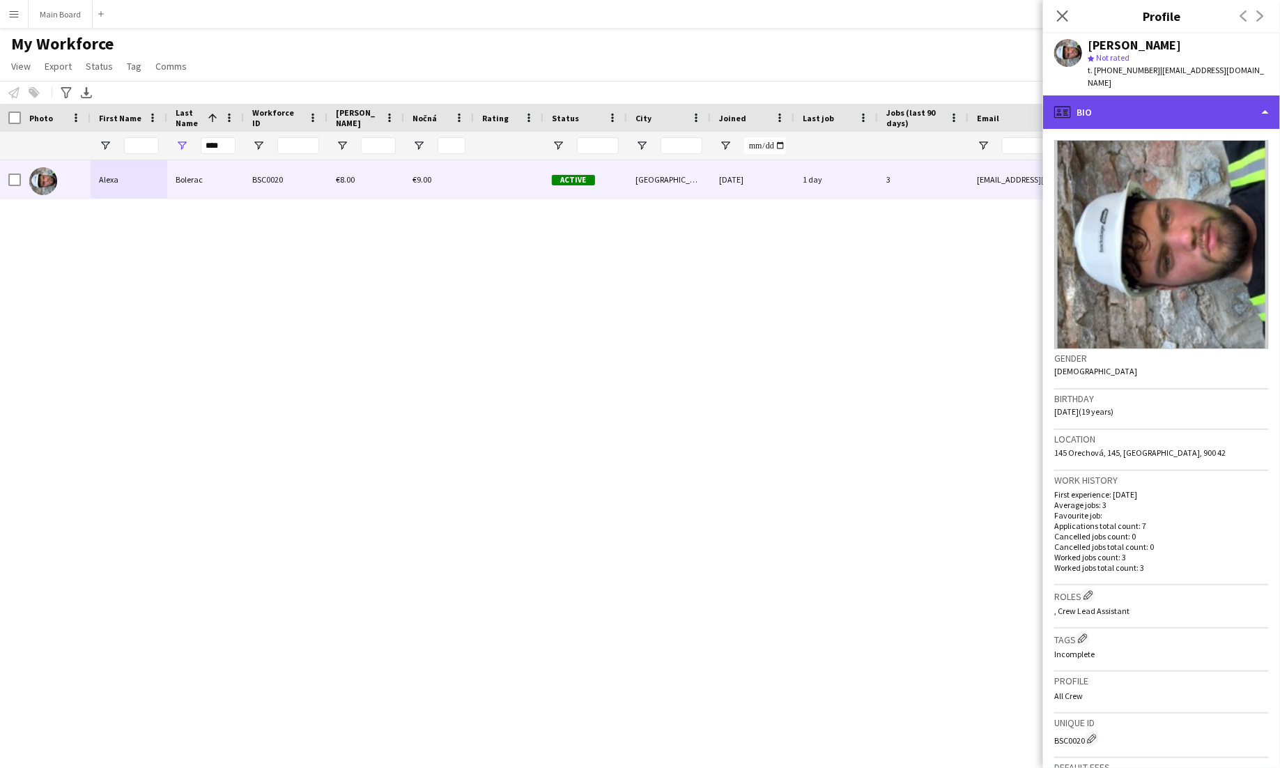
click at [800, 103] on div "profile Bio" at bounding box center [1161, 111] width 237 height 33
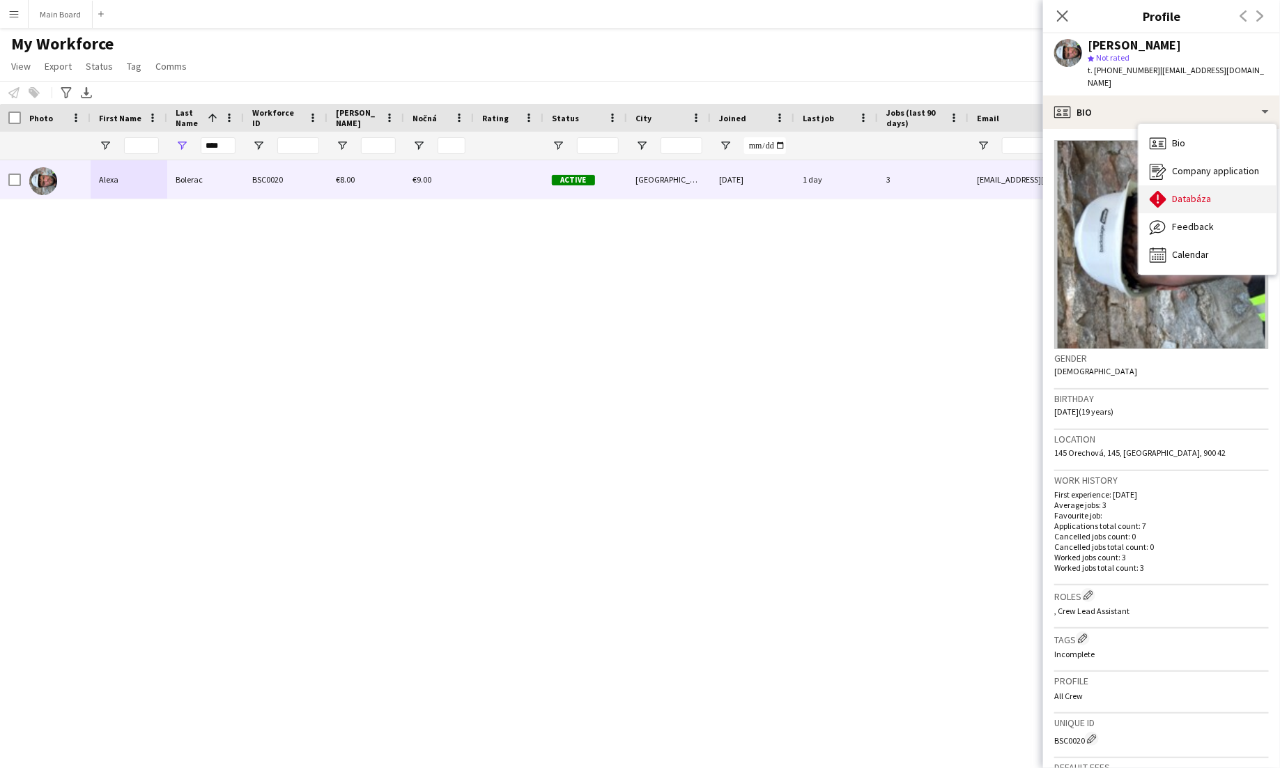
click at [800, 192] on span "Databáza" at bounding box center [1191, 198] width 39 height 13
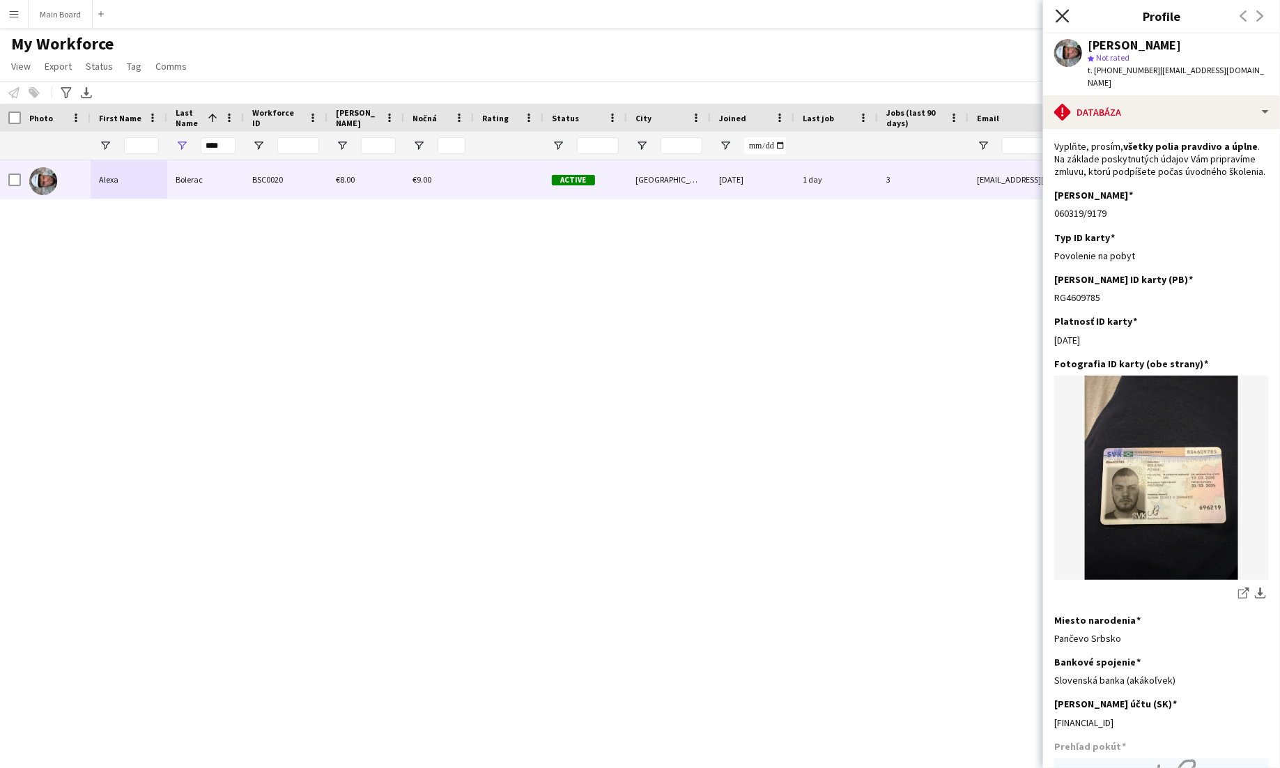
click at [800, 17] on icon "Close pop-in" at bounding box center [1061, 15] width 13 height 13
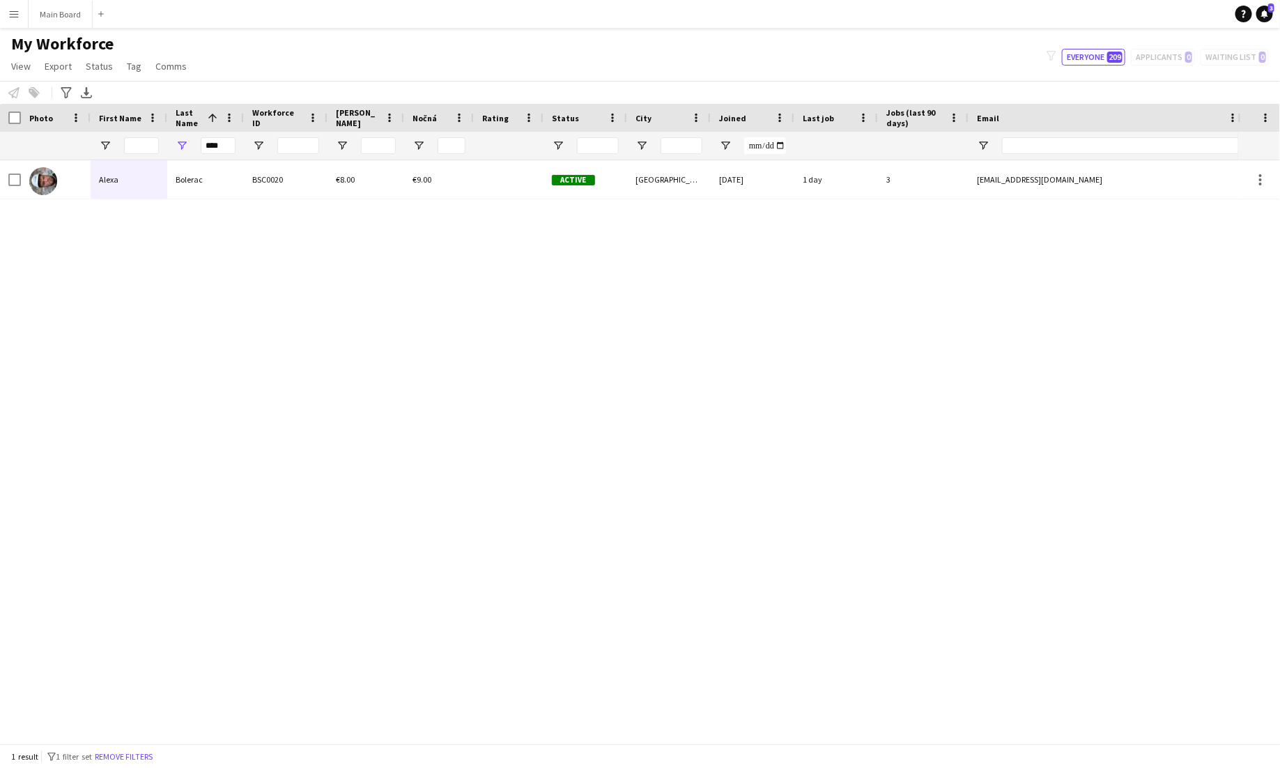
click at [15, 13] on app-icon "Menu" at bounding box center [13, 13] width 11 height 11
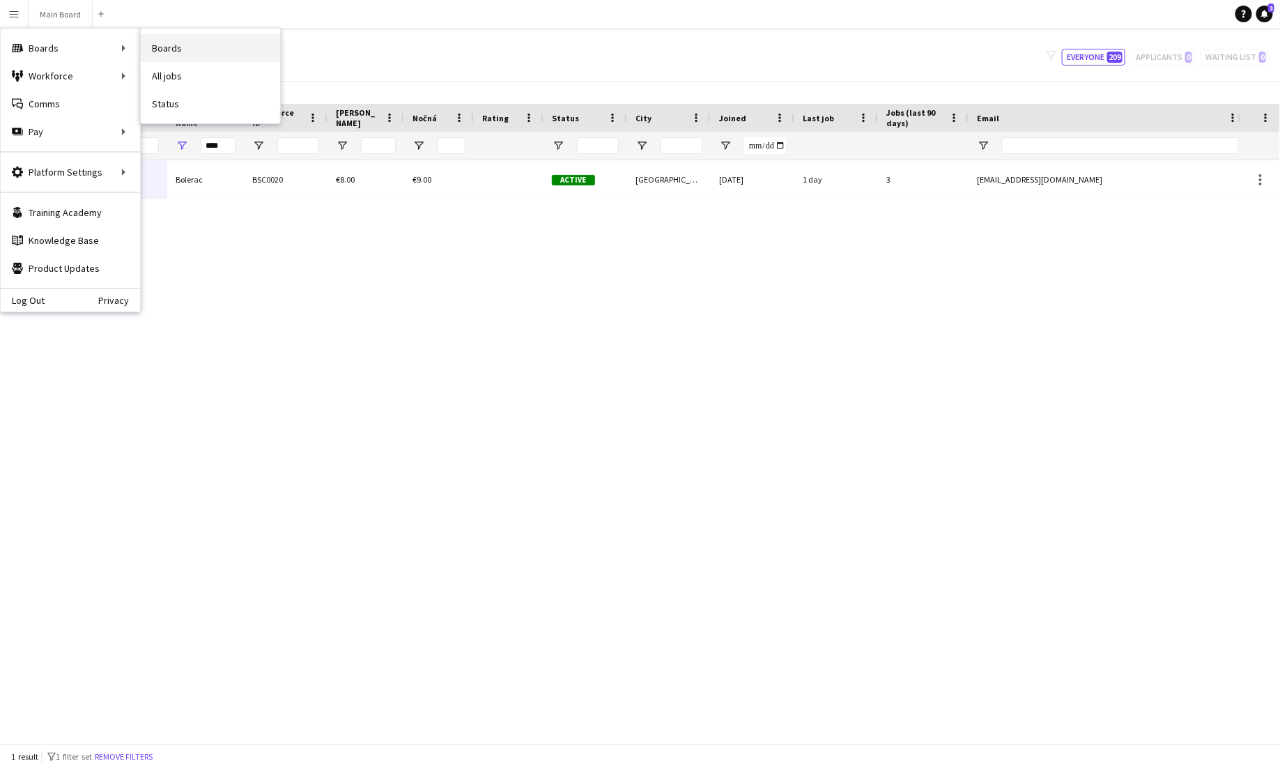
click at [175, 55] on link "Boards" at bounding box center [210, 48] width 139 height 28
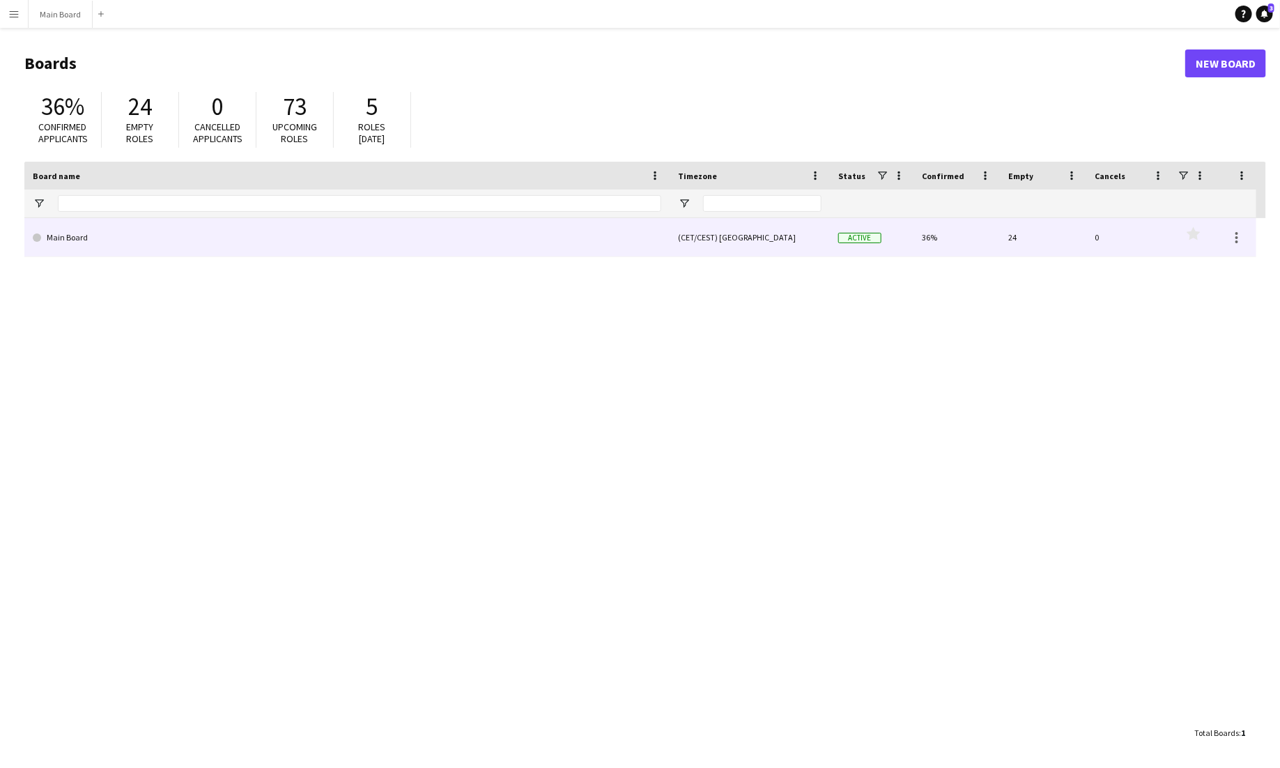
click at [67, 244] on link "Main Board" at bounding box center [347, 237] width 628 height 39
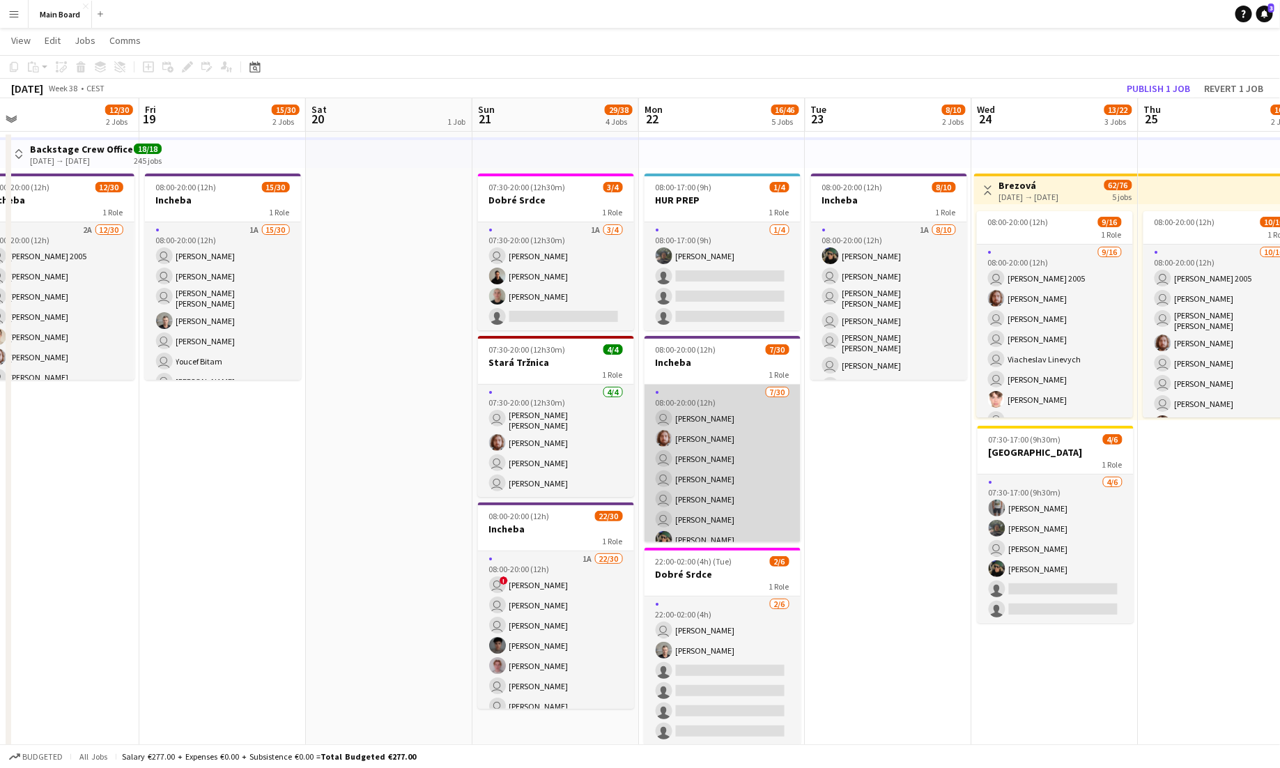
scroll to position [25, 0]
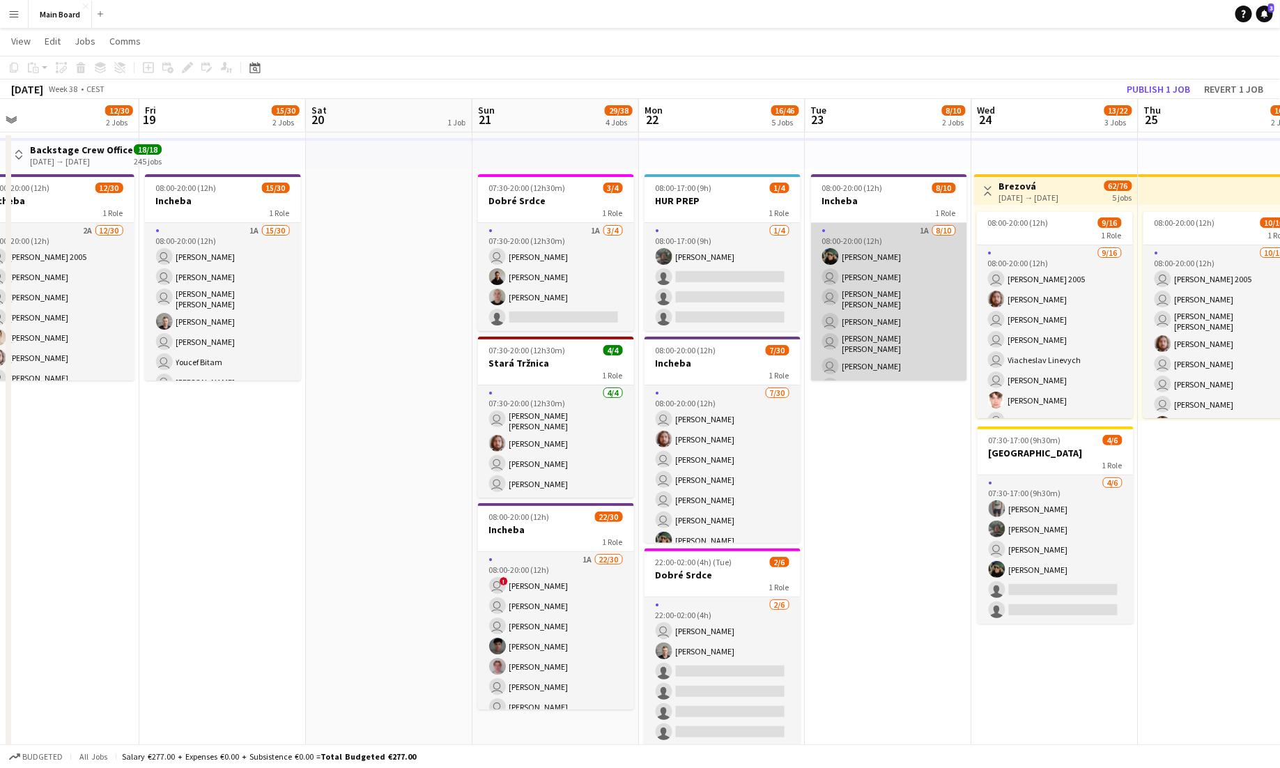
click at [800, 237] on app-card-role "1A [DATE] 08:00-20:00 (12h) [PERSON_NAME] user [PERSON_NAME] user [PERSON_NAME]…" at bounding box center [889, 342] width 156 height 238
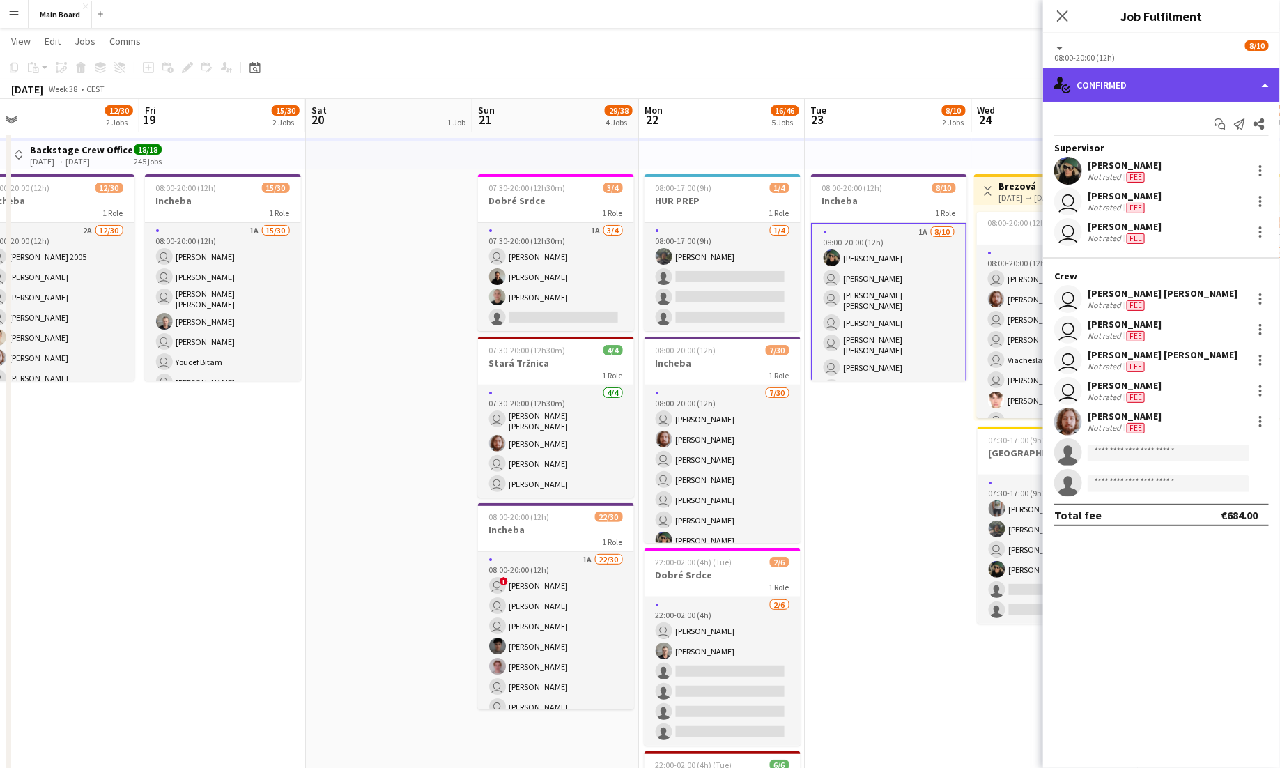
click at [800, 85] on div "single-neutral-actions-check-2 Confirmed" at bounding box center [1161, 84] width 237 height 33
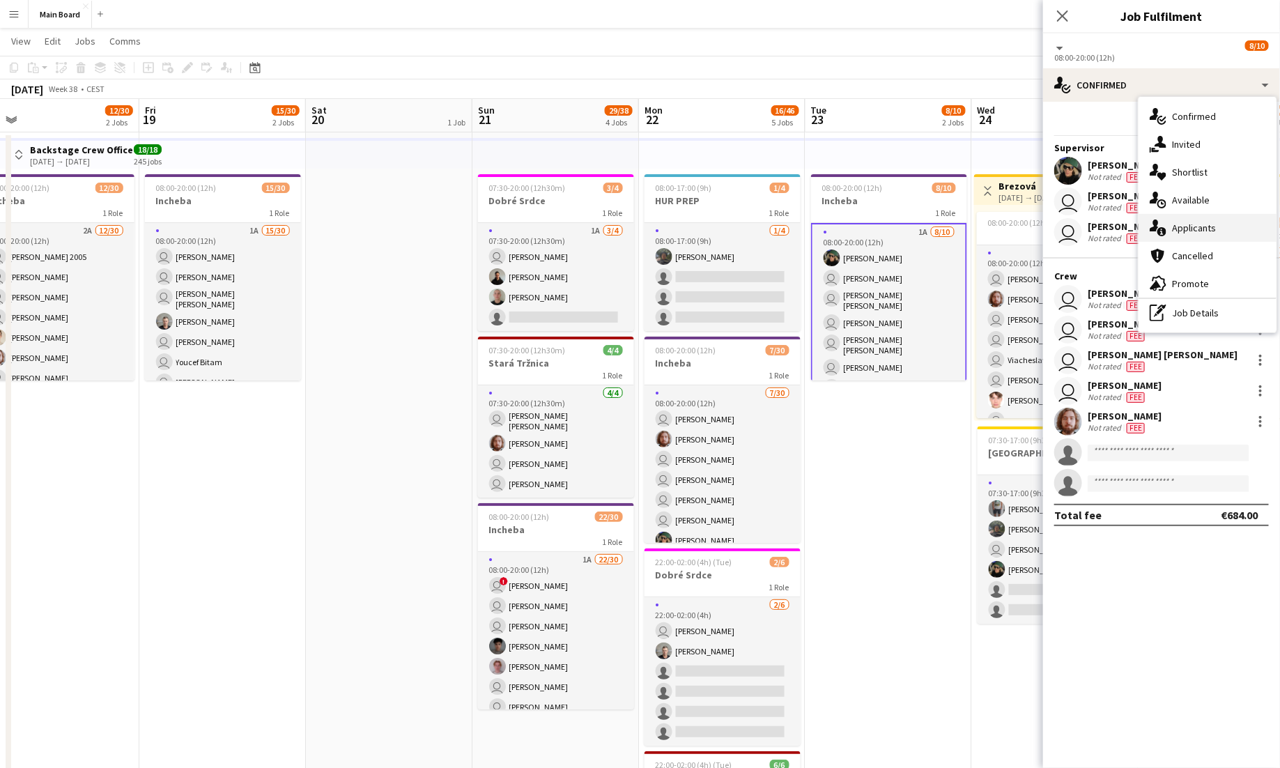
click at [800, 230] on span "Applicants" at bounding box center [1194, 227] width 44 height 13
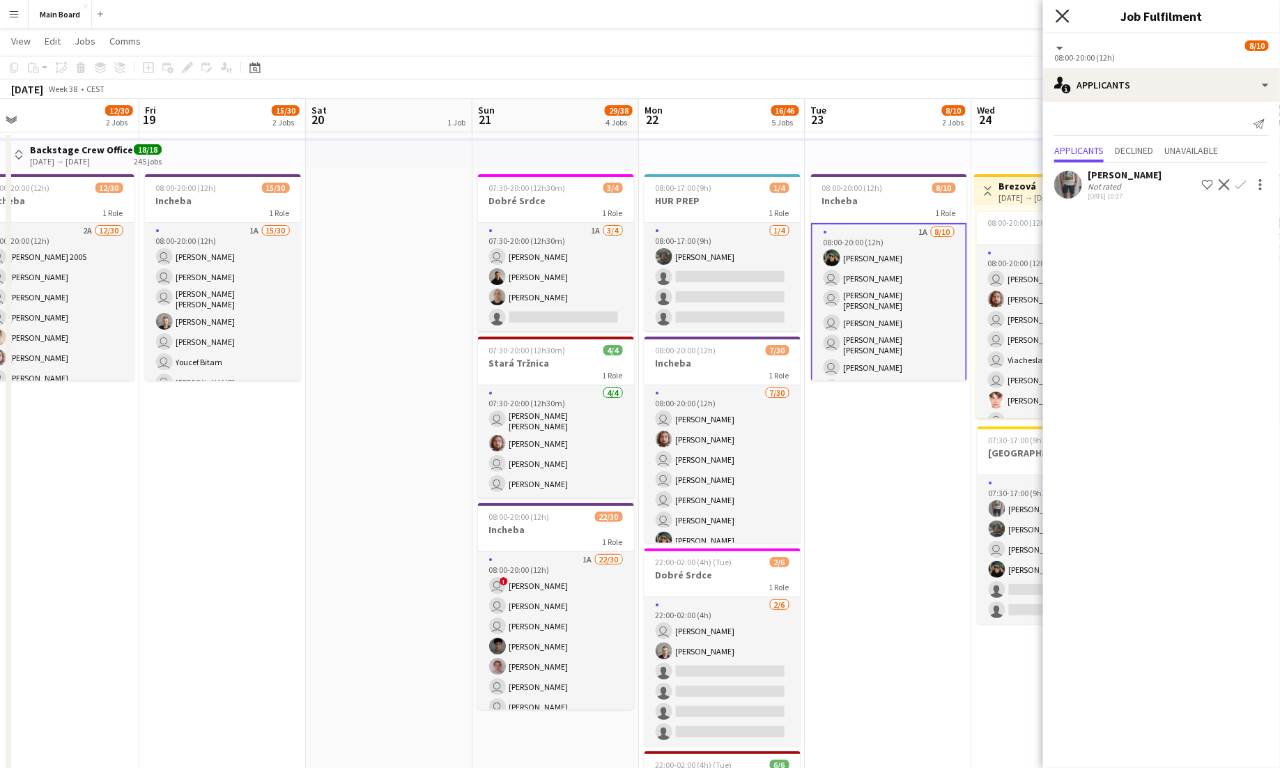
click at [800, 18] on icon "Close pop-in" at bounding box center [1061, 15] width 13 height 13
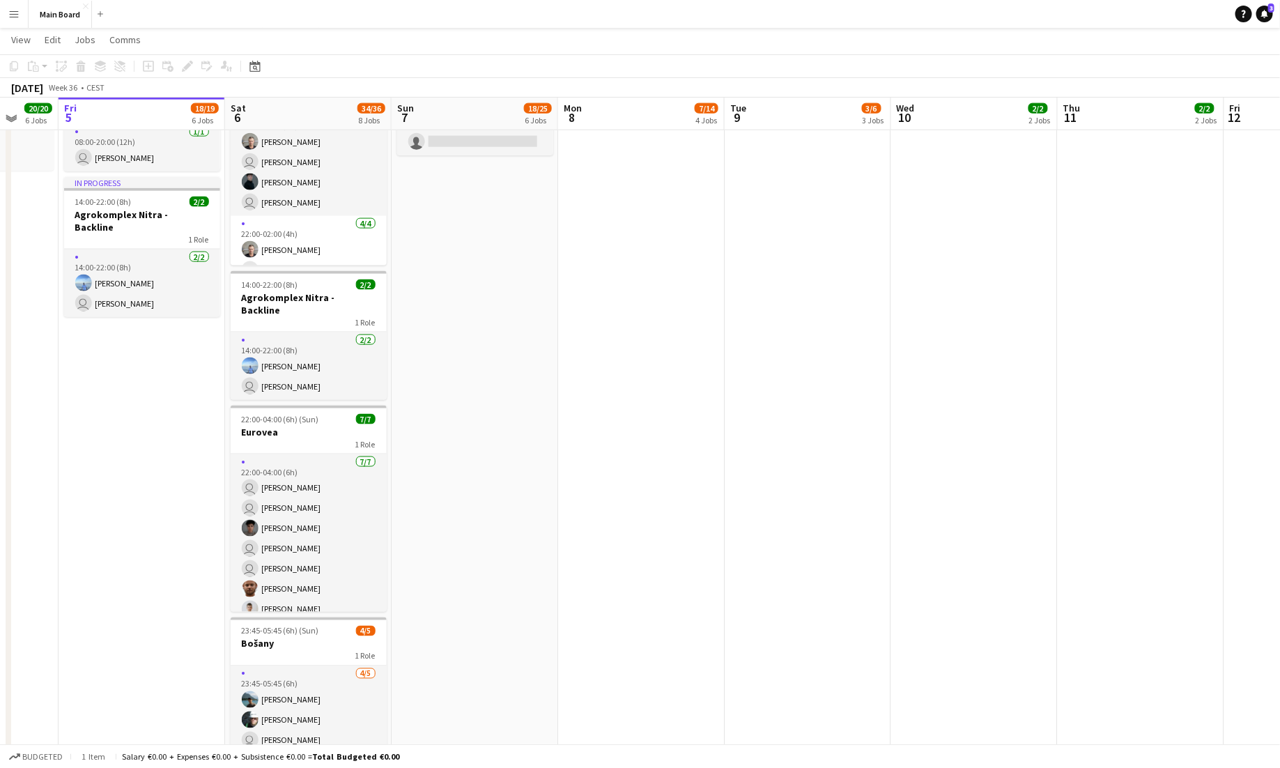
scroll to position [853, 0]
click at [7, 10] on button "Menu" at bounding box center [14, 14] width 28 height 28
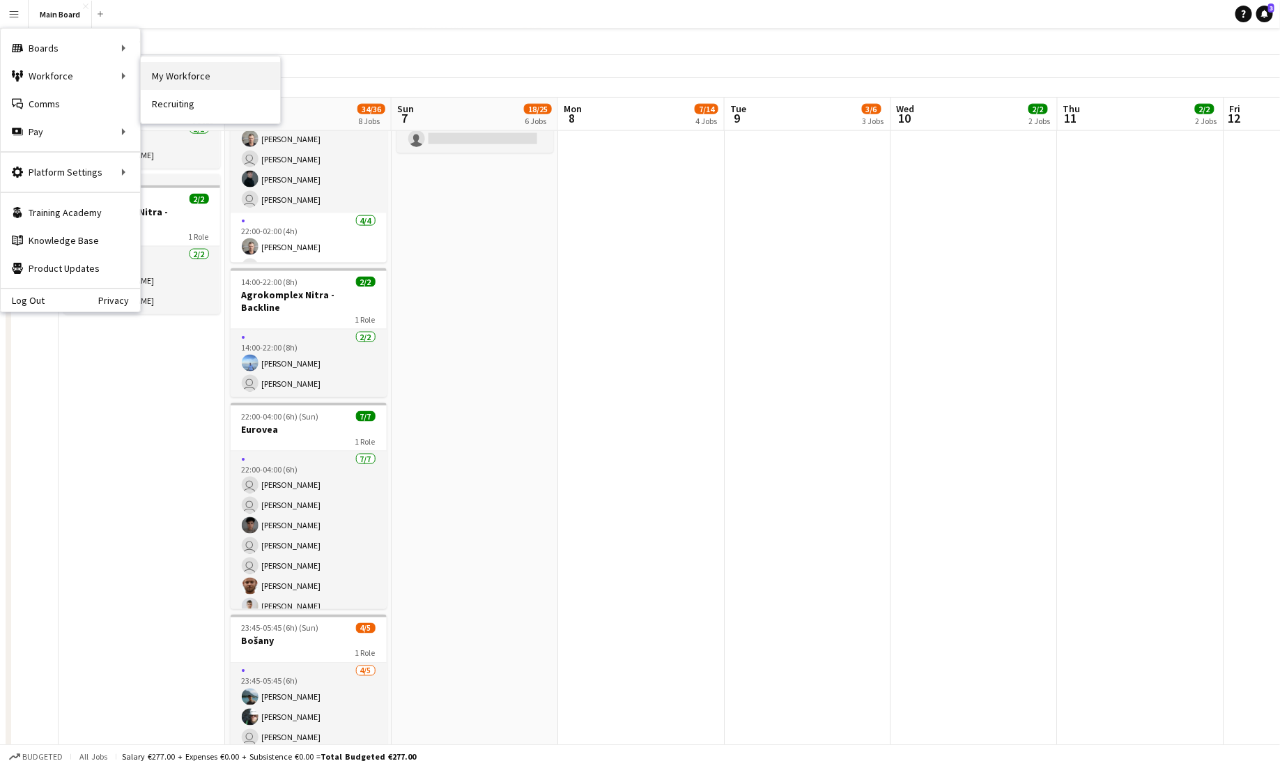
click at [174, 84] on link "My Workforce" at bounding box center [210, 76] width 139 height 28
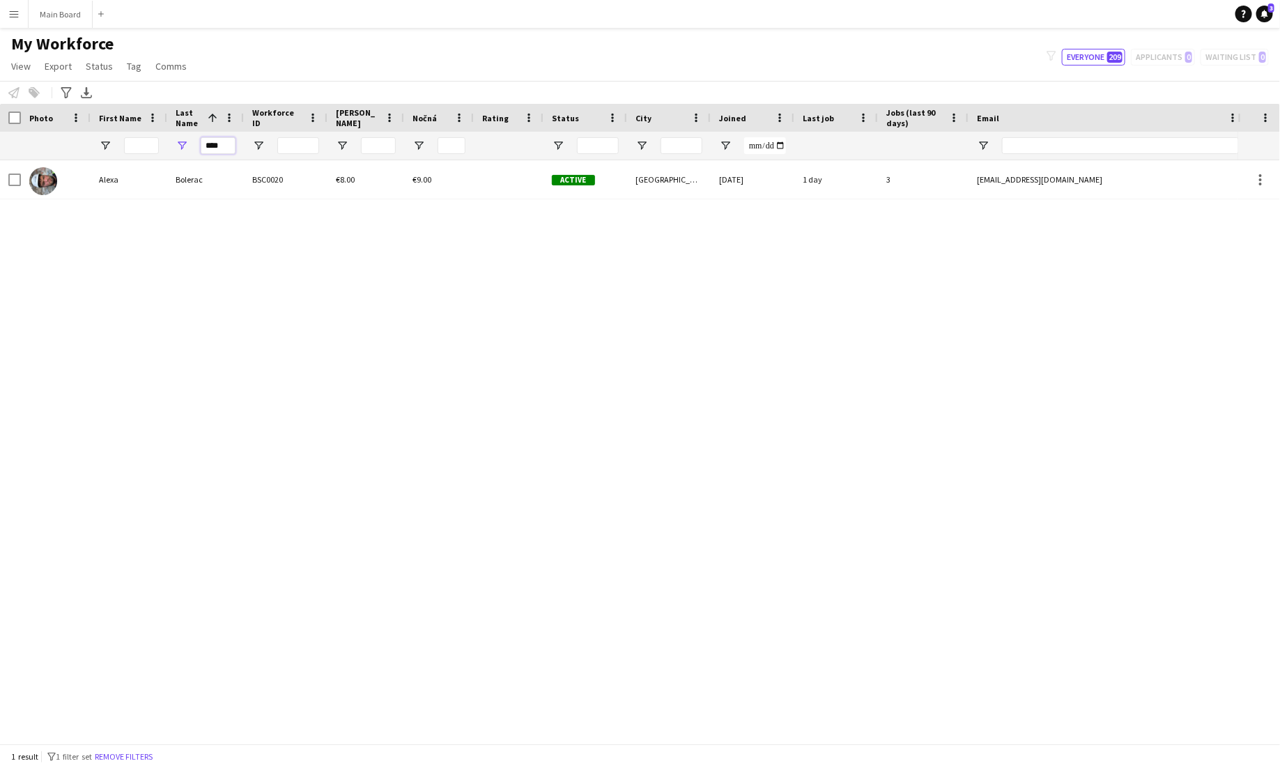
click at [226, 145] on input "****" at bounding box center [218, 145] width 35 height 17
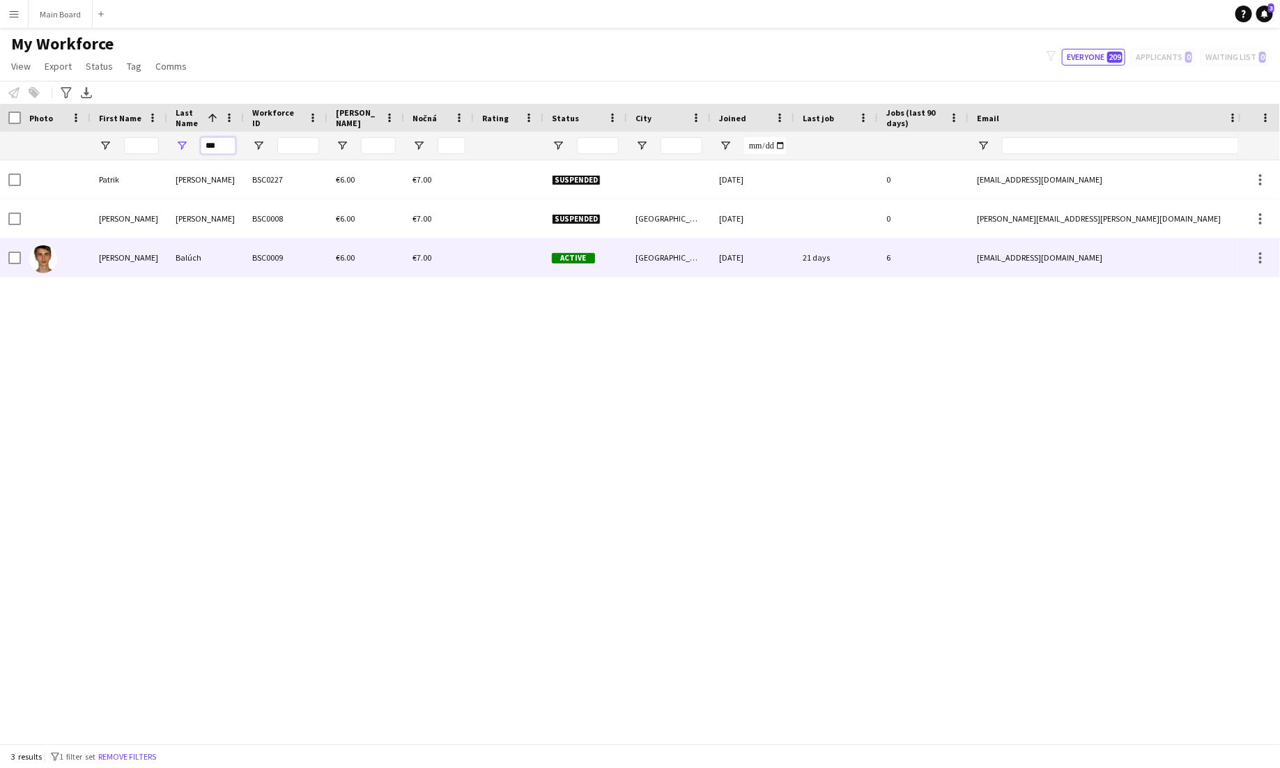
type input "***"
click at [196, 261] on div "Balúch" at bounding box center [205, 257] width 77 height 38
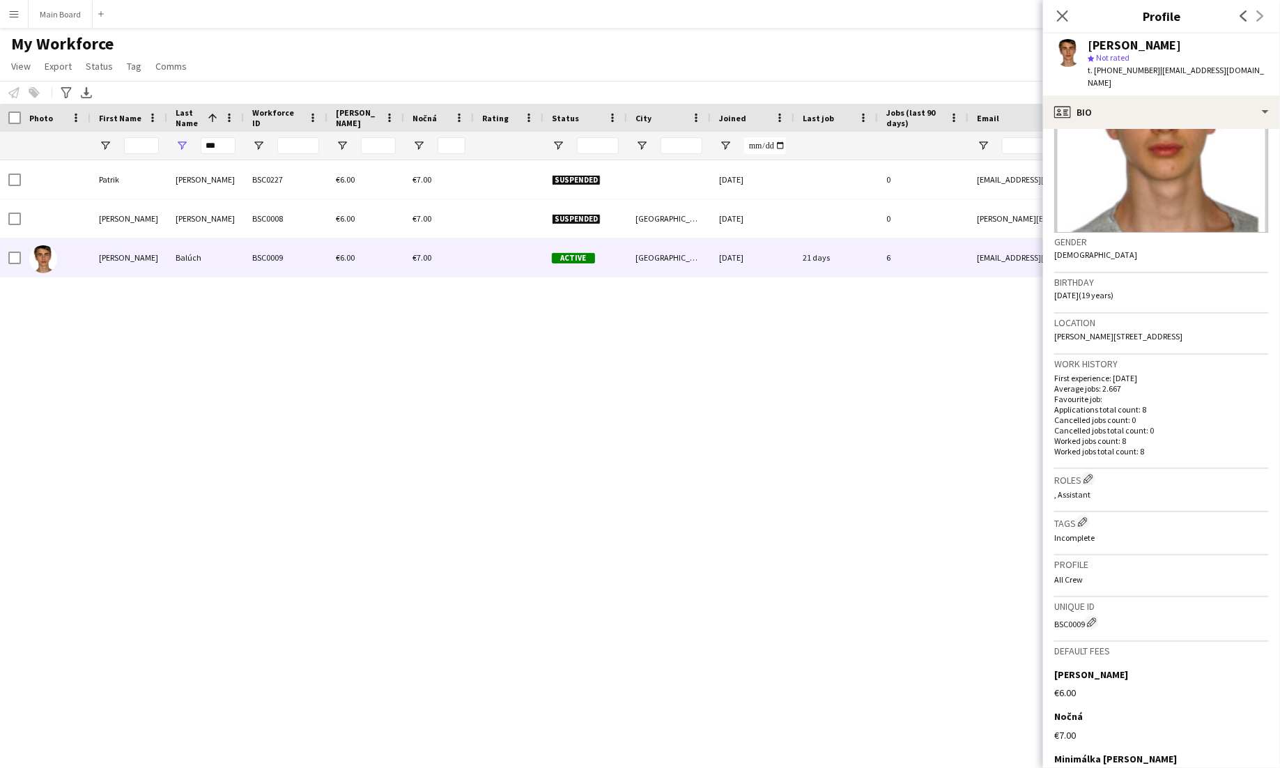
scroll to position [221, 0]
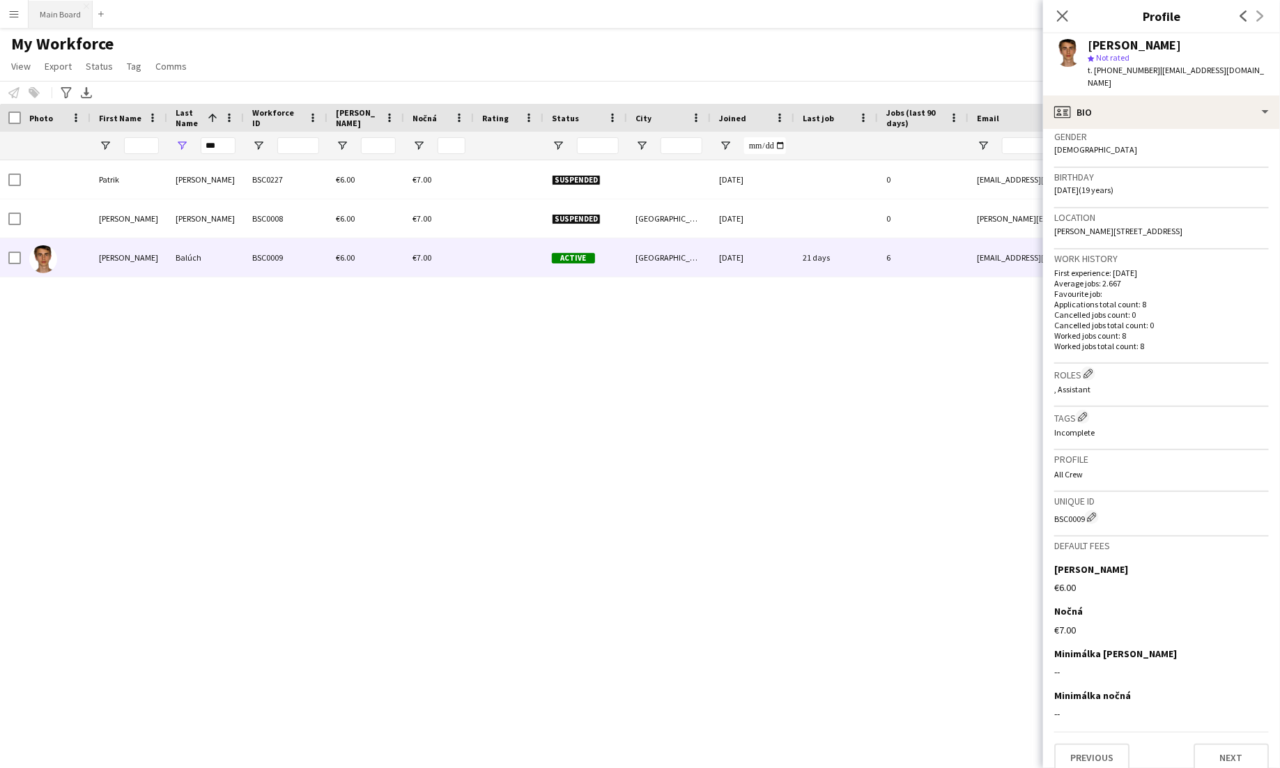
click at [47, 10] on button "Main Board Close" at bounding box center [61, 14] width 64 height 27
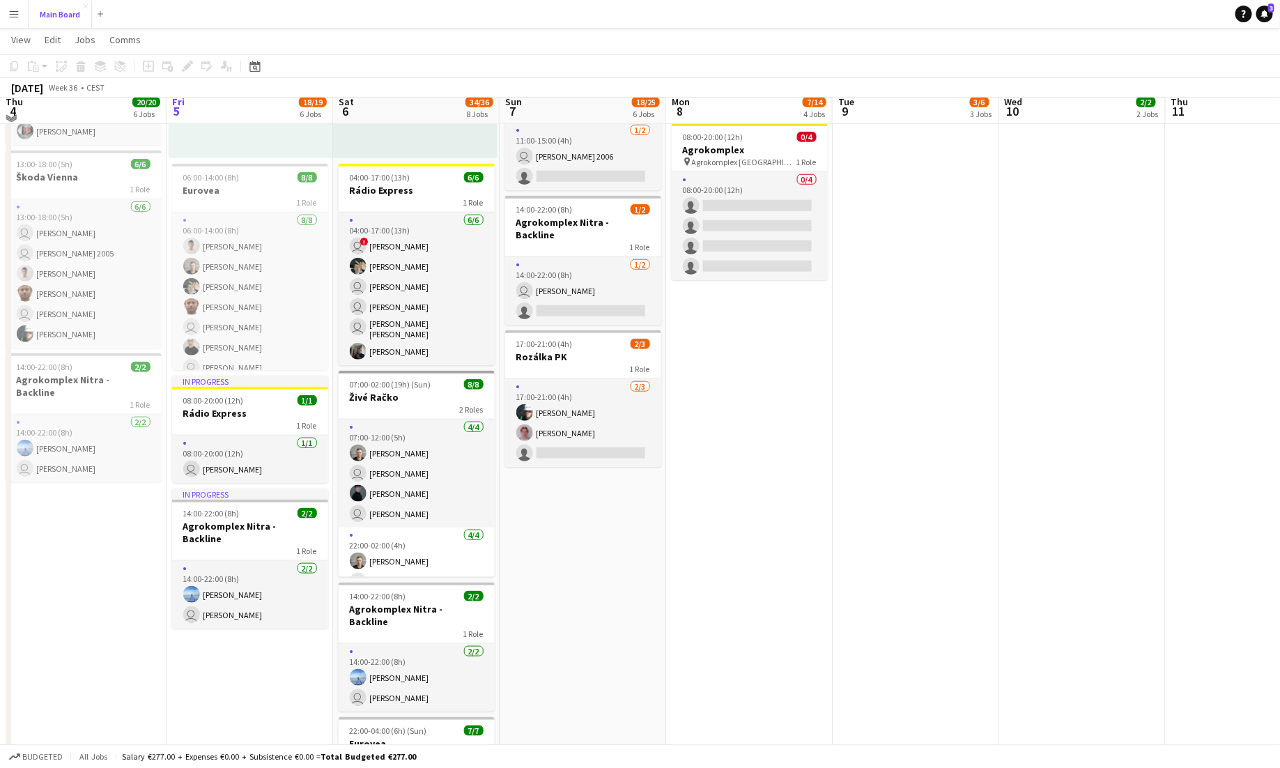
scroll to position [542, 0]
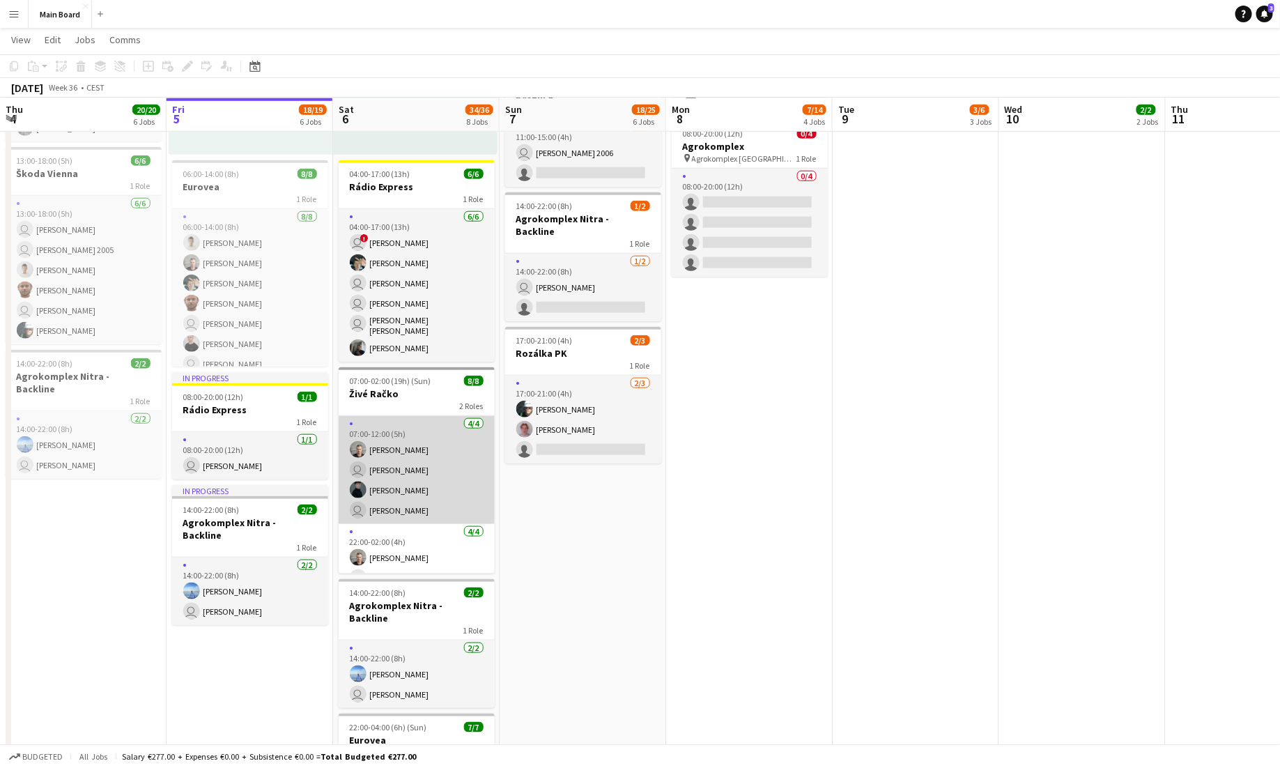
click at [437, 469] on app-card-role "[DATE] 07:00-12:00 (5h) [PERSON_NAME] user [PERSON_NAME] [PERSON_NAME] user [PE…" at bounding box center [417, 470] width 156 height 108
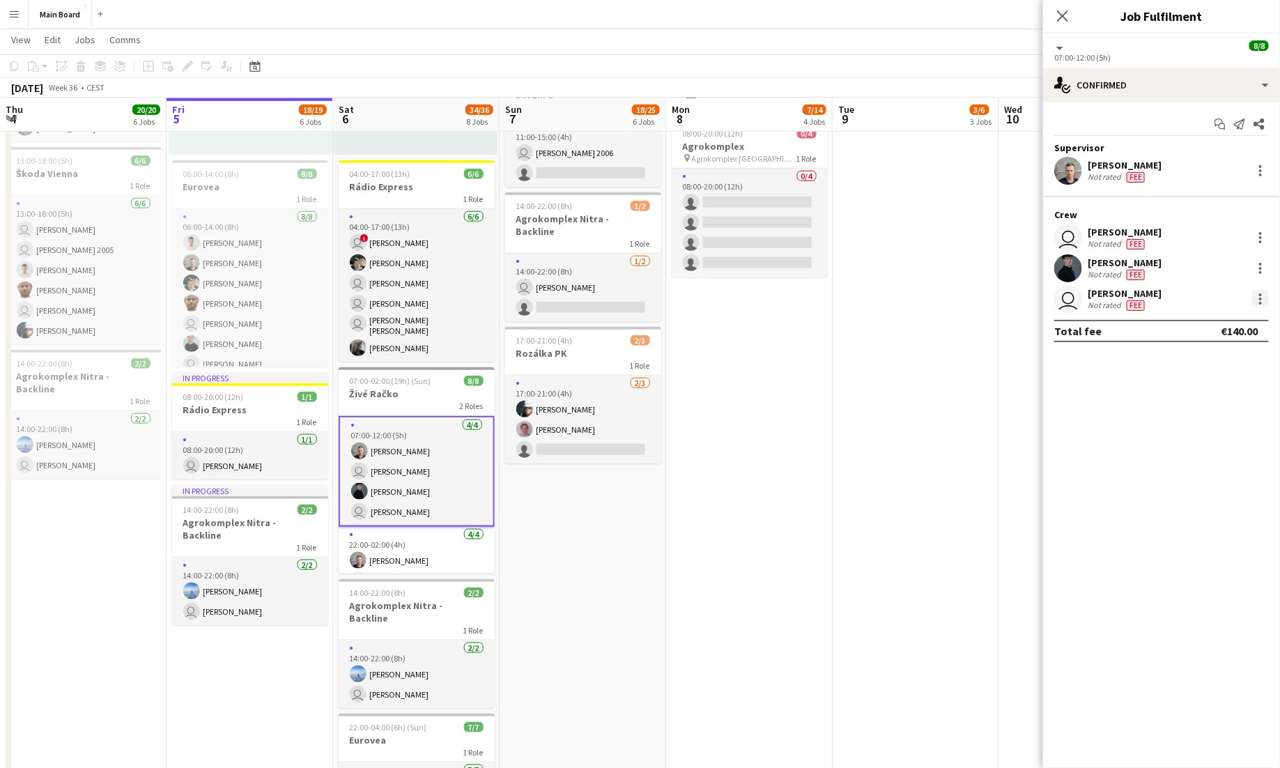
click at [800, 294] on div at bounding box center [1260, 298] width 17 height 17
click at [800, 463] on span "Remove" at bounding box center [1193, 457] width 42 height 12
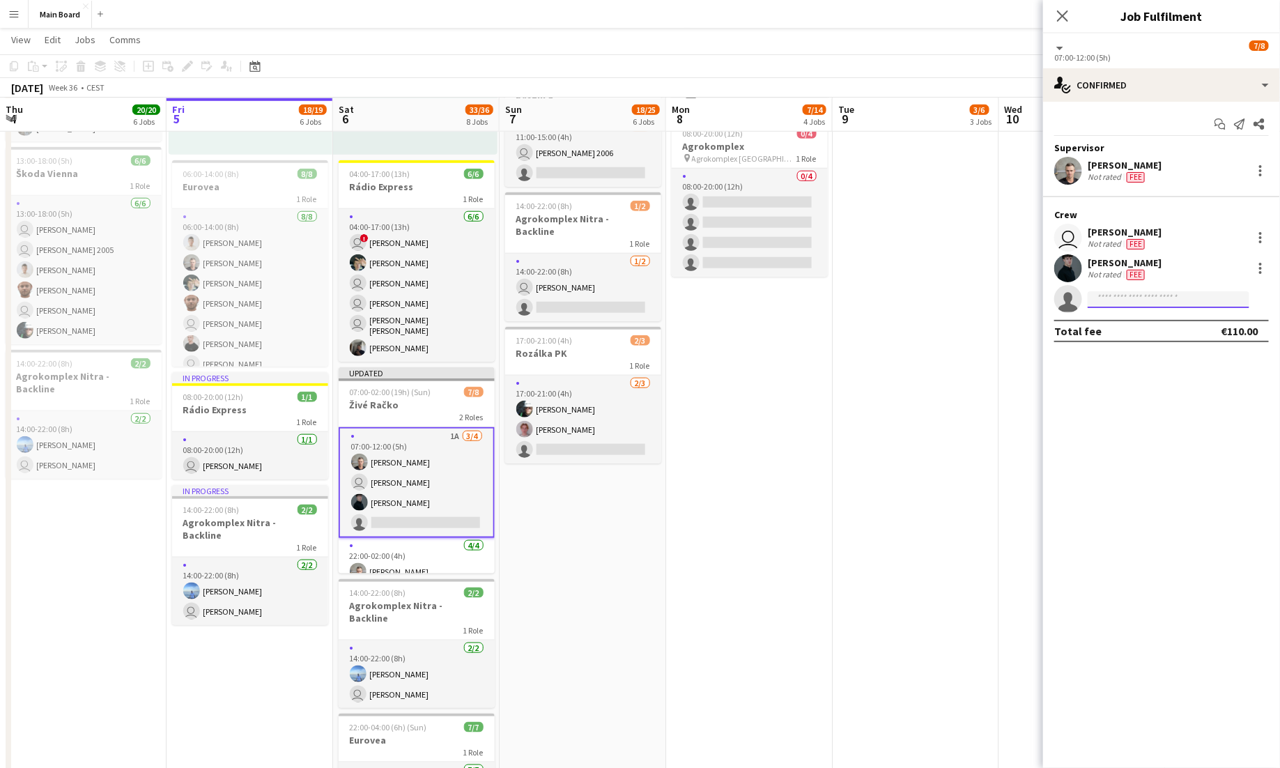
click at [800, 301] on input at bounding box center [1168, 299] width 162 height 17
type input "***"
click at [800, 329] on span "[EMAIL_ADDRESS][DOMAIN_NAME]" at bounding box center [1167, 330] width 139 height 11
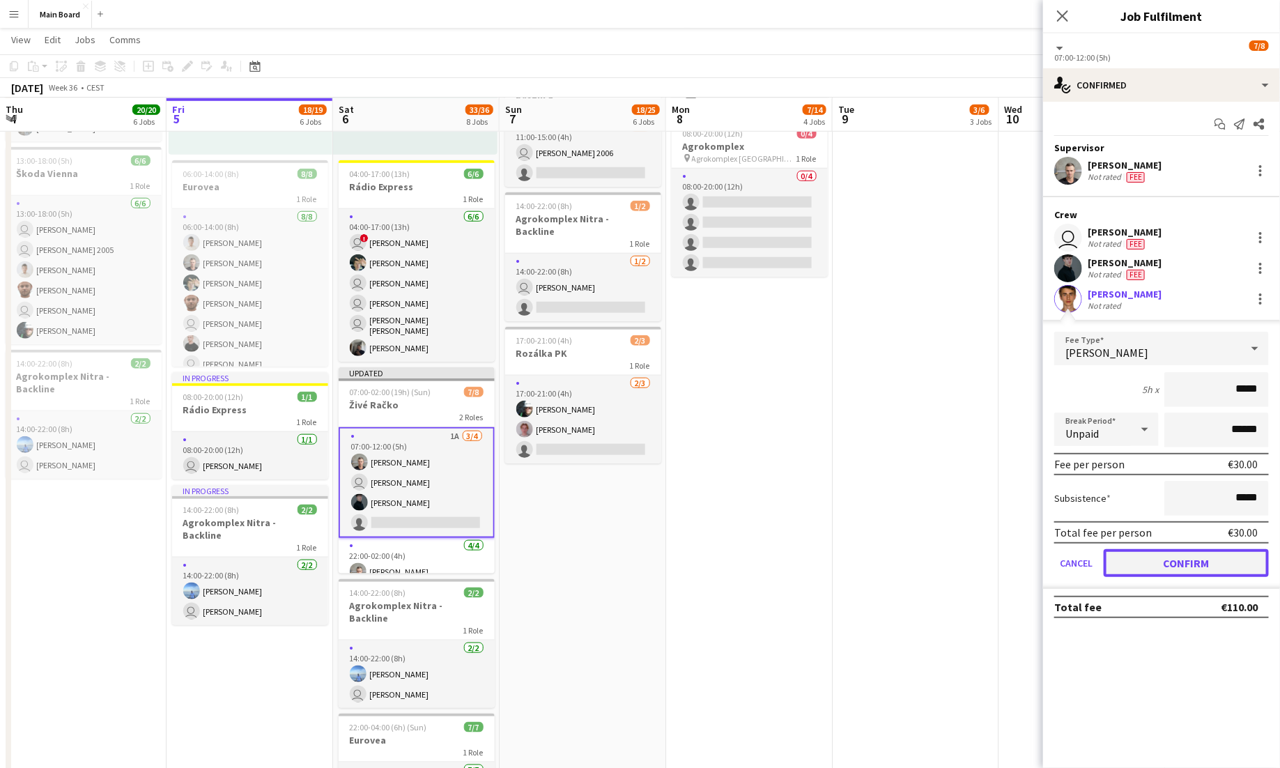
click at [800, 568] on button "Confirm" at bounding box center [1185, 563] width 165 height 28
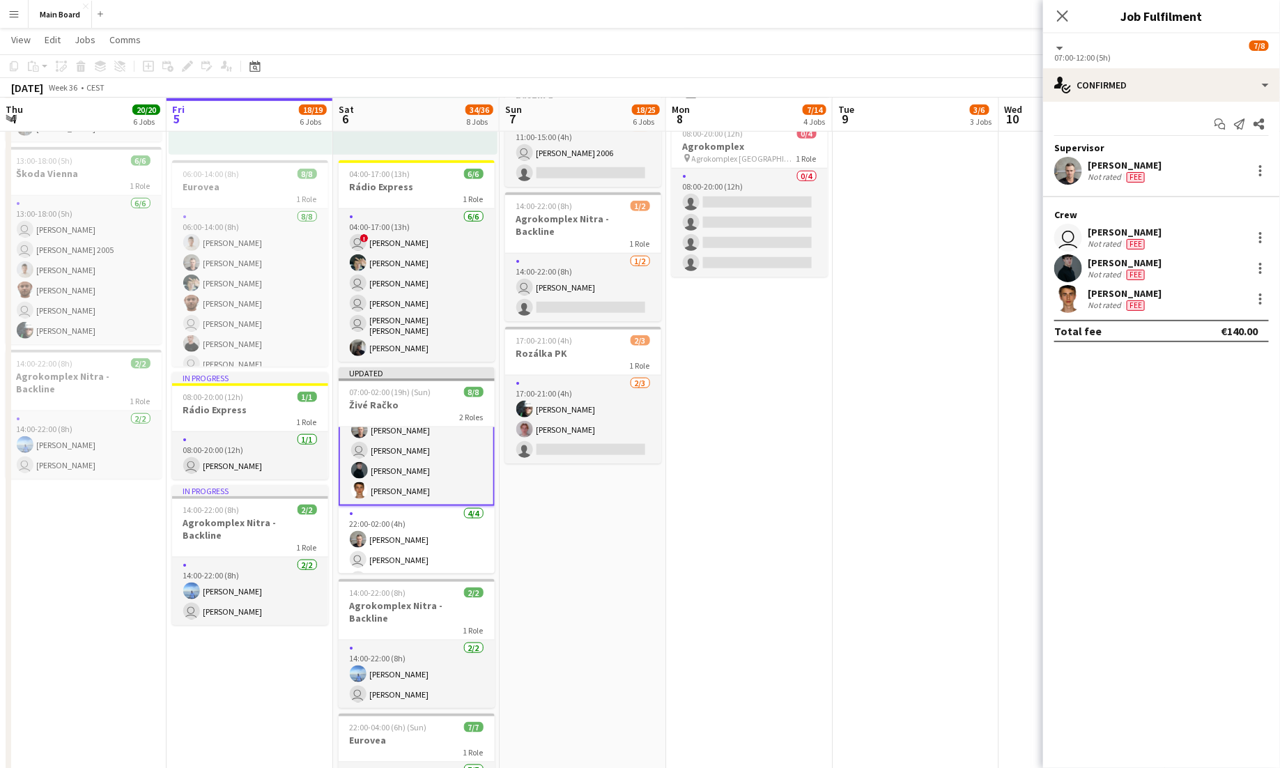
scroll to position [72, 0]
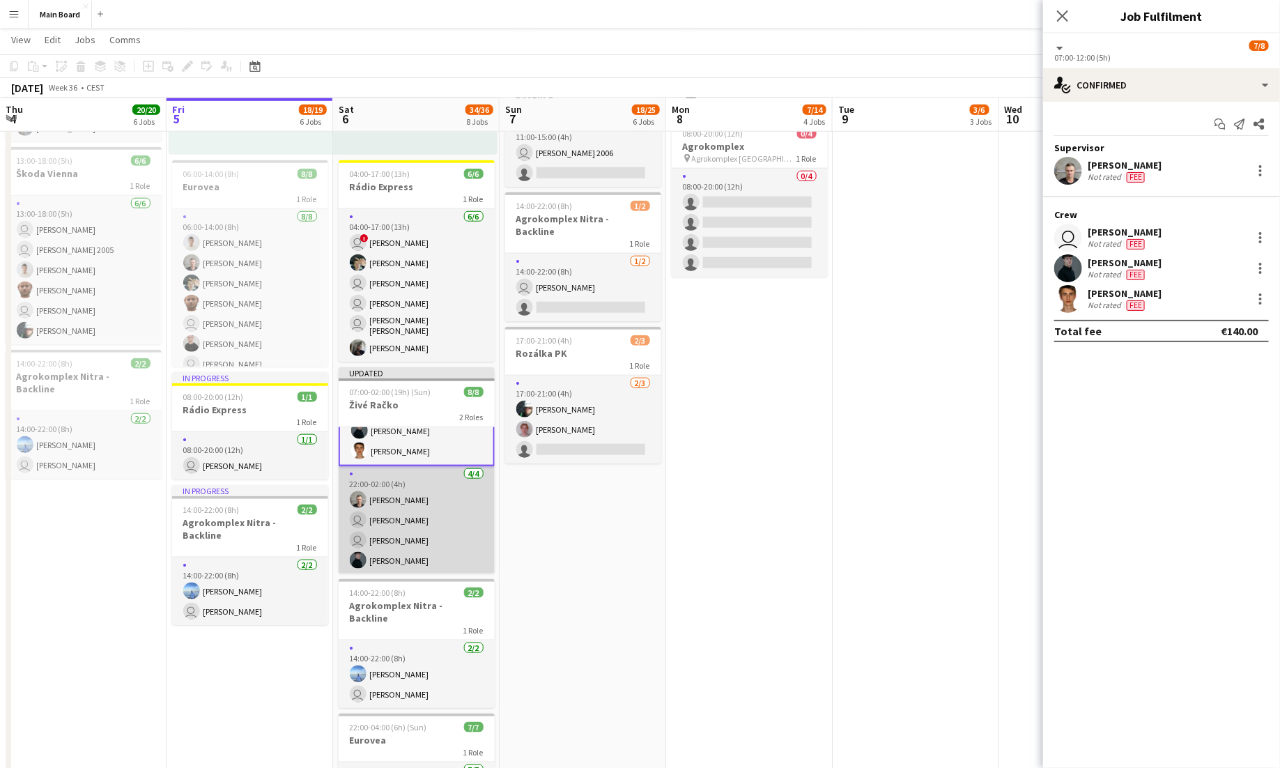
click at [414, 547] on app-card-role "[DATE] 22:00-02:00 (4h) [PERSON_NAME] user [PERSON_NAME] user [PERSON_NAME] [PE…" at bounding box center [417, 520] width 156 height 108
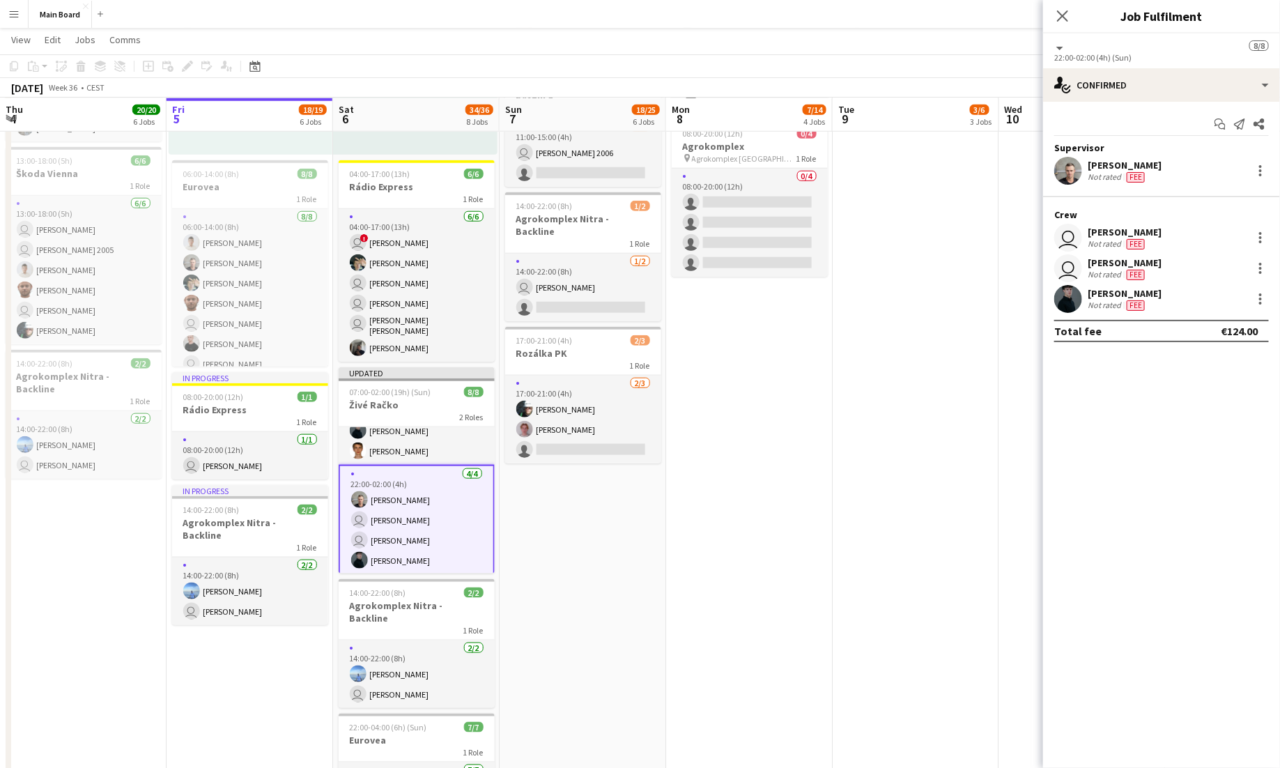
click at [800, 256] on div "user [PERSON_NAME] Not rated Fee" at bounding box center [1161, 268] width 237 height 28
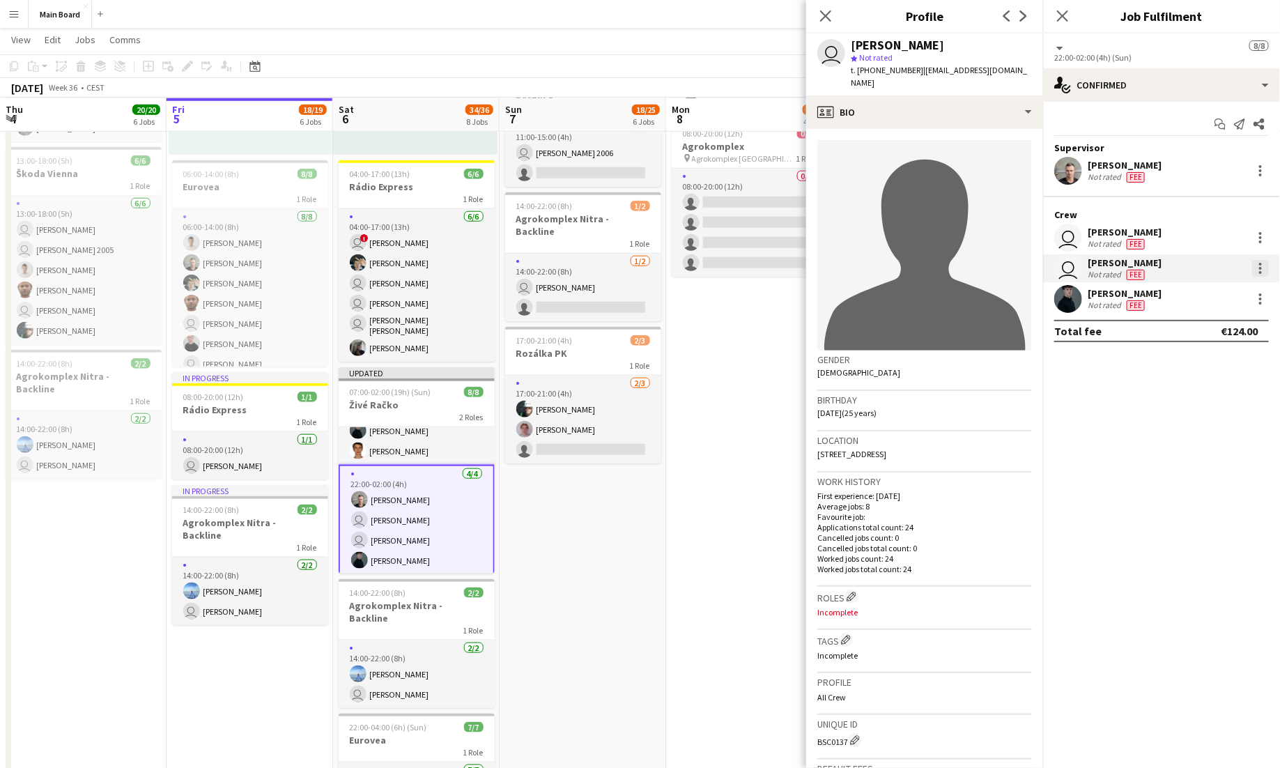
click at [800, 267] on div at bounding box center [1260, 268] width 17 height 17
click at [800, 425] on span "Remove" at bounding box center [1193, 427] width 42 height 12
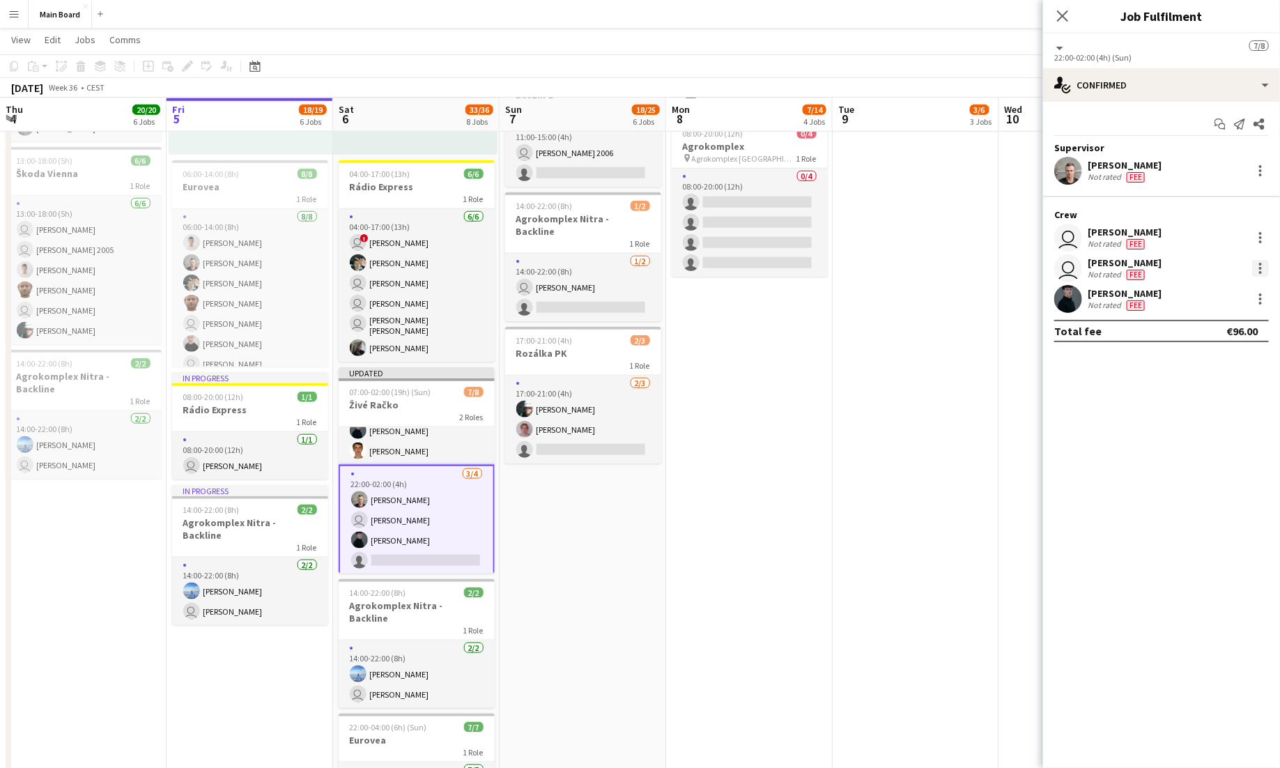
click at [800, 264] on div at bounding box center [1260, 268] width 17 height 17
click at [800, 425] on span "Remove" at bounding box center [1193, 427] width 42 height 12
click at [800, 306] on input at bounding box center [1168, 299] width 162 height 17
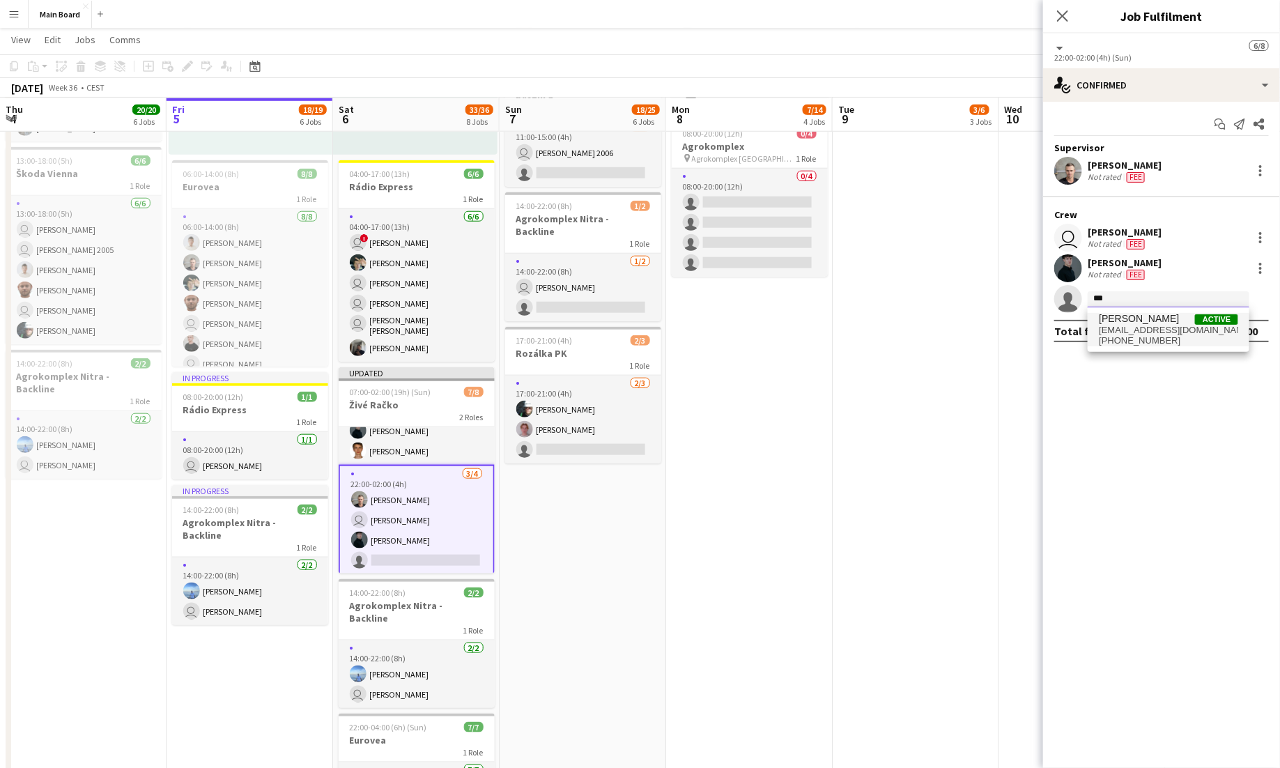
type input "***"
click at [800, 337] on span "[PHONE_NUMBER]" at bounding box center [1167, 340] width 139 height 11
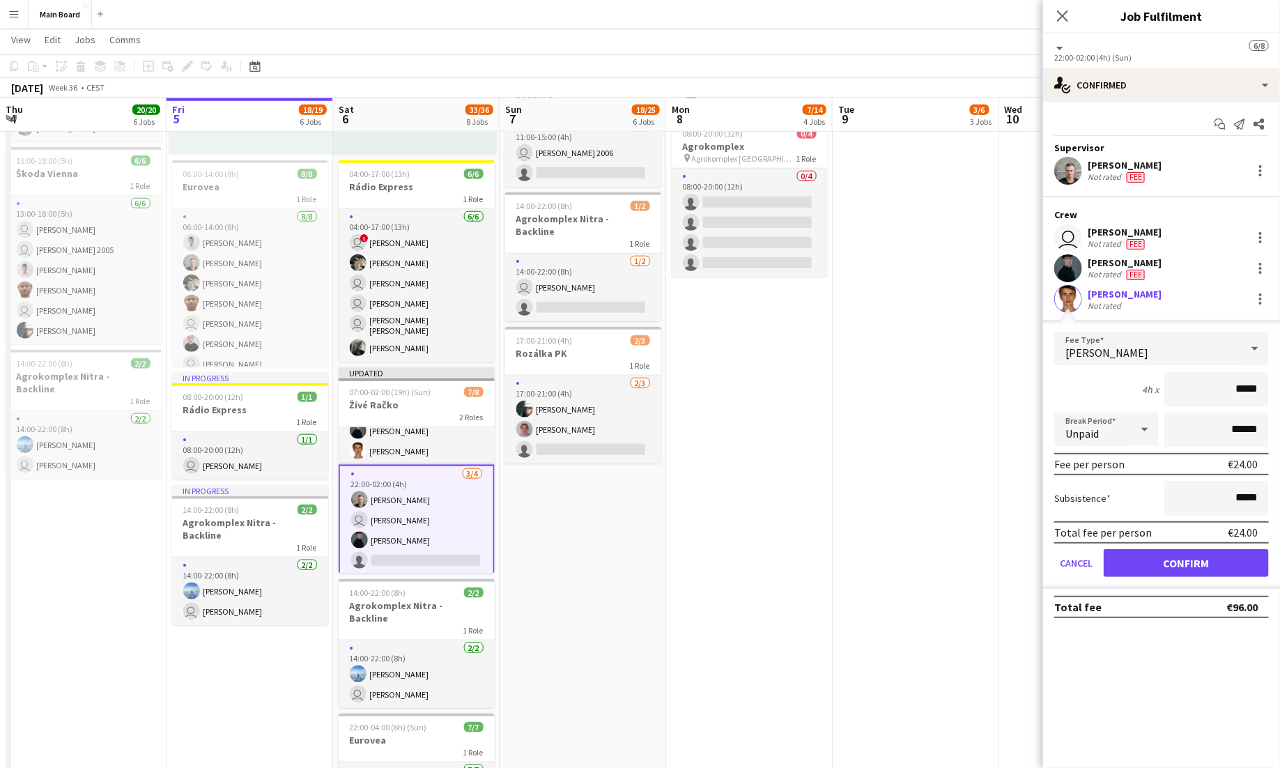
click at [800, 338] on div "[PERSON_NAME]" at bounding box center [1147, 348] width 187 height 33
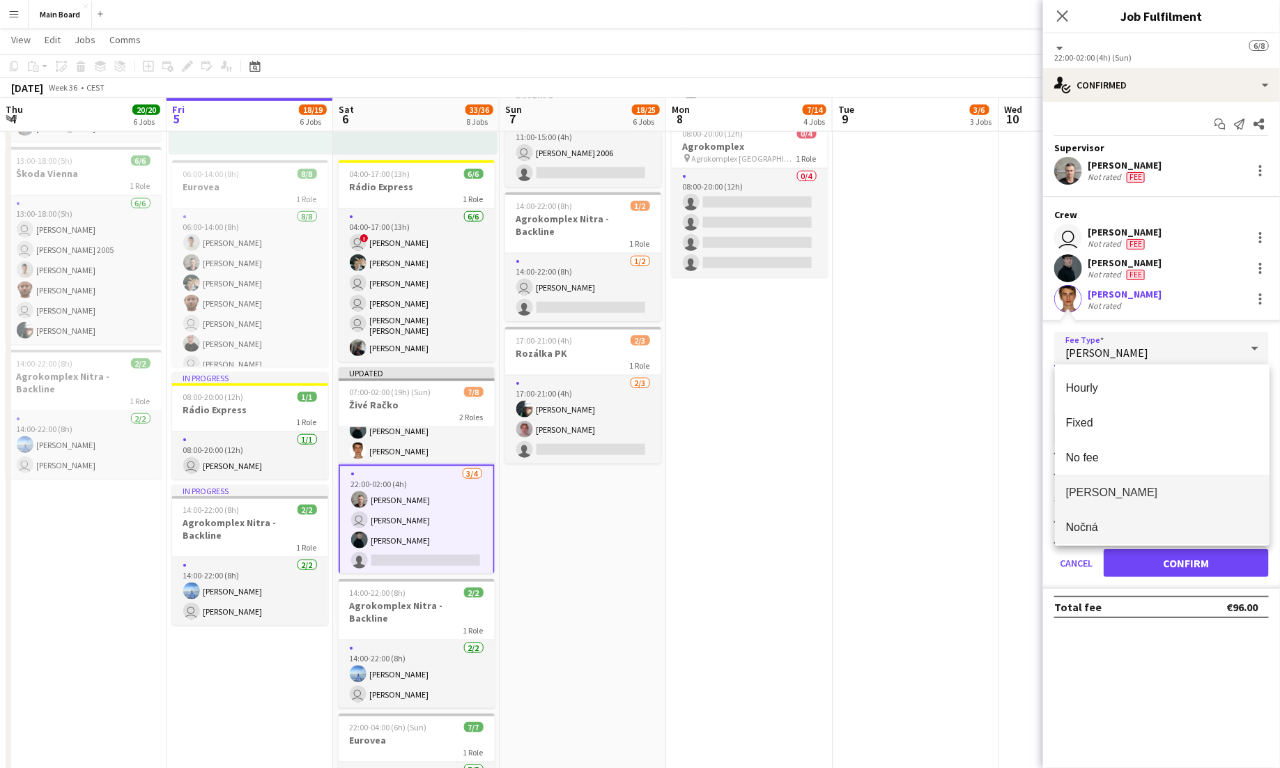
click at [800, 522] on span "Nočná" at bounding box center [1162, 526] width 192 height 13
type input "*****"
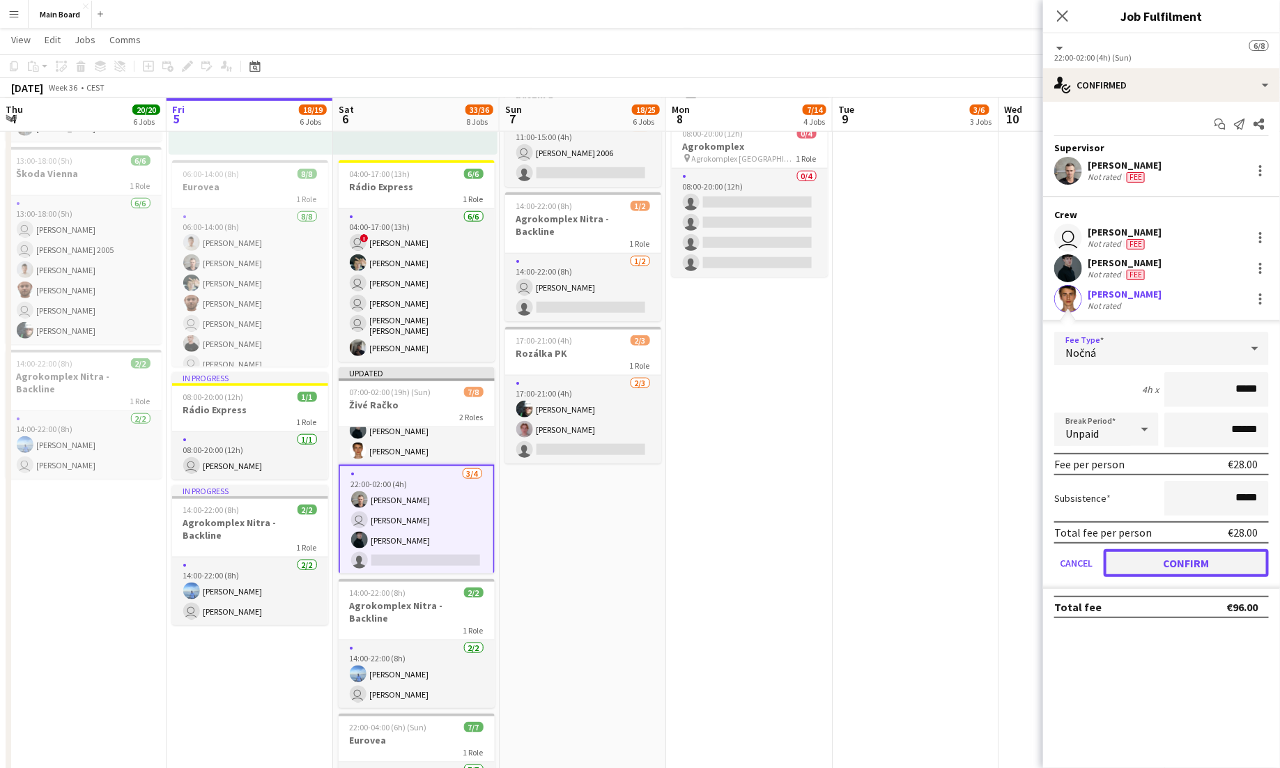
click at [800, 565] on button "Confirm" at bounding box center [1185, 563] width 165 height 28
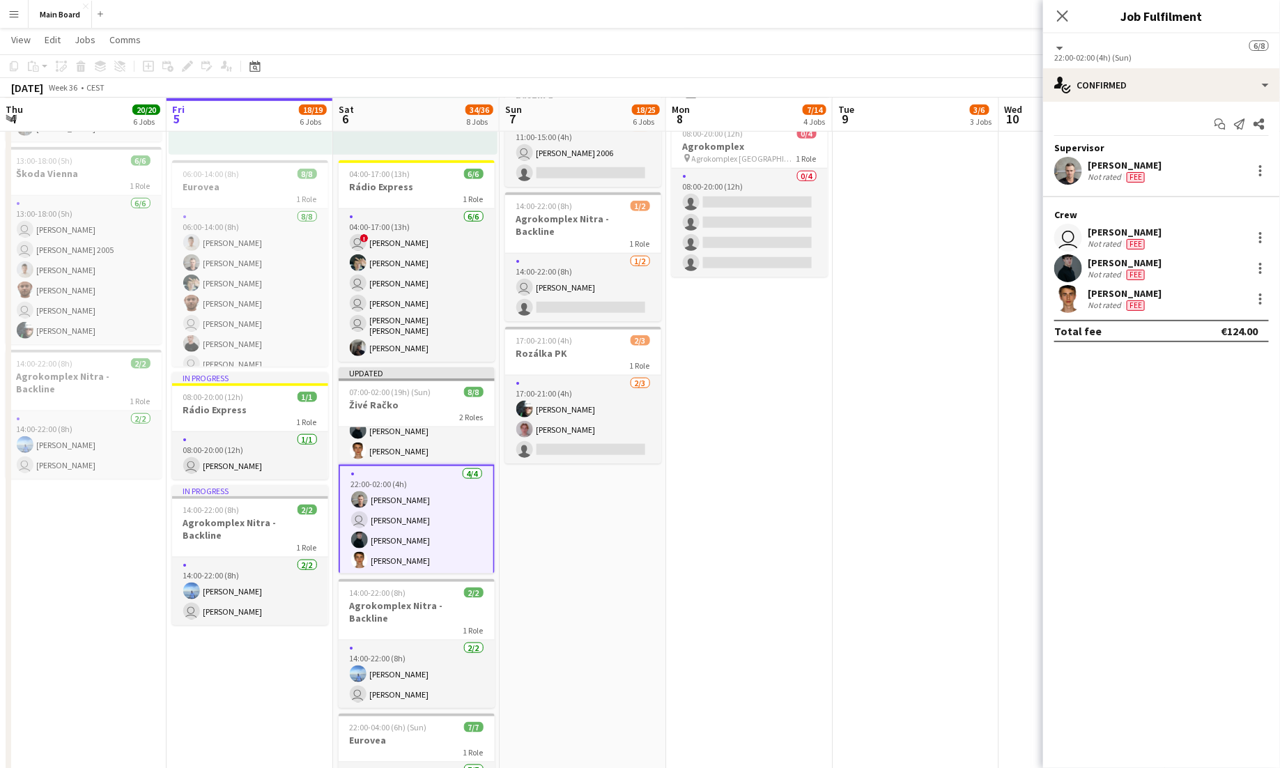
click at [800, 263] on div "[PERSON_NAME] Not rated Fee" at bounding box center [1161, 268] width 237 height 28
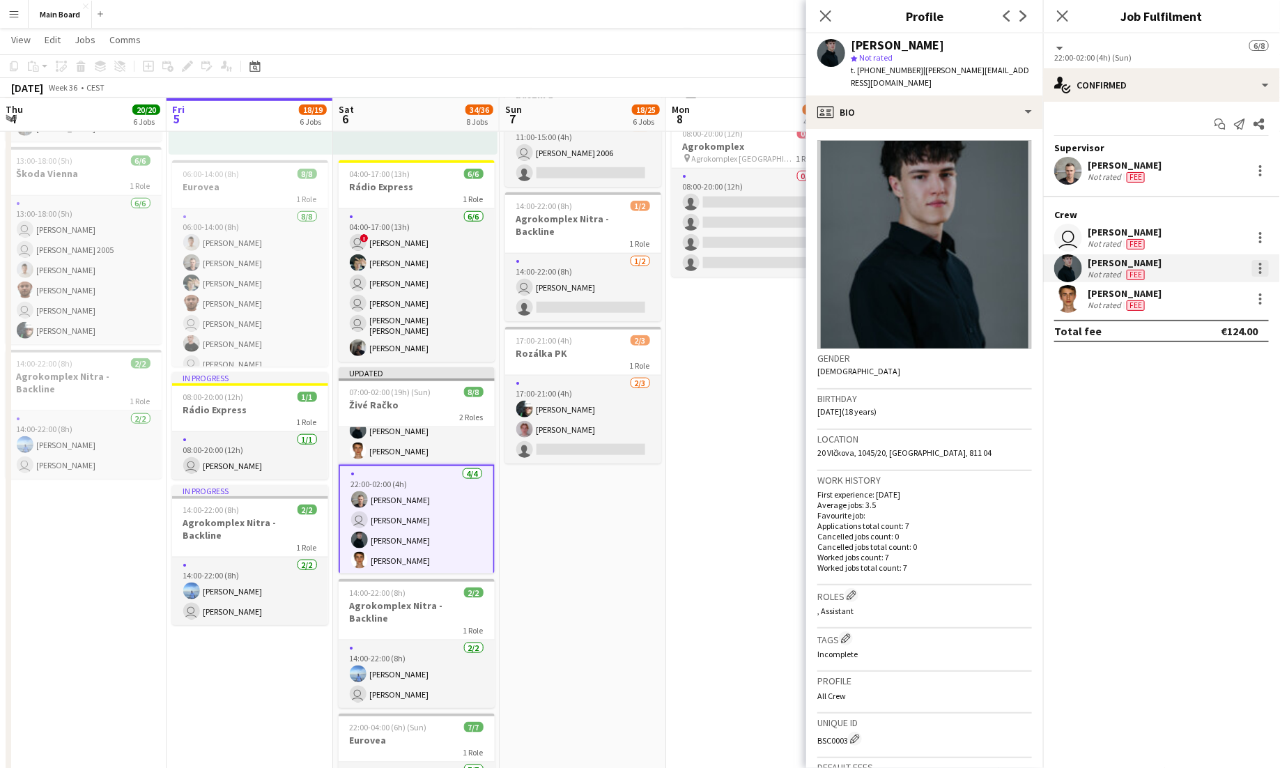
click at [800, 265] on div at bounding box center [1260, 268] width 17 height 17
click at [800, 295] on span "Edit fee" at bounding box center [1215, 293] width 86 height 13
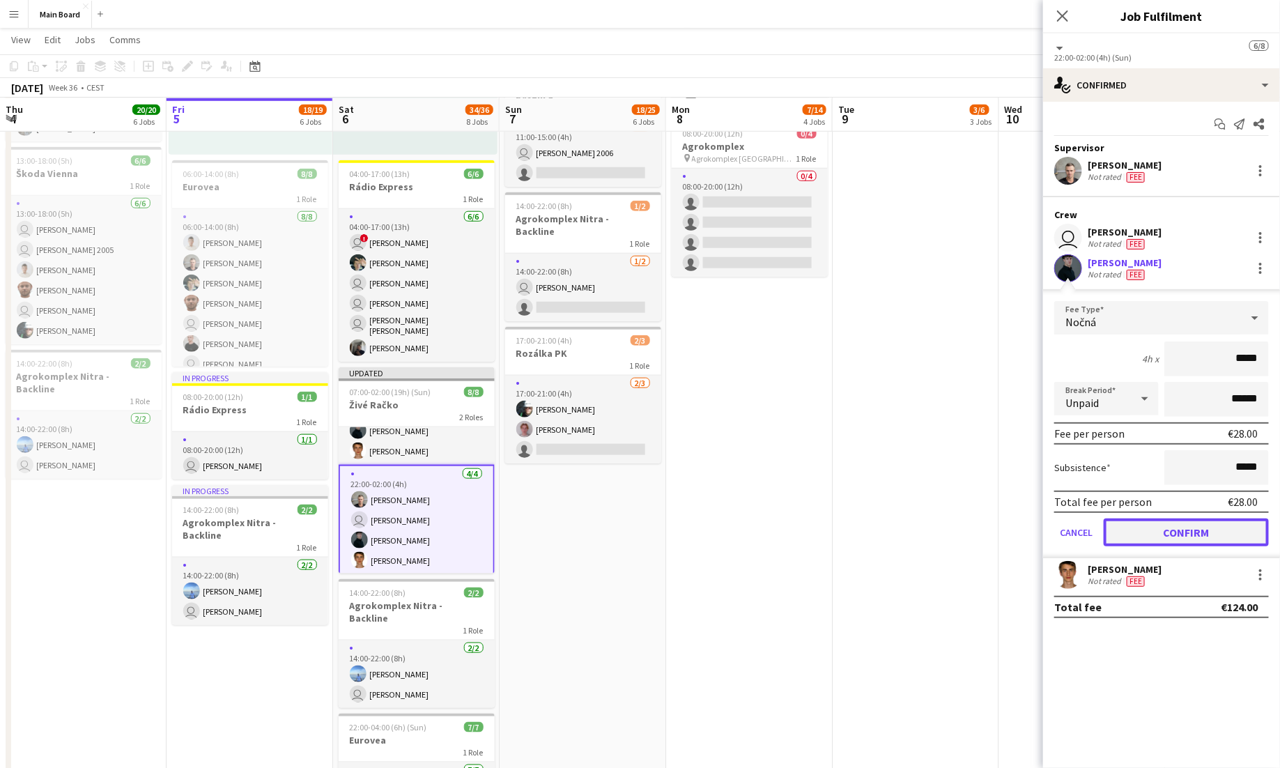
click at [800, 535] on button "Confirm" at bounding box center [1185, 532] width 165 height 28
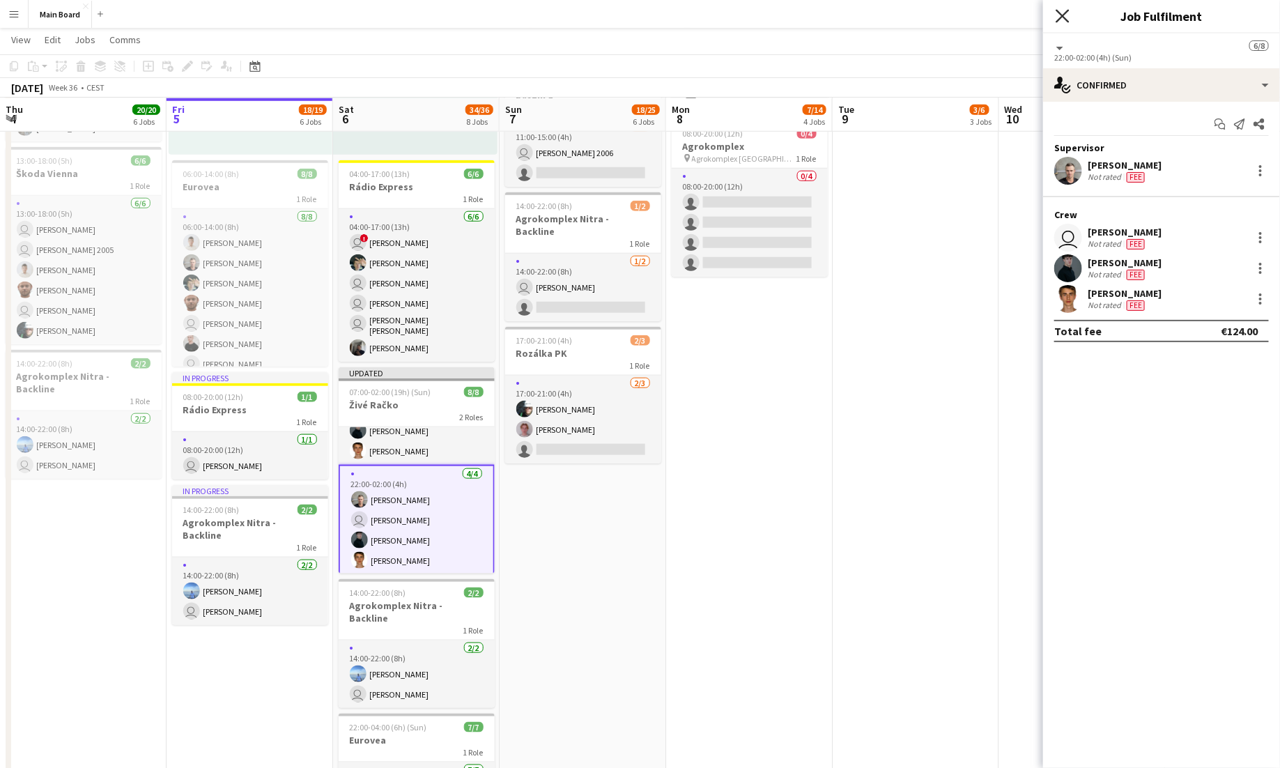
click at [800, 15] on icon at bounding box center [1061, 15] width 13 height 13
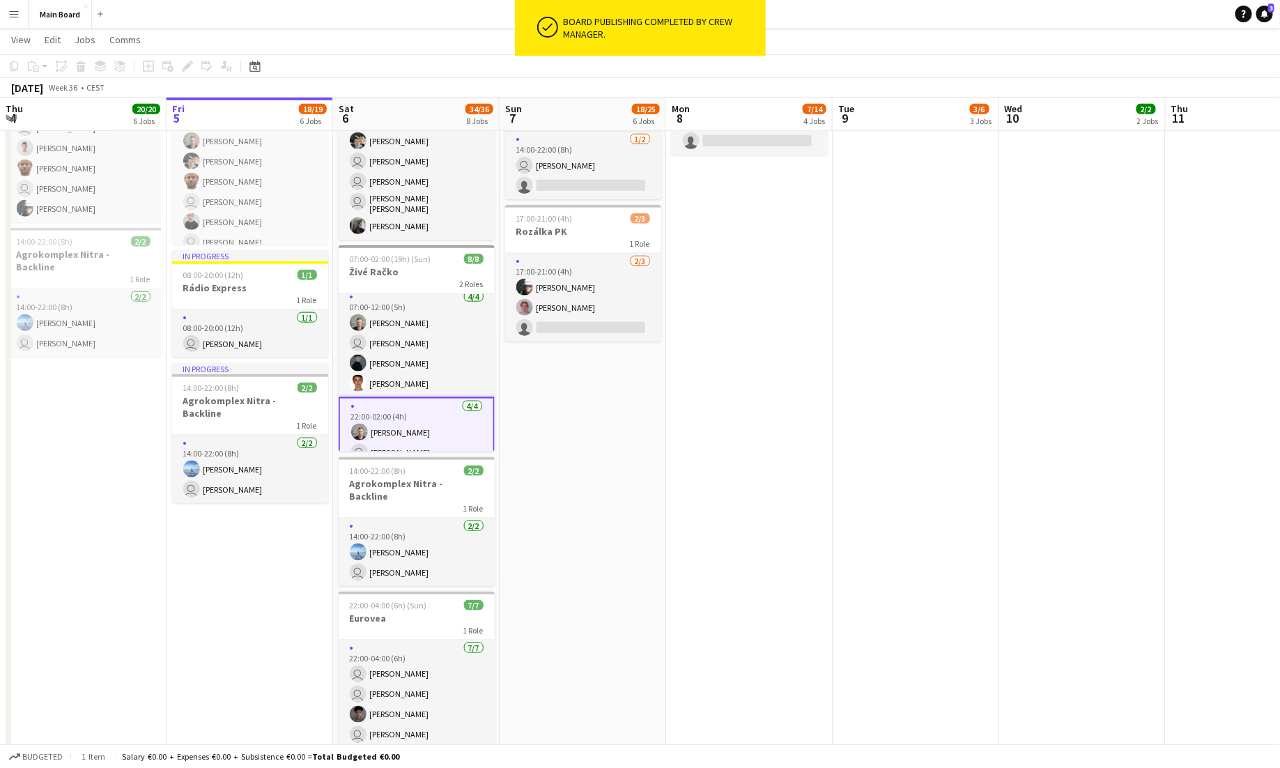
scroll to position [0, 0]
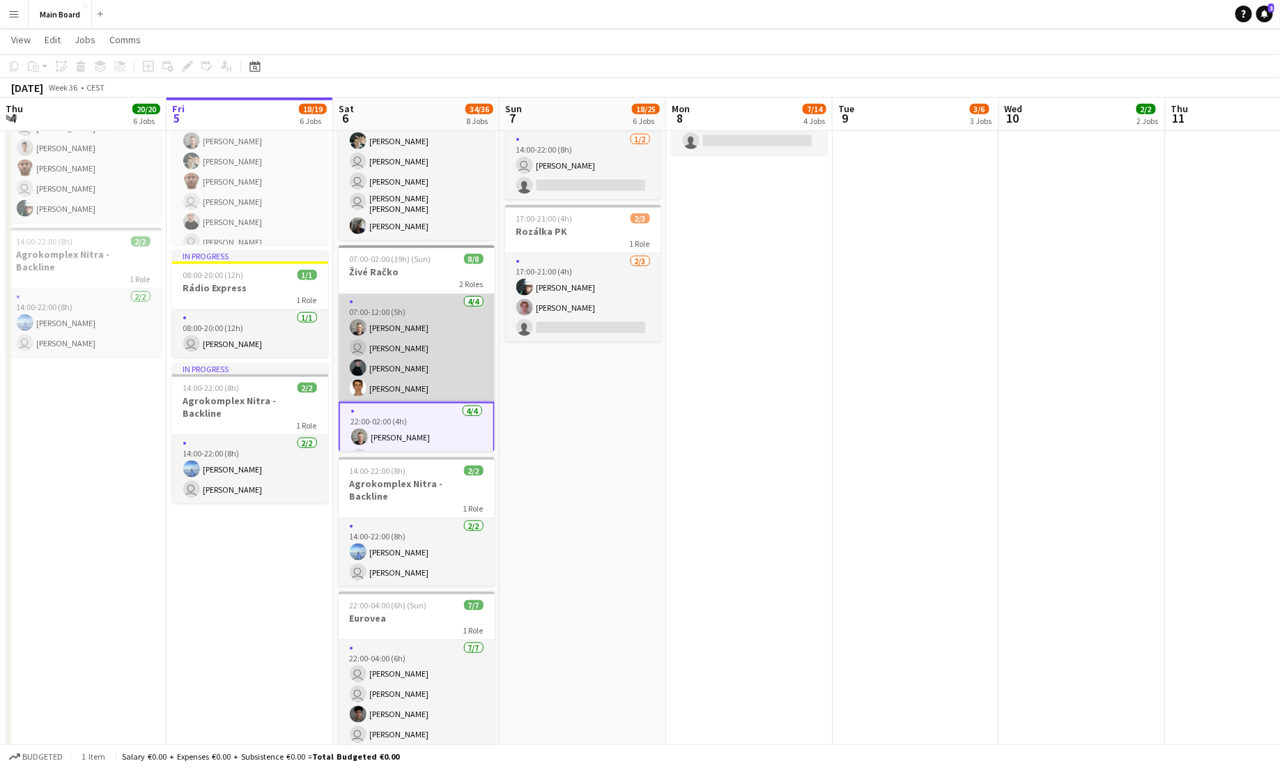
click at [442, 344] on app-card-role "[DATE] 07:00-12:00 (5h) [PERSON_NAME] user [PERSON_NAME] [PERSON_NAME] [PERSON_…" at bounding box center [417, 348] width 156 height 108
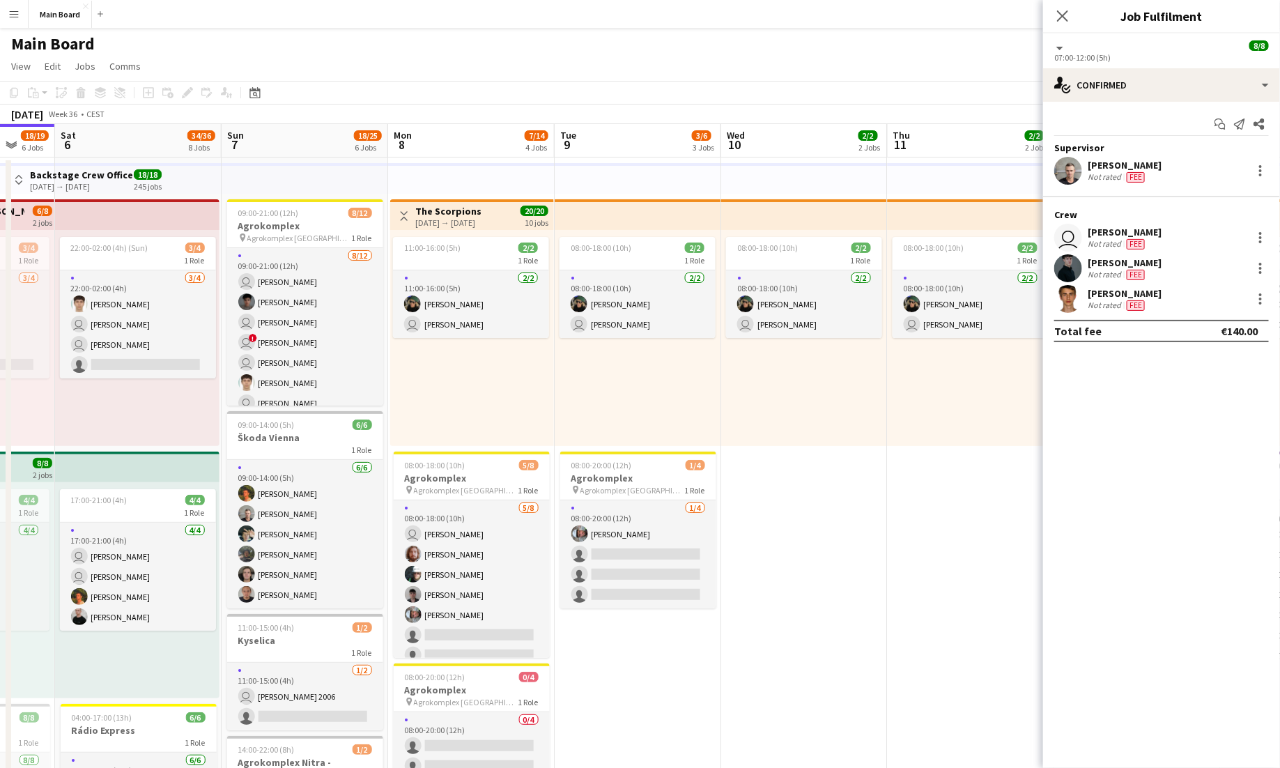
scroll to position [0, 350]
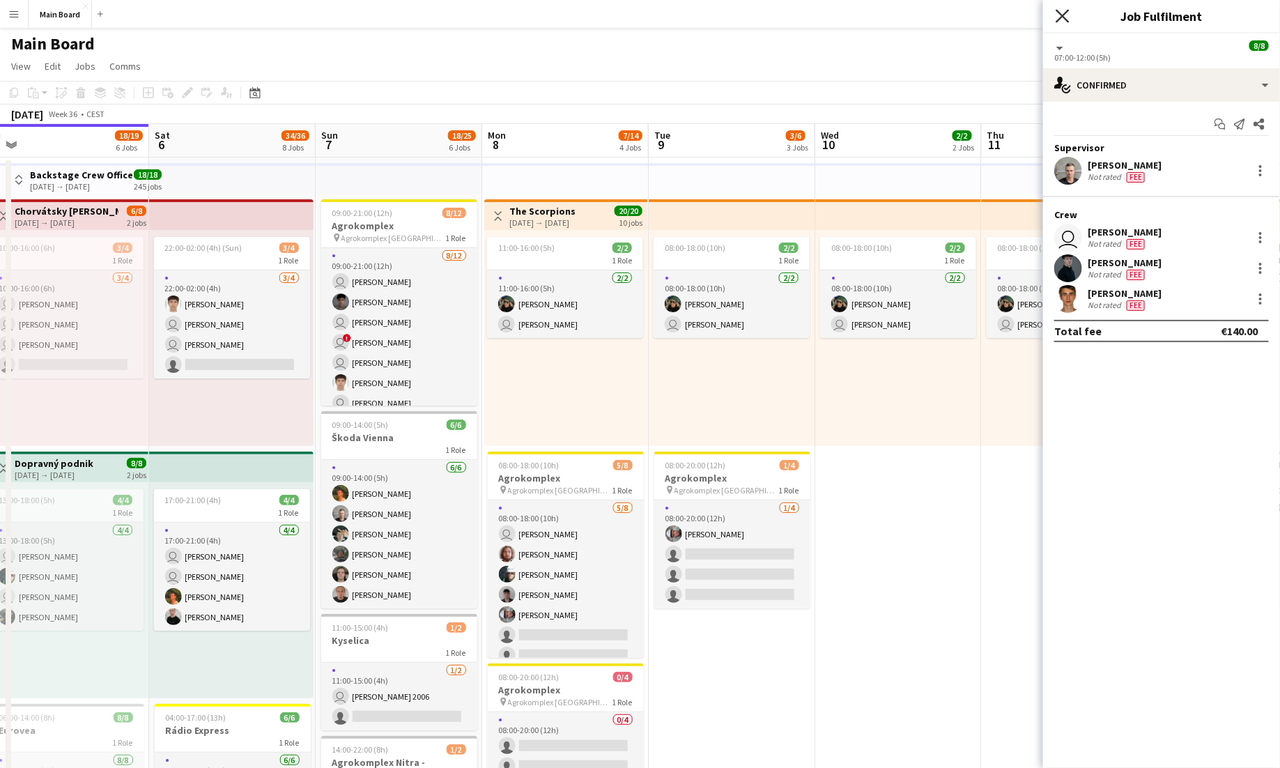
click at [800, 20] on icon "Close pop-in" at bounding box center [1061, 15] width 13 height 13
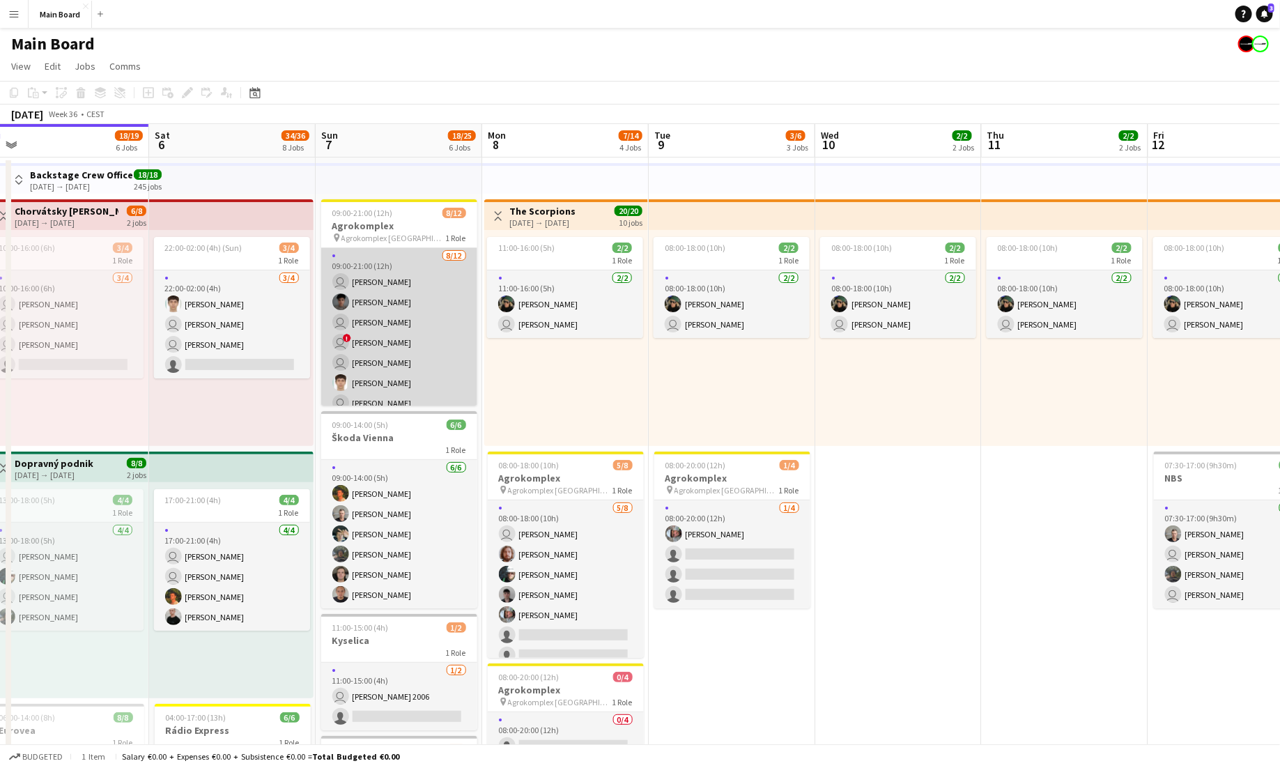
click at [444, 254] on app-card-role "[DATE] 09:00-21:00 (12h) user [PERSON_NAME] Zvozil Matej [PERSON_NAME] user [PE…" at bounding box center [399, 383] width 156 height 270
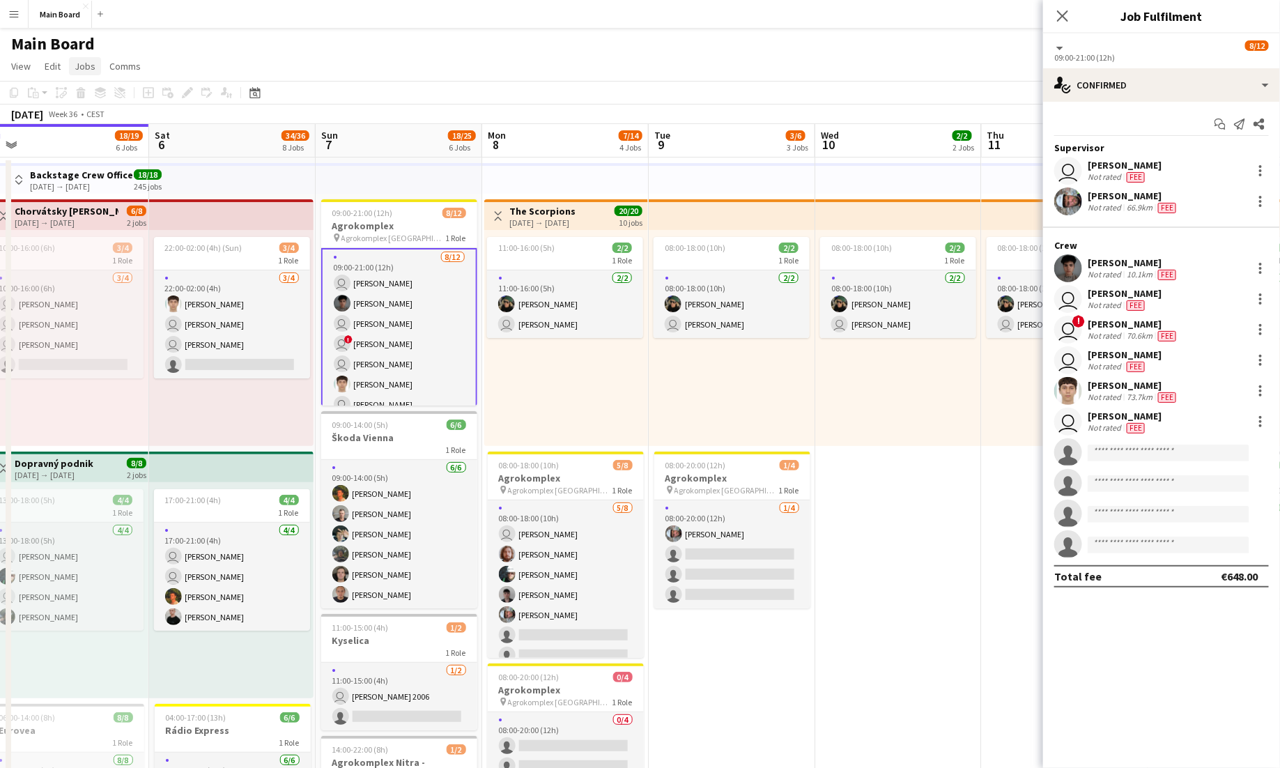
click at [78, 66] on span "Jobs" at bounding box center [85, 66] width 21 height 13
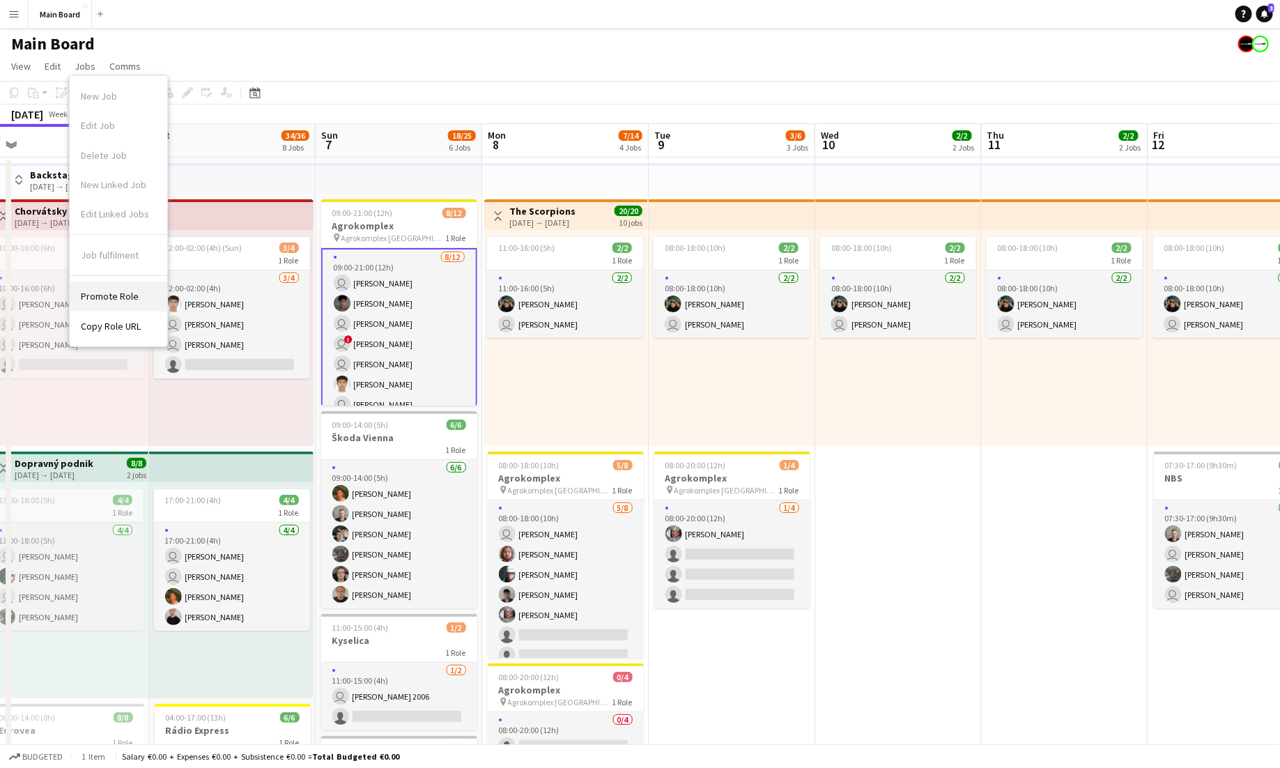
click at [118, 297] on span "Promote Role" at bounding box center [110, 296] width 58 height 13
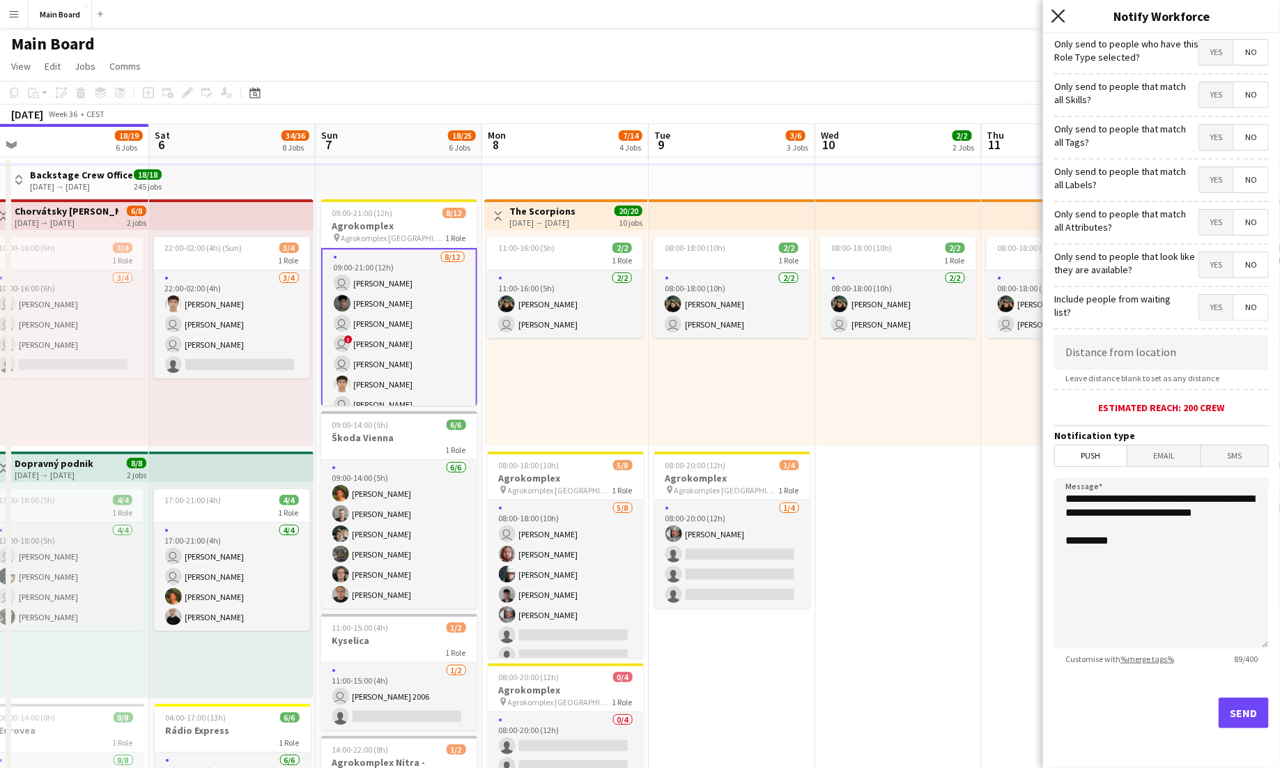
click at [800, 13] on icon "Close pop-in" at bounding box center [1057, 15] width 13 height 13
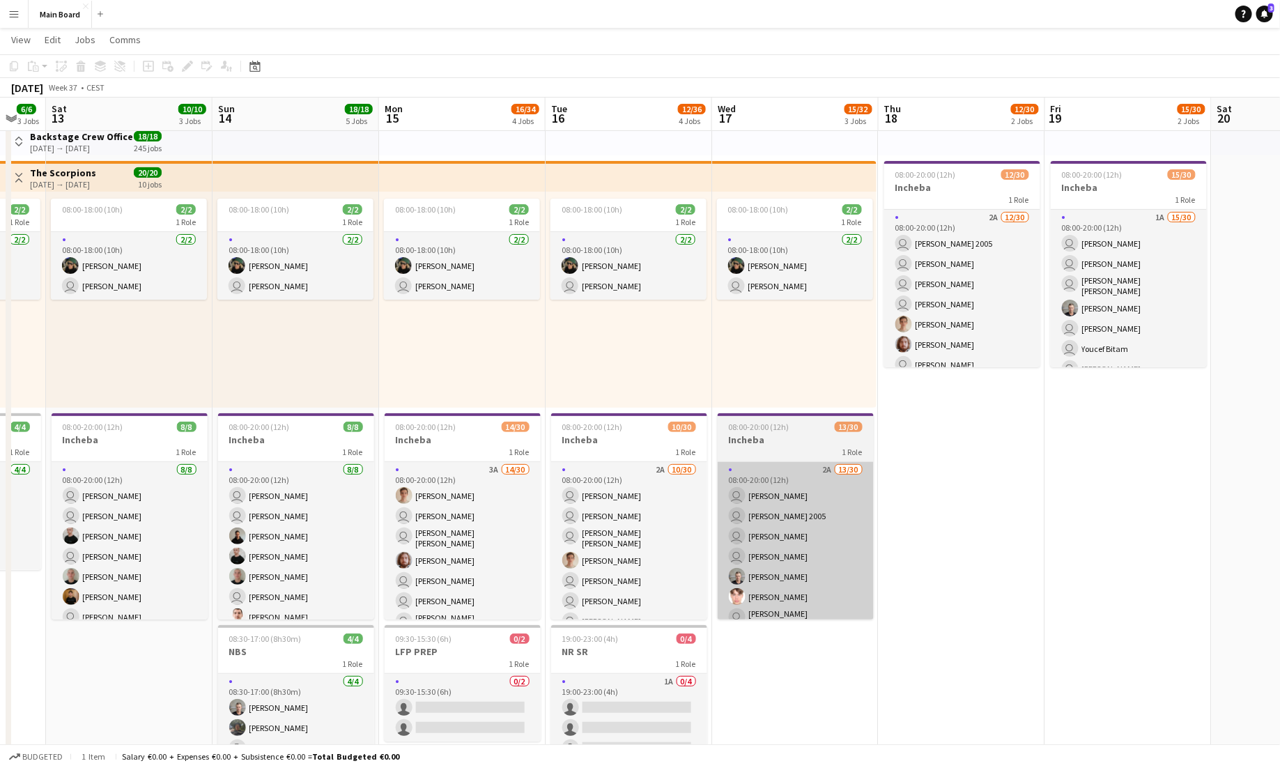
scroll to position [38, 0]
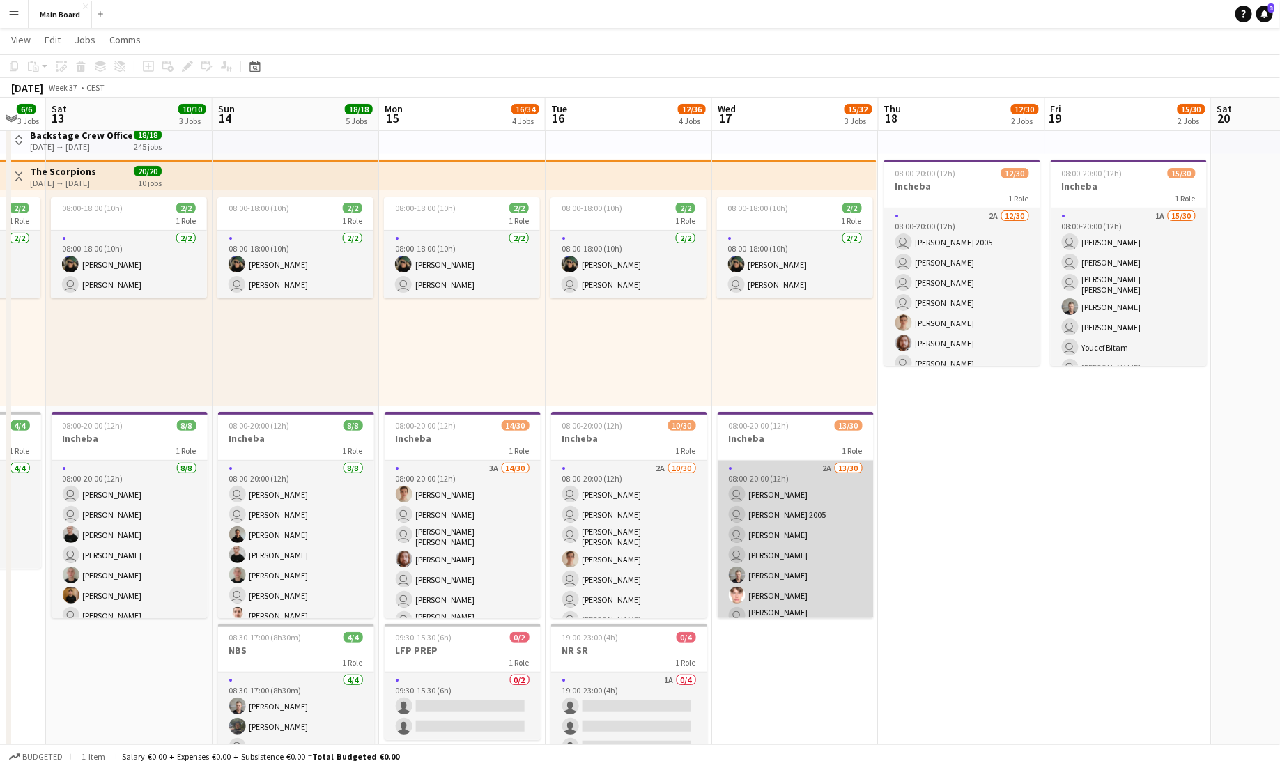
click at [800, 482] on app-card-role "2A 13/30 08:00-20:00 (12h) user [PERSON_NAME] user [PERSON_NAME] 2005 user [PER…" at bounding box center [795, 781] width 156 height 642
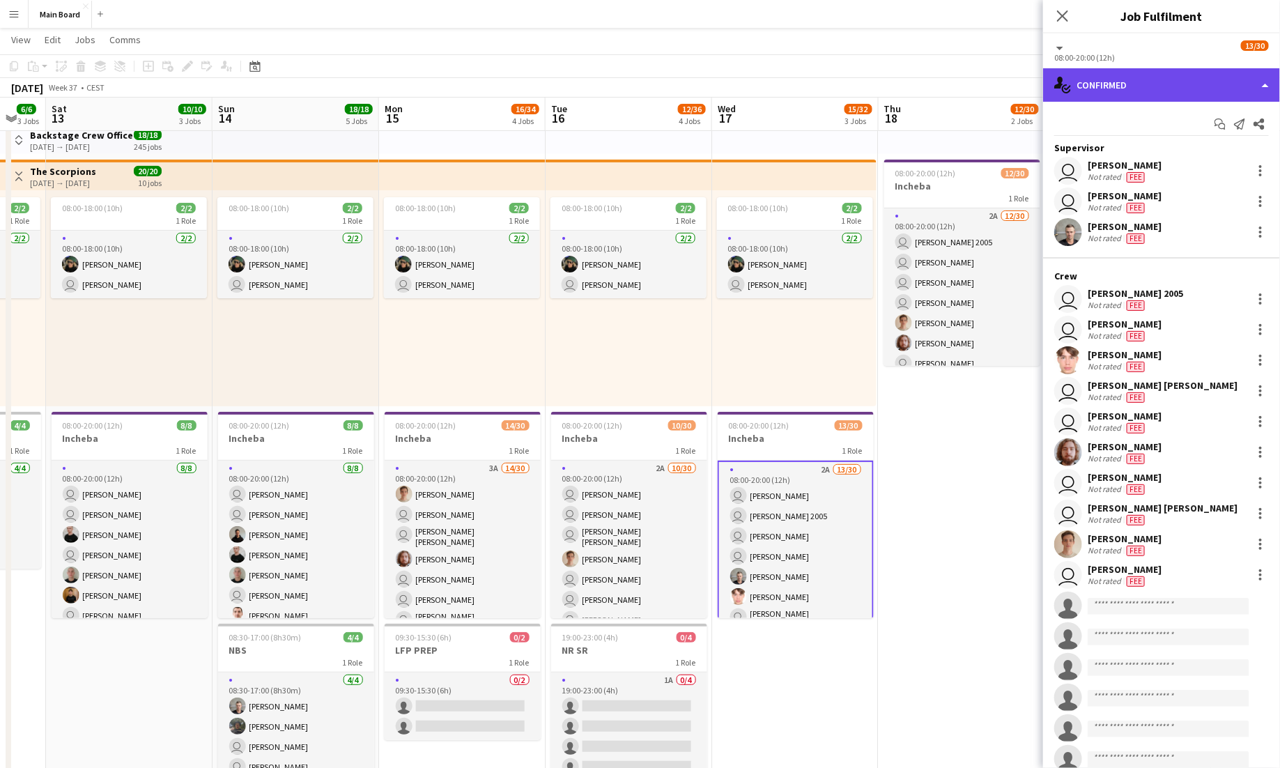
click at [800, 88] on div "single-neutral-actions-check-2 Confirmed" at bounding box center [1161, 84] width 237 height 33
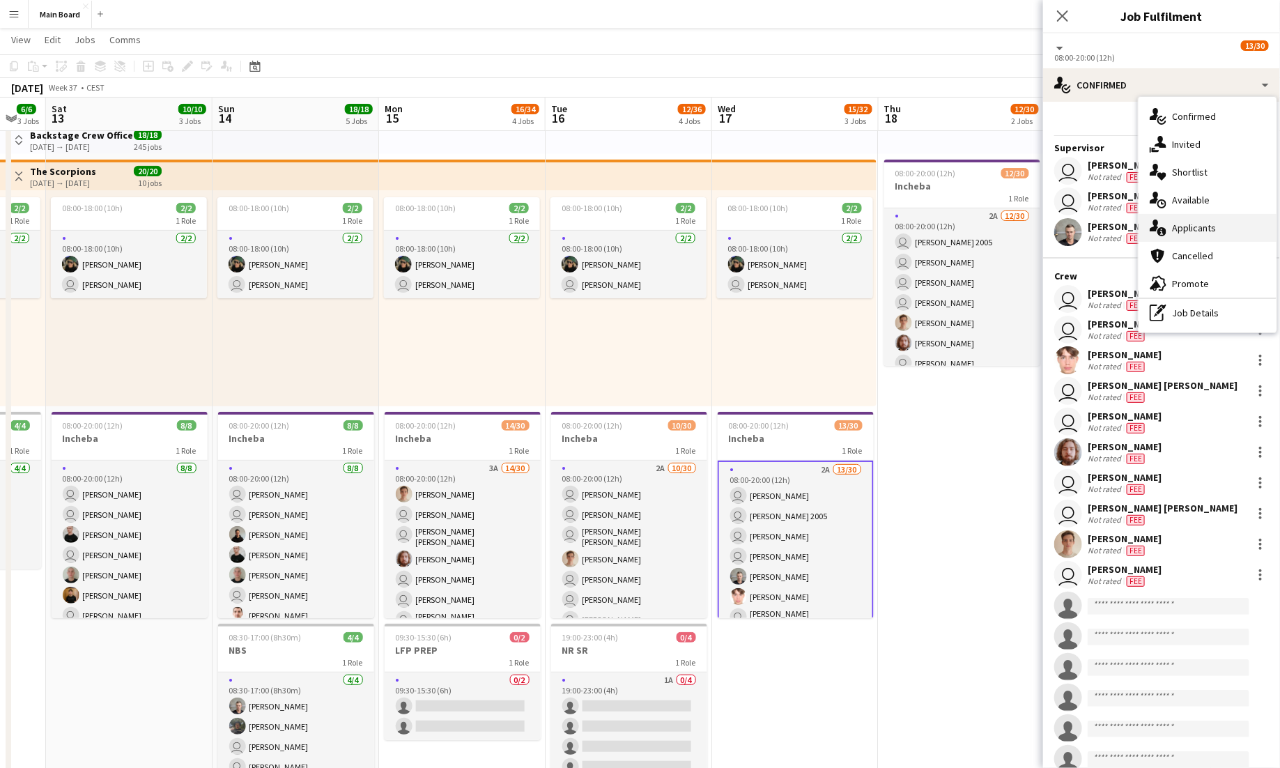
click at [800, 228] on span "Applicants" at bounding box center [1194, 227] width 44 height 13
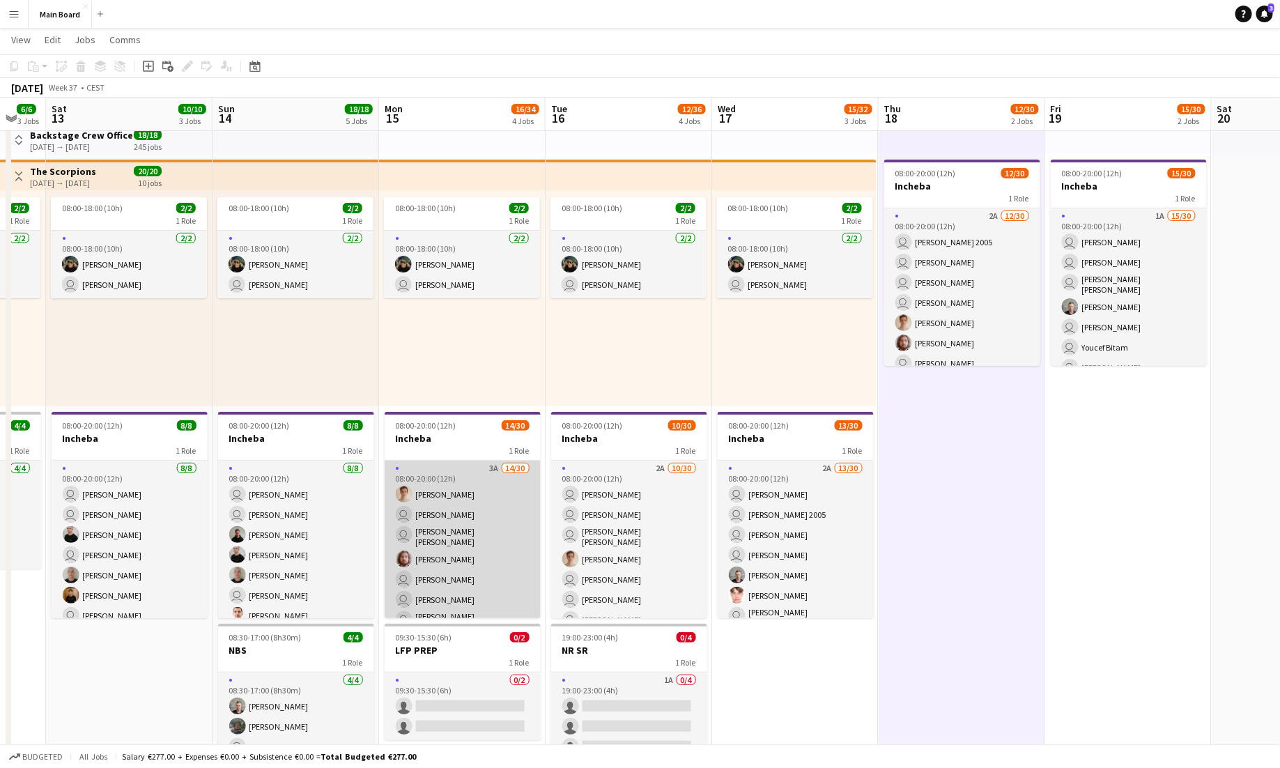
click at [470, 469] on app-card-role "3A 14/30 08:00-20:00 (12h) [PERSON_NAME] user [PERSON_NAME] user [PERSON_NAME] …" at bounding box center [462, 781] width 156 height 642
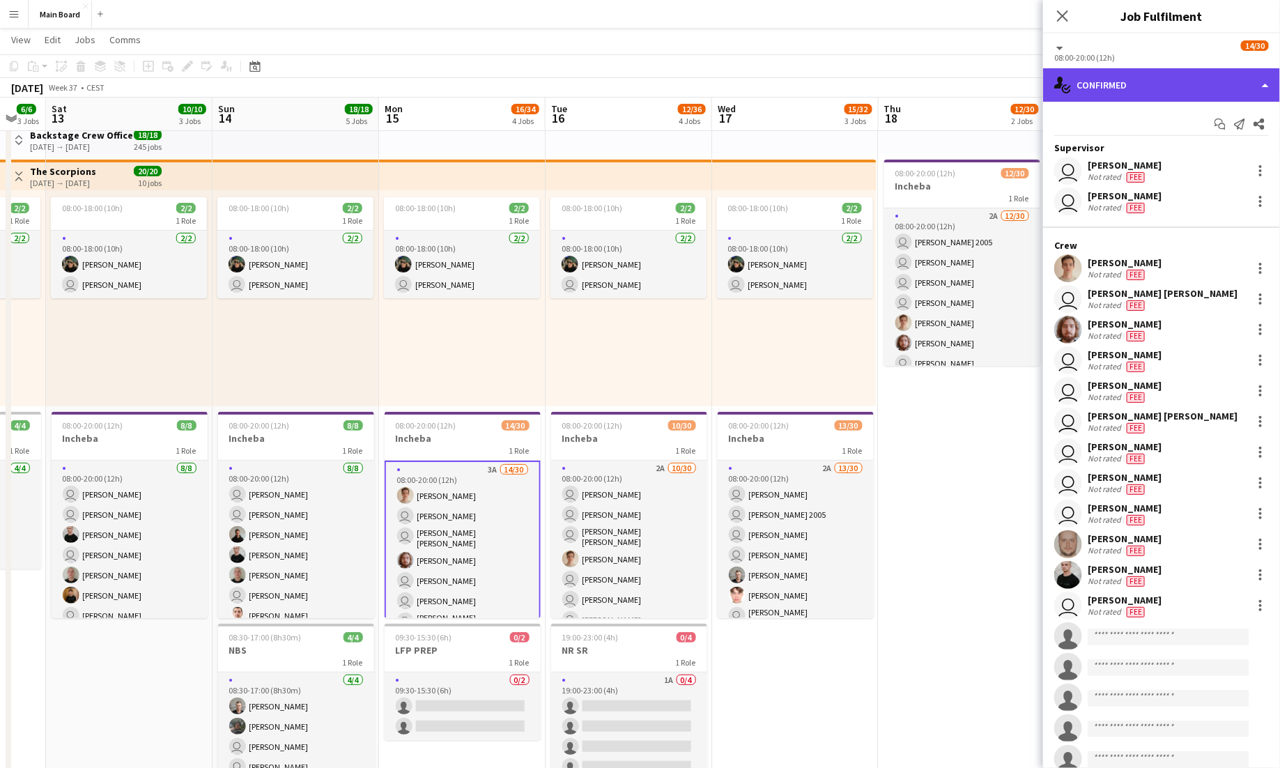
click at [800, 86] on div "single-neutral-actions-check-2 Confirmed" at bounding box center [1161, 84] width 237 height 33
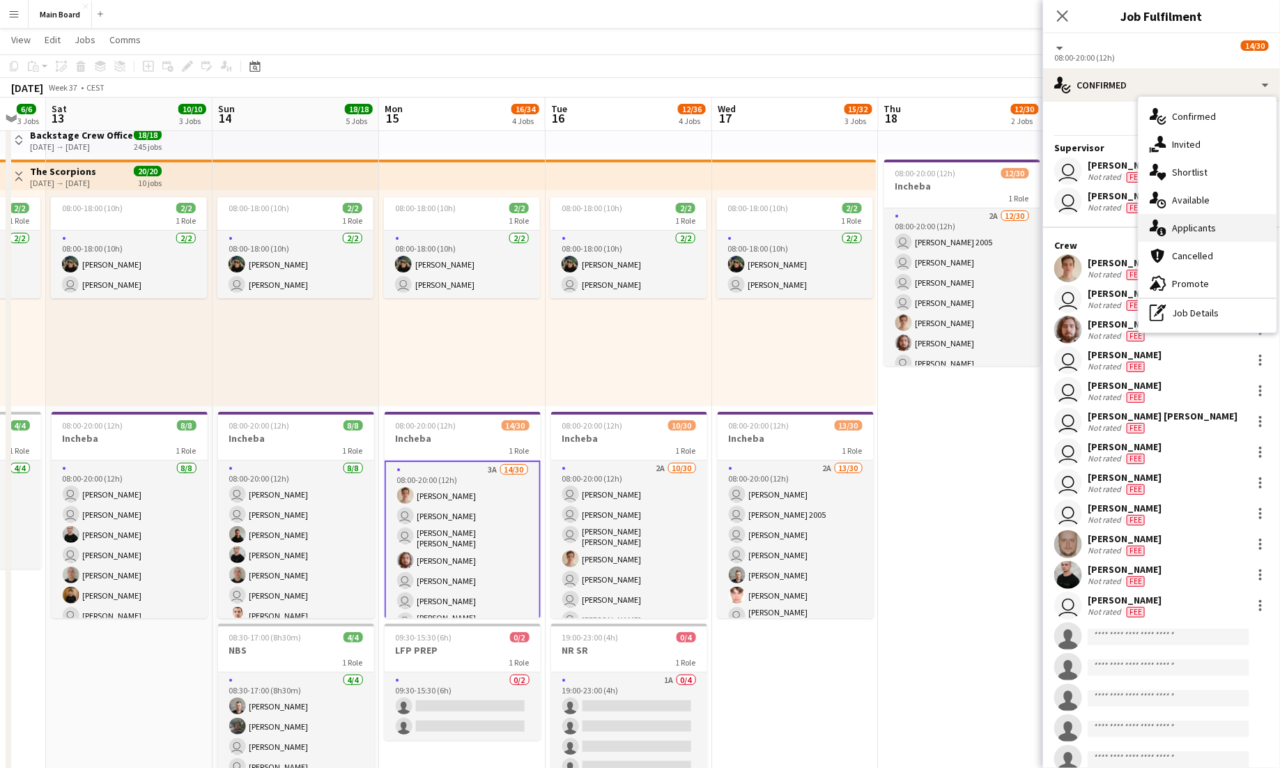
click at [800, 229] on span "Applicants" at bounding box center [1194, 227] width 44 height 13
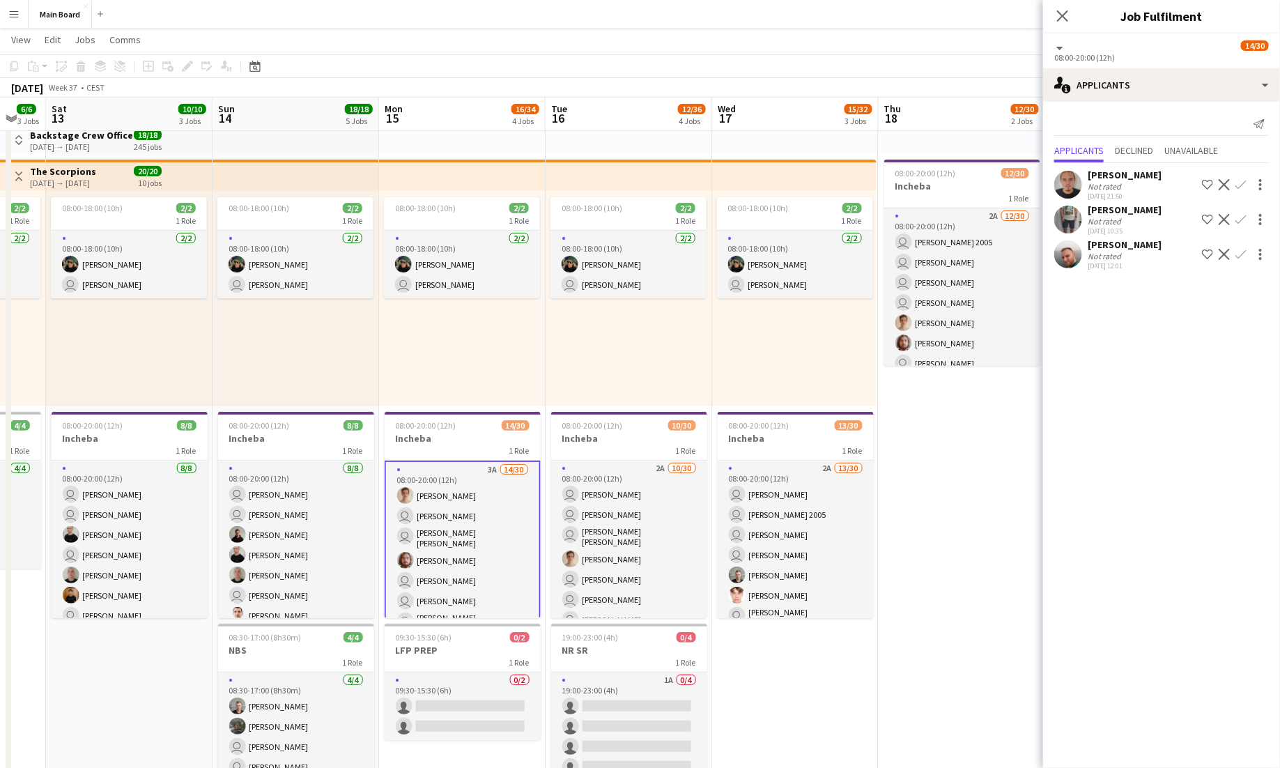
click at [800, 14] on div "Close pop-in" at bounding box center [1062, 16] width 39 height 32
click at [800, 14] on icon at bounding box center [1061, 15] width 13 height 13
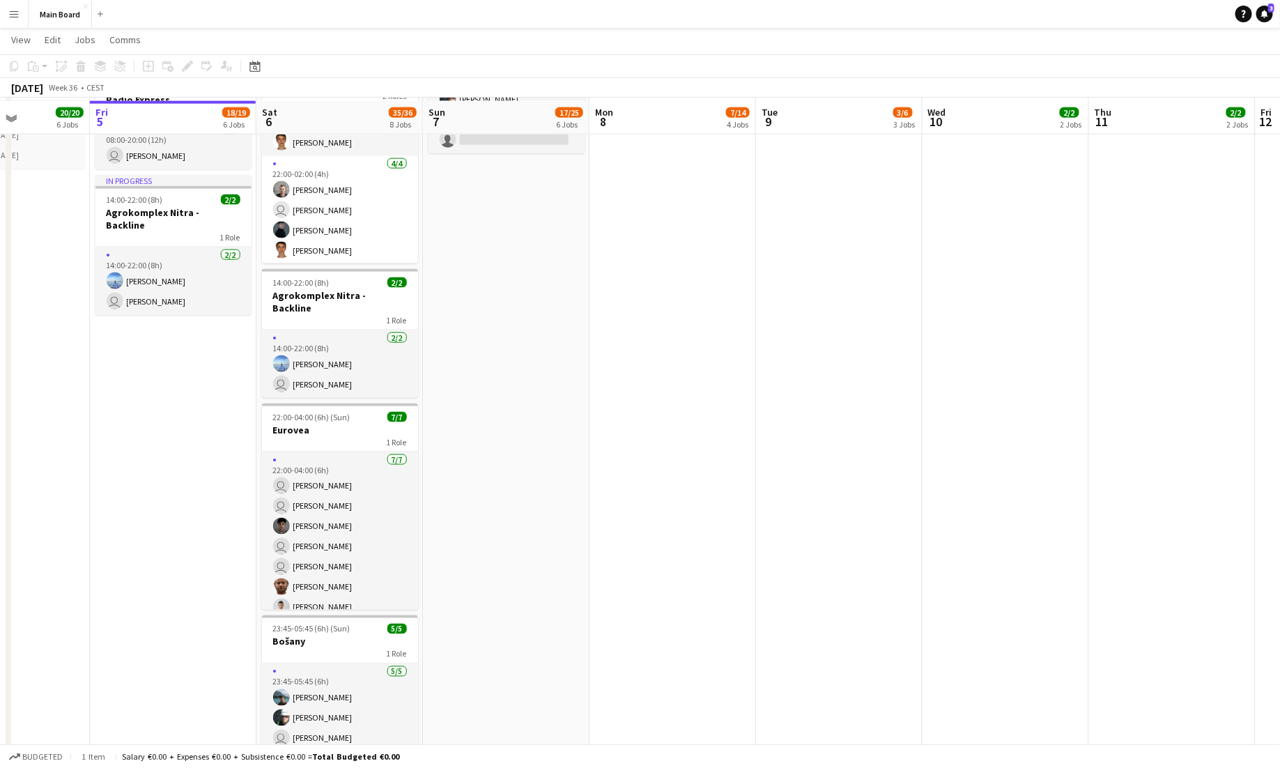
scroll to position [857, 0]
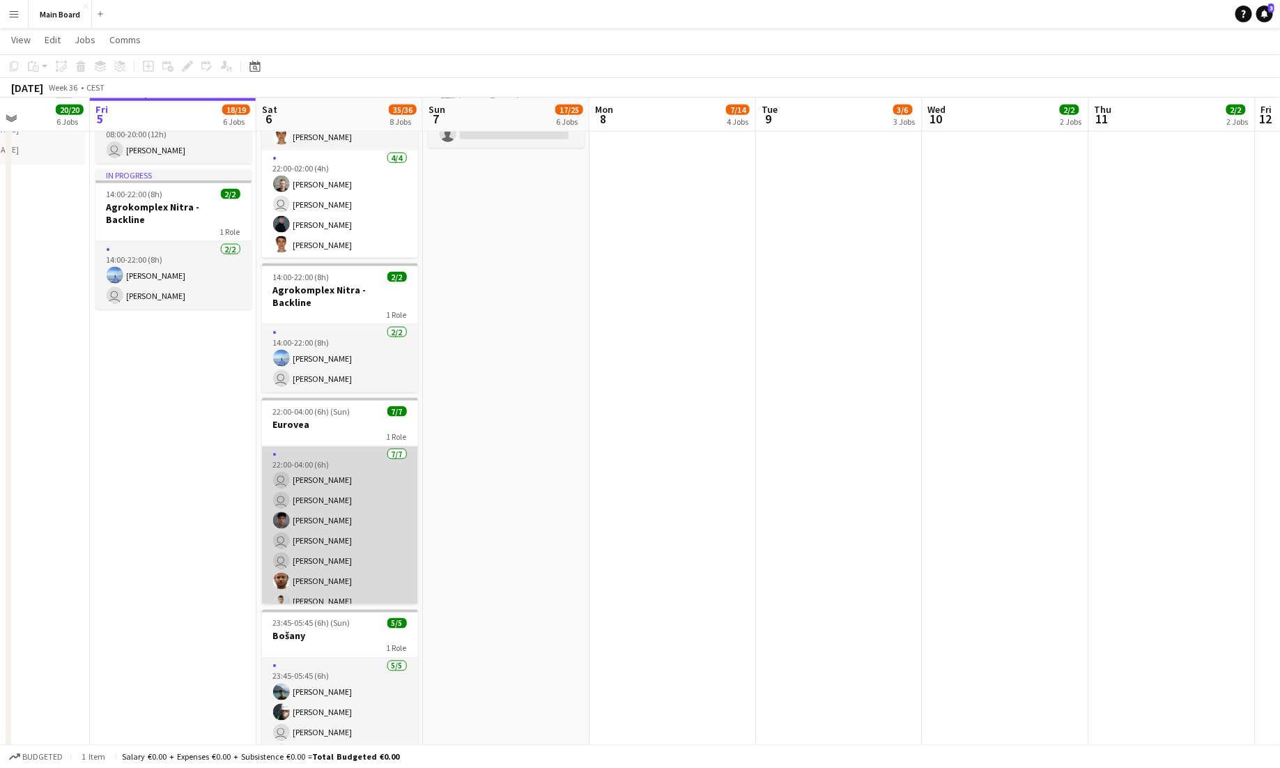
click at [373, 480] on app-card-role "[DATE] 22:00-04:00 (6h) user [PERSON_NAME] user [PERSON_NAME] Matej [PERSON_NAM…" at bounding box center [340, 530] width 156 height 169
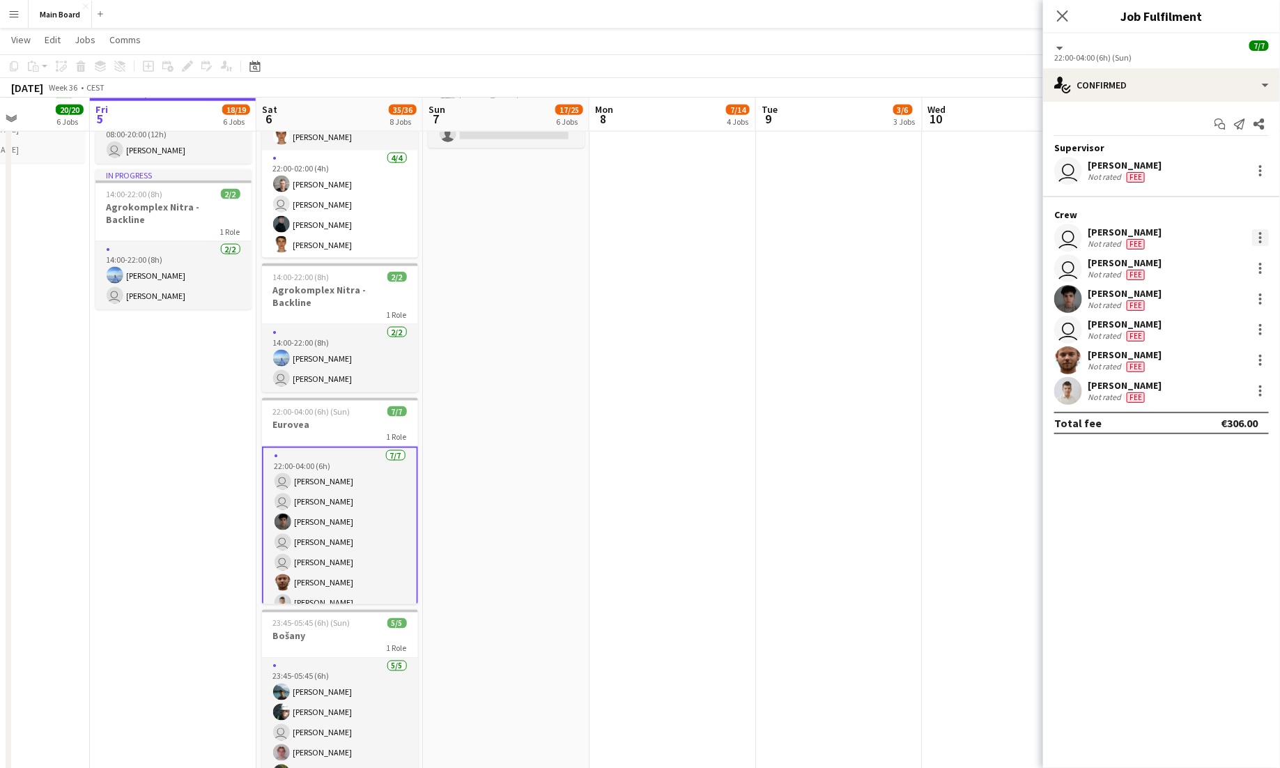
click at [800, 231] on div at bounding box center [1260, 237] width 17 height 17
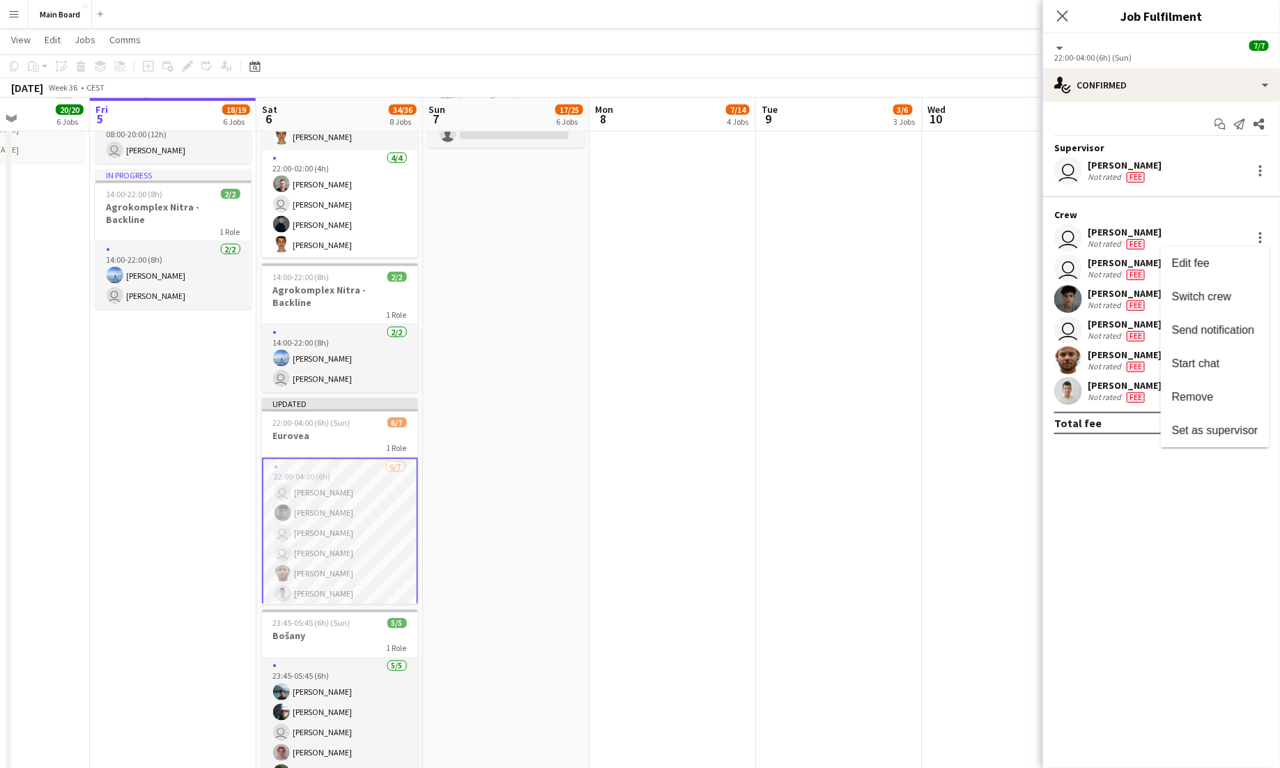
click at [800, 444] on div at bounding box center [640, 384] width 1280 height 768
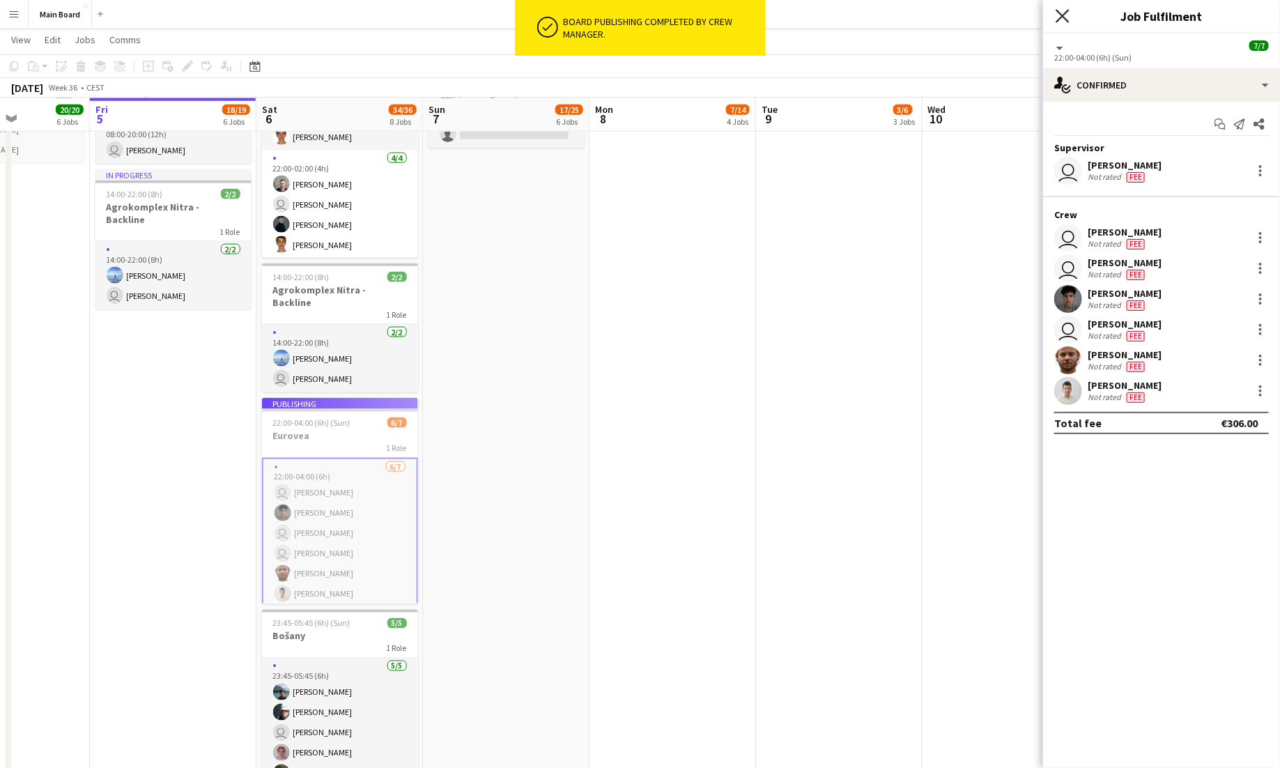
click at [800, 10] on app-icon "Close pop-in" at bounding box center [1062, 16] width 20 height 20
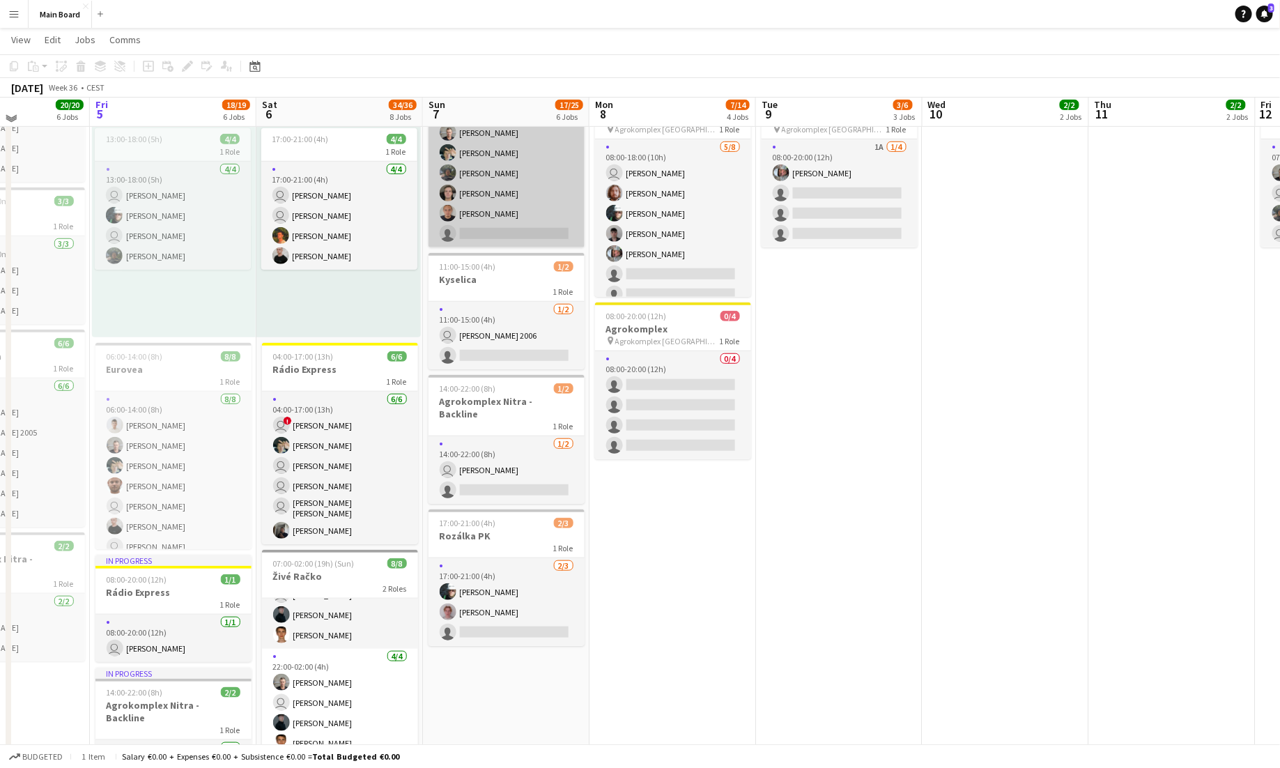
scroll to position [371, 0]
